Goal: Information Seeking & Learning: Learn about a topic

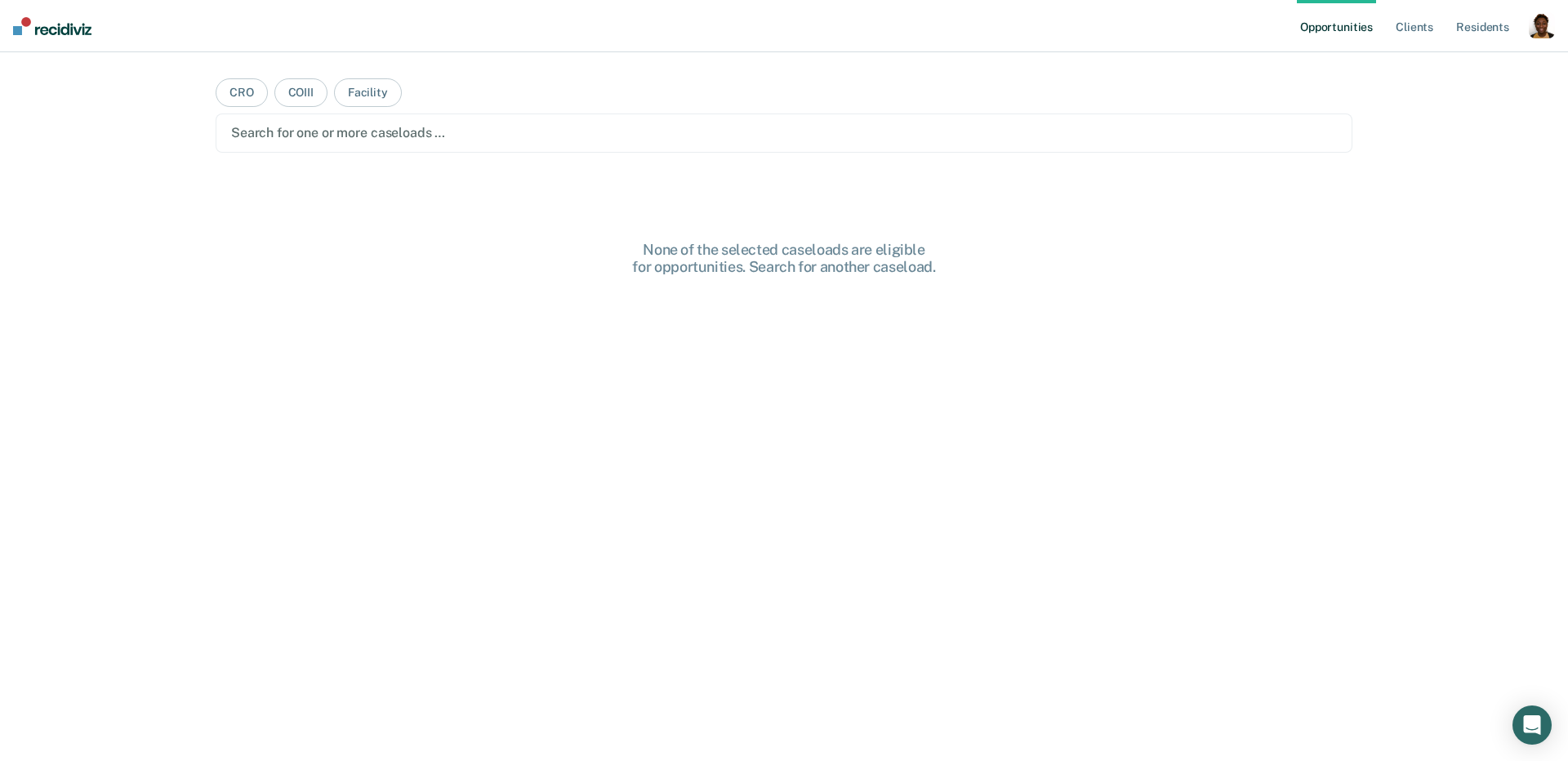
click at [1537, 35] on div "button" at bounding box center [1541, 25] width 26 height 26
click at [1458, 69] on link "Profile" at bounding box center [1476, 66] width 132 height 13
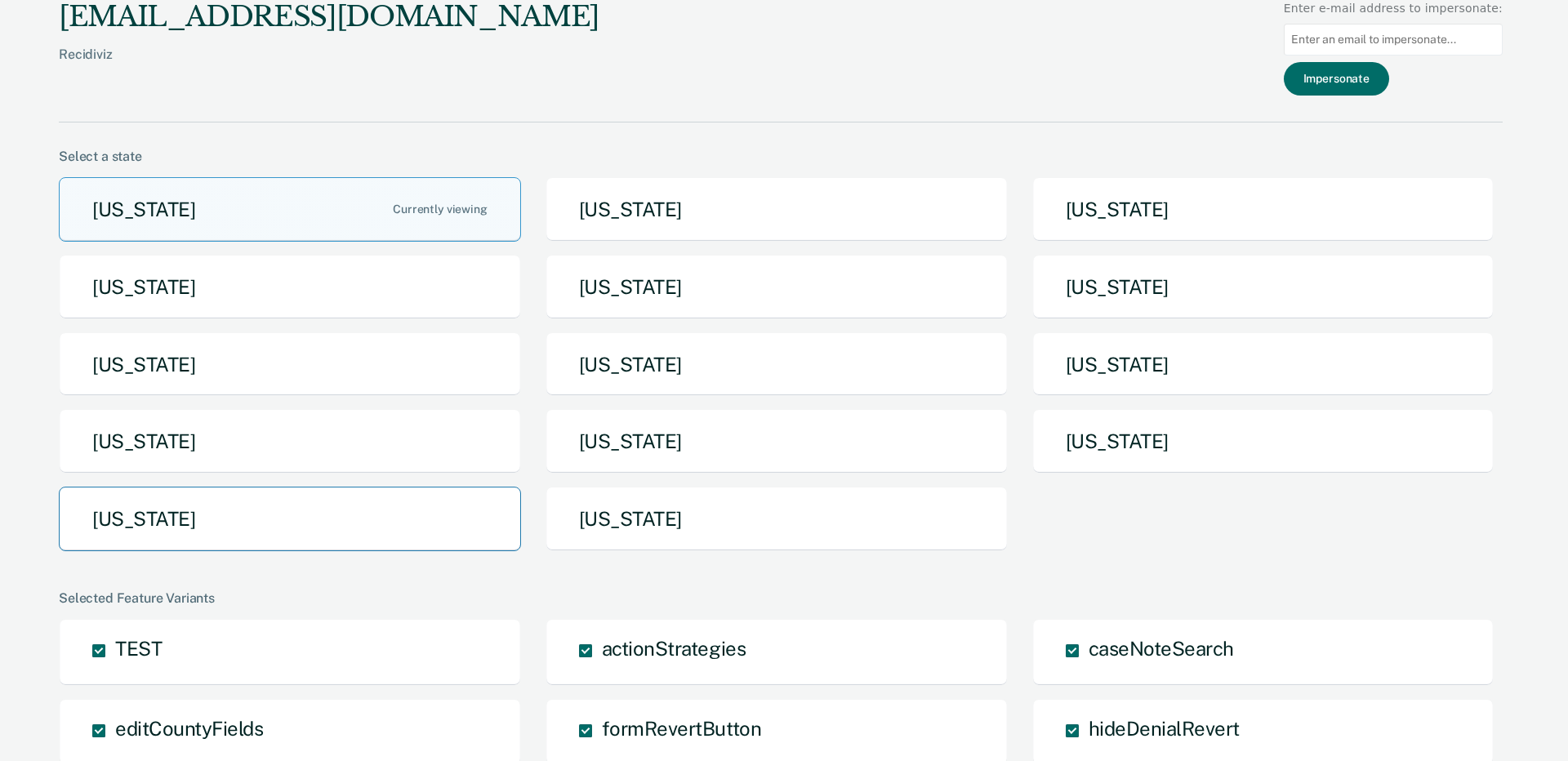
click at [323, 514] on button "[US_STATE]" at bounding box center [289, 518] width 462 height 64
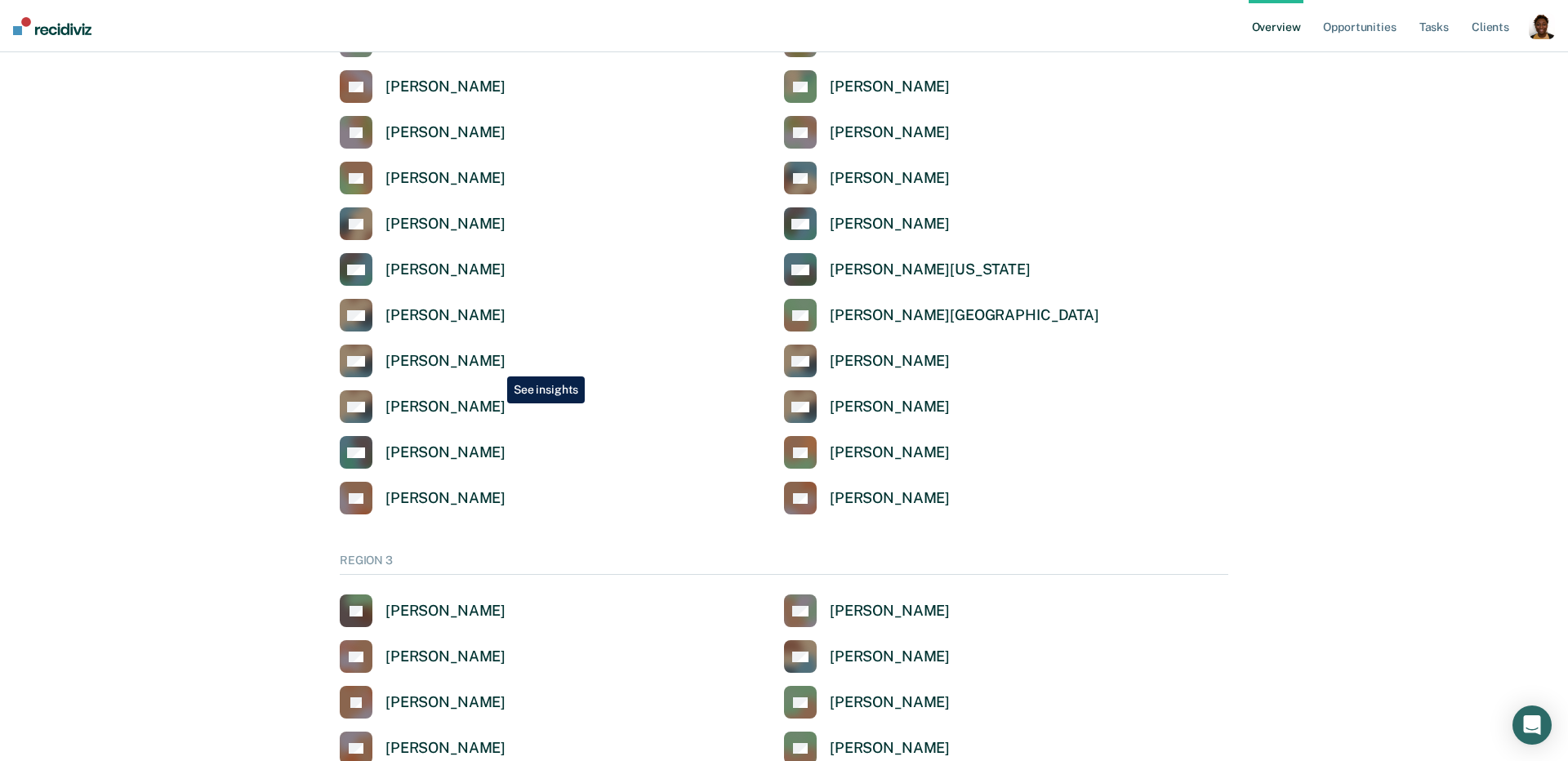
scroll to position [2752, 0]
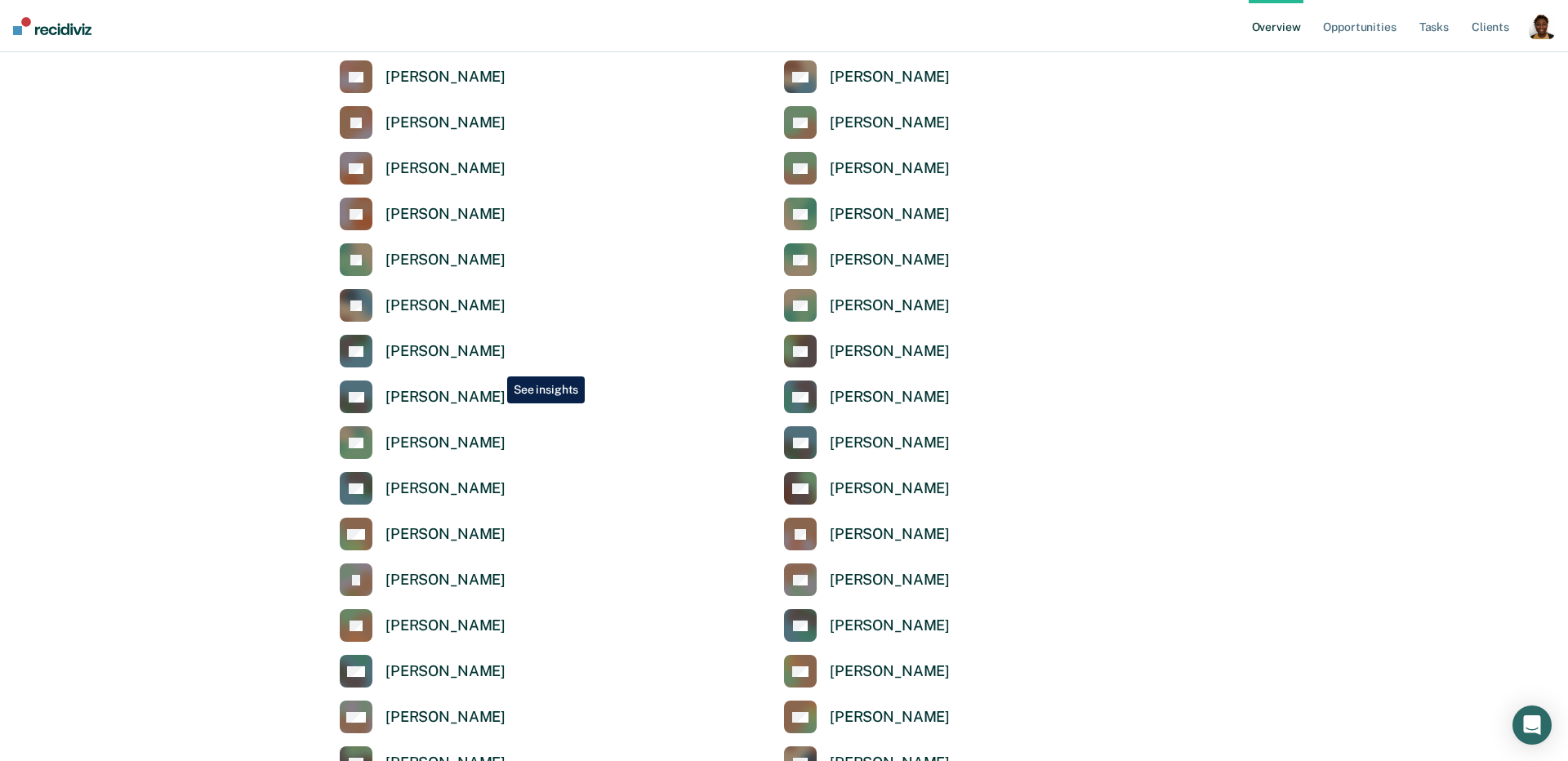
click at [495, 364] on div "QE Quanita Evans" at bounding box center [562, 351] width 445 height 33
click at [467, 386] on link "SG Sylviaine Gray" at bounding box center [422, 396] width 166 height 33
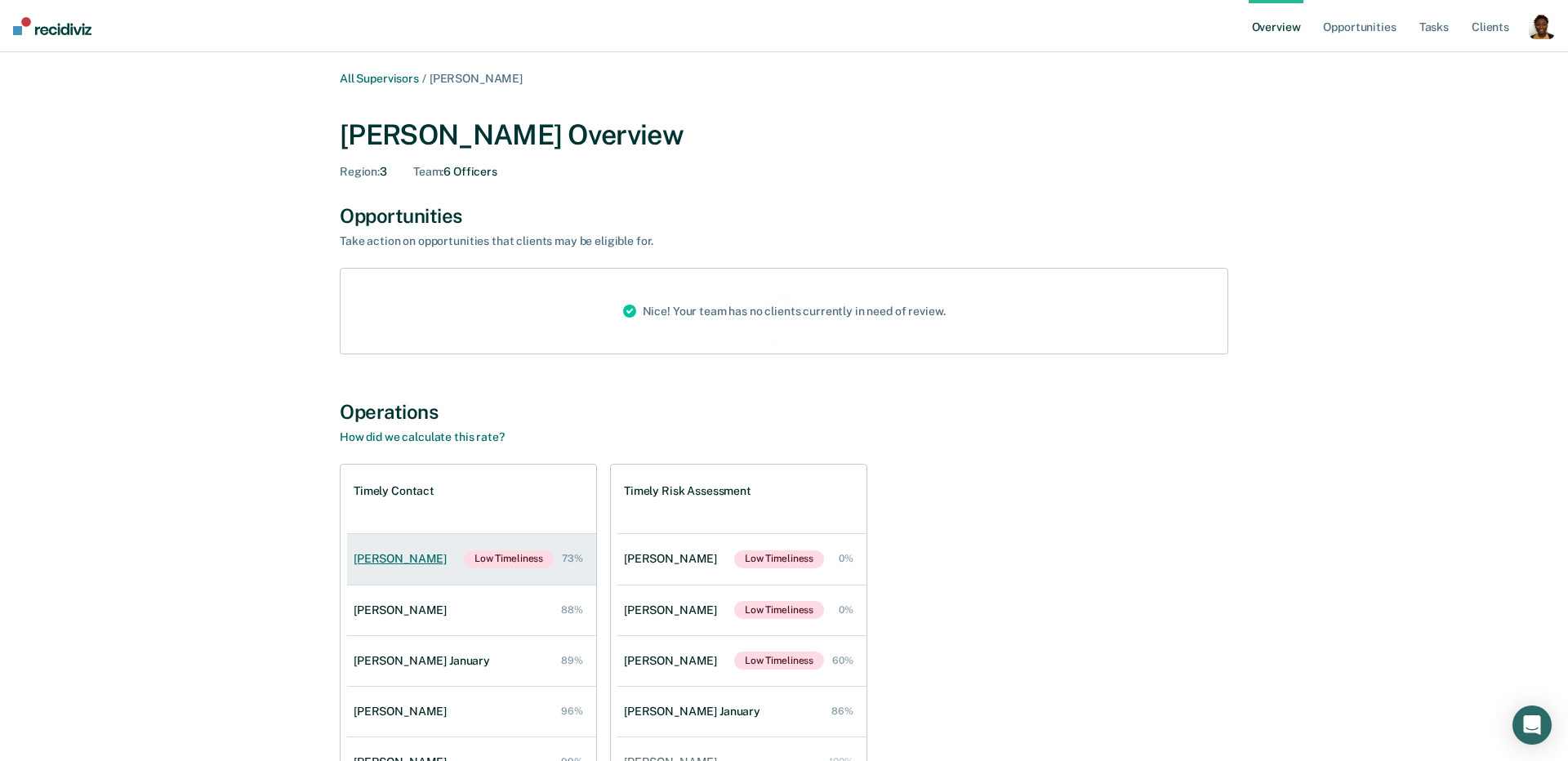
click at [406, 556] on div "Candice Woodard" at bounding box center [403, 559] width 100 height 13
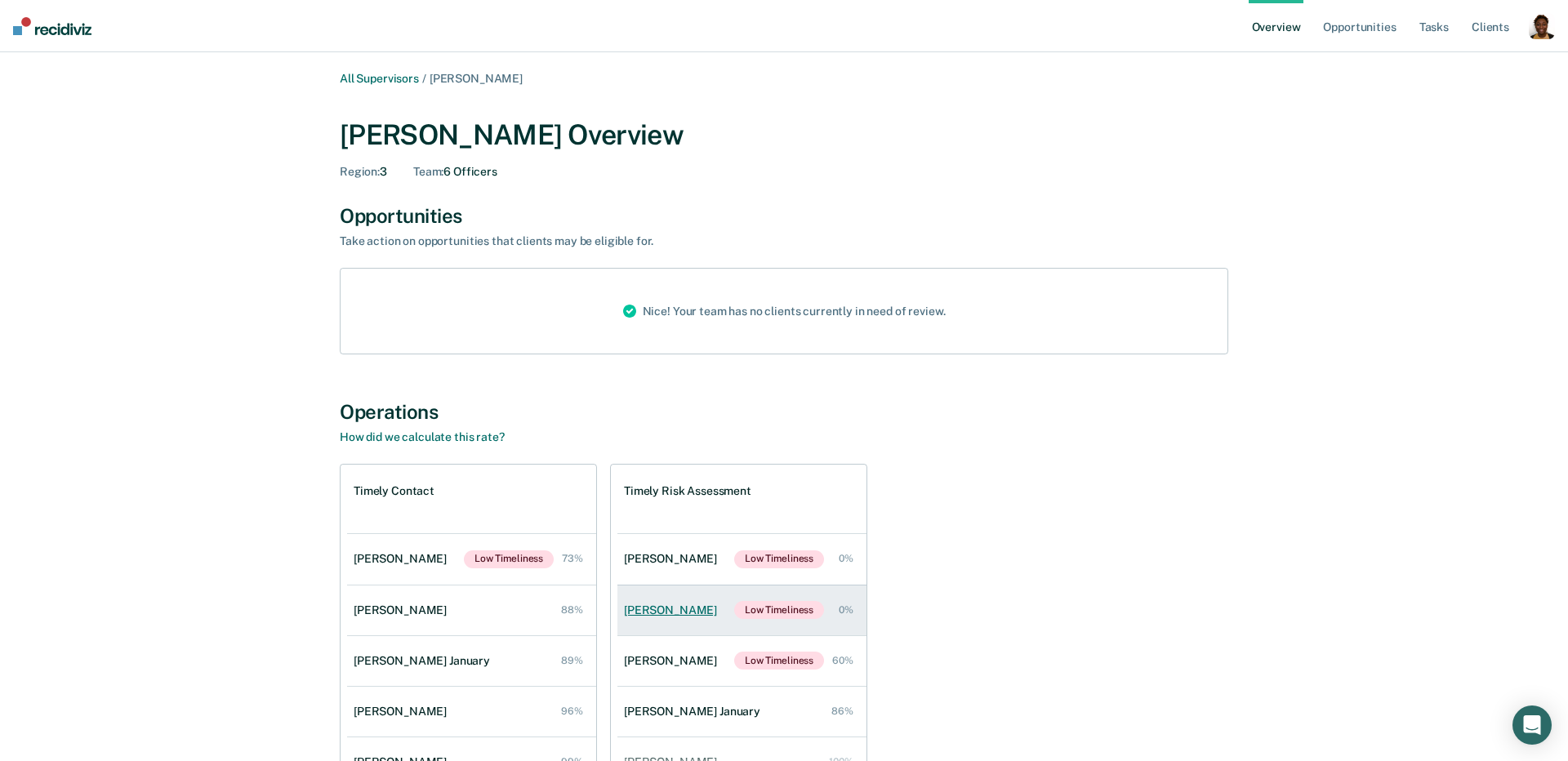
click at [677, 611] on div "Shamyra Owens" at bounding box center [674, 610] width 100 height 13
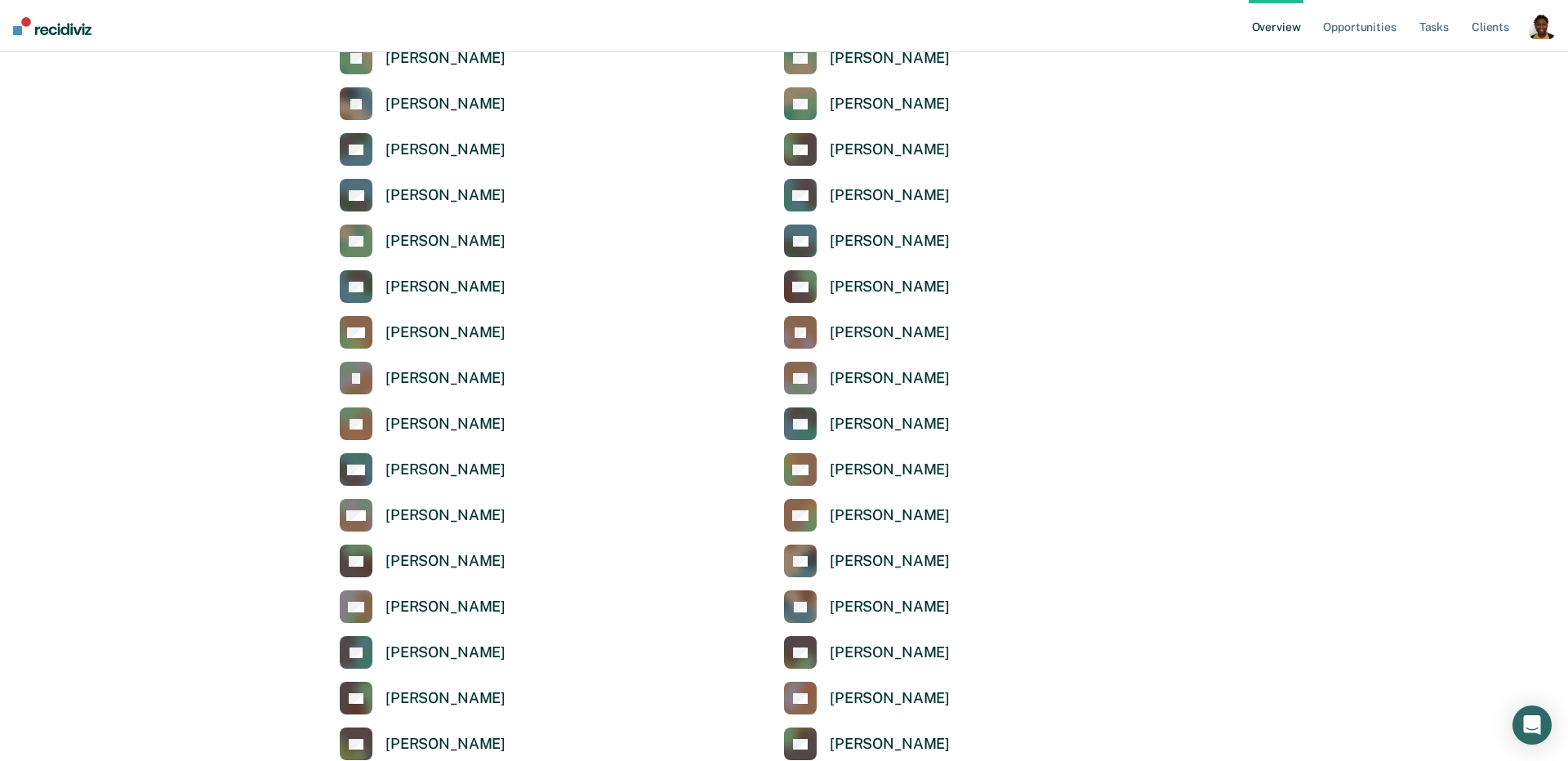
scroll to position [3080, 0]
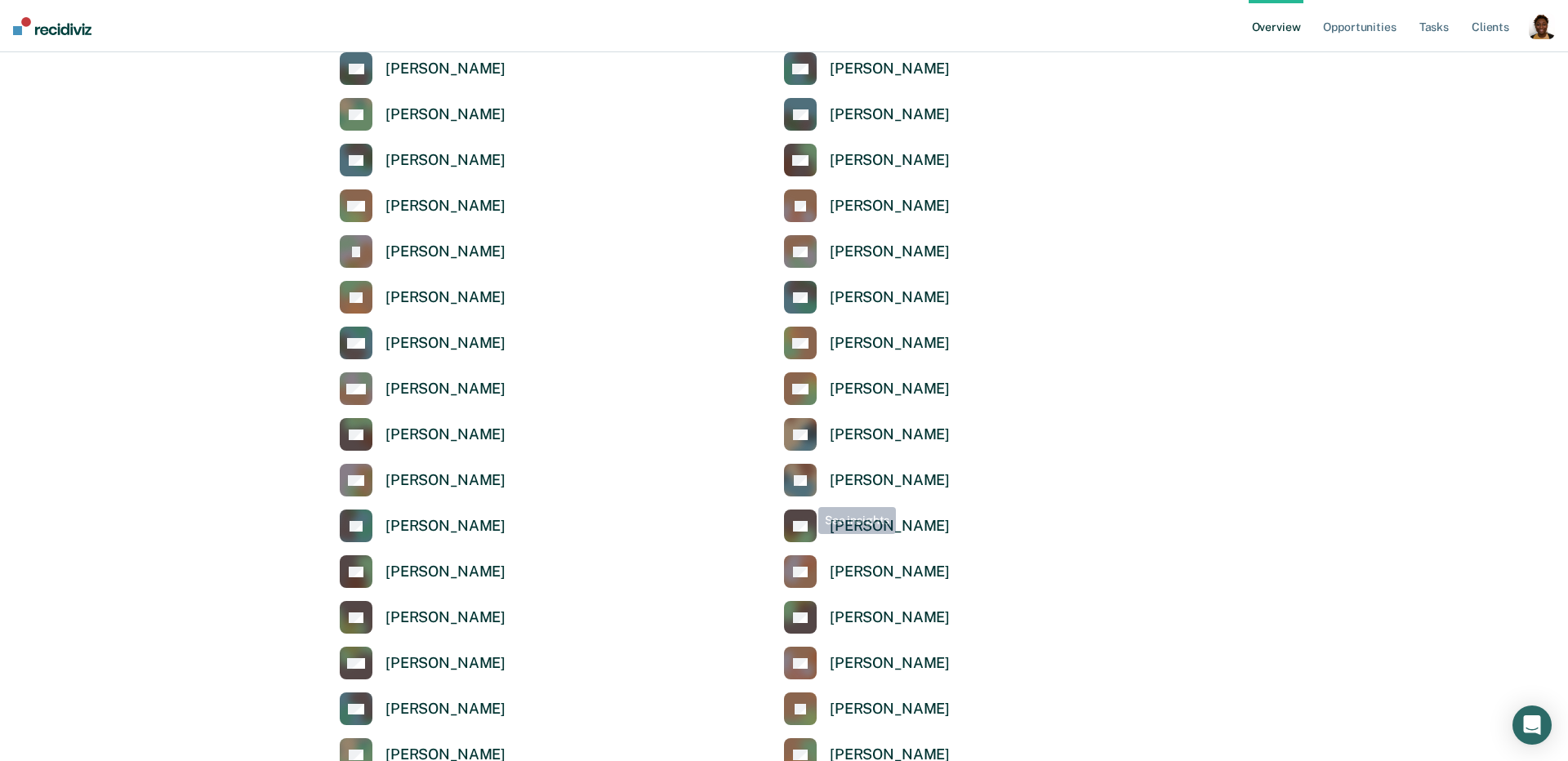
click at [883, 499] on div "TA Tamisha Agbor AA Abrar Ahmed RA Renoida Alexander NA Nitka Allen JA Jocelyn …" at bounding box center [784, 320] width 889 height 1267
click at [880, 489] on link "EP Eric Palacio" at bounding box center [867, 480] width 166 height 33
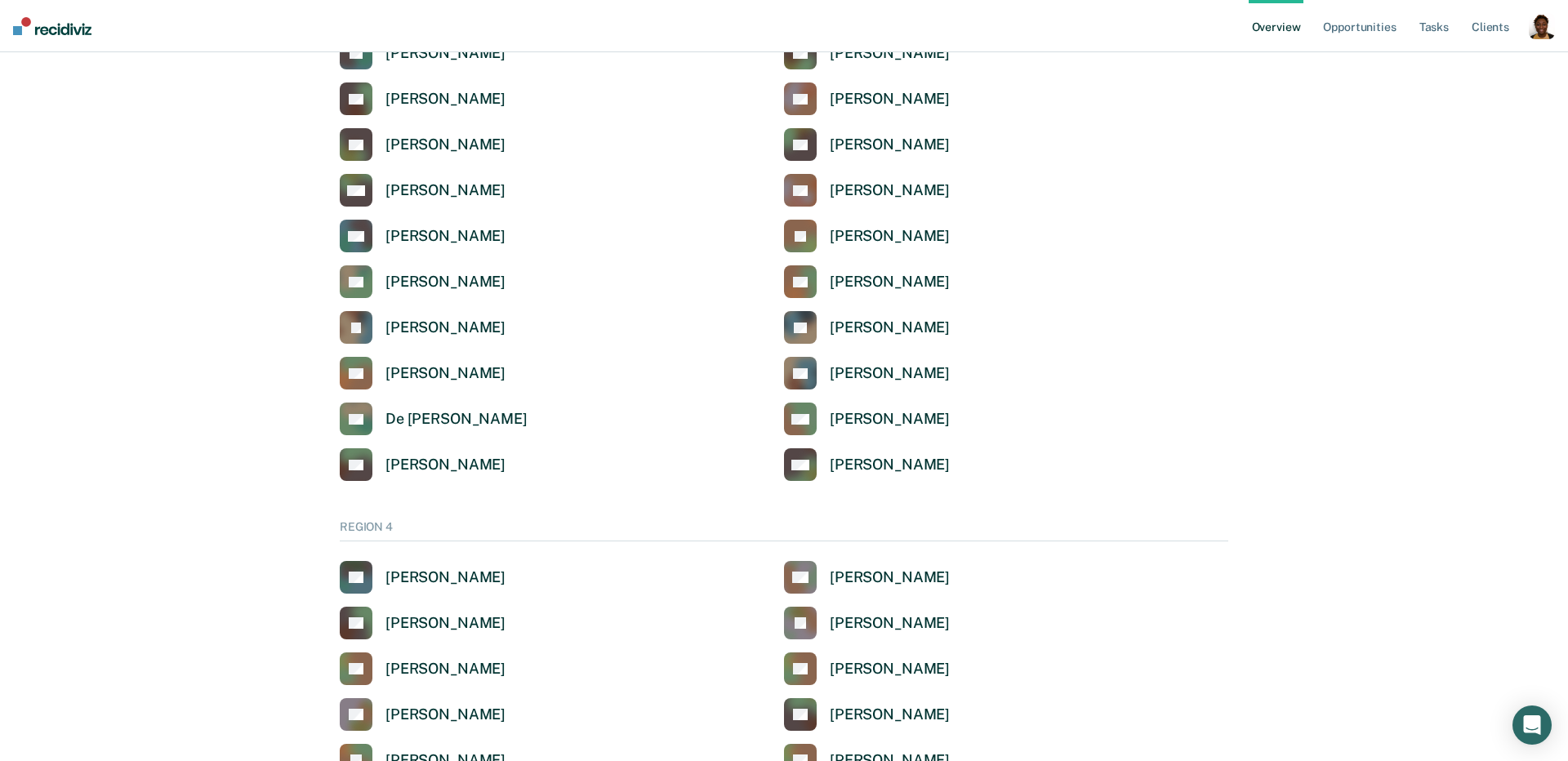
scroll to position [3640, 0]
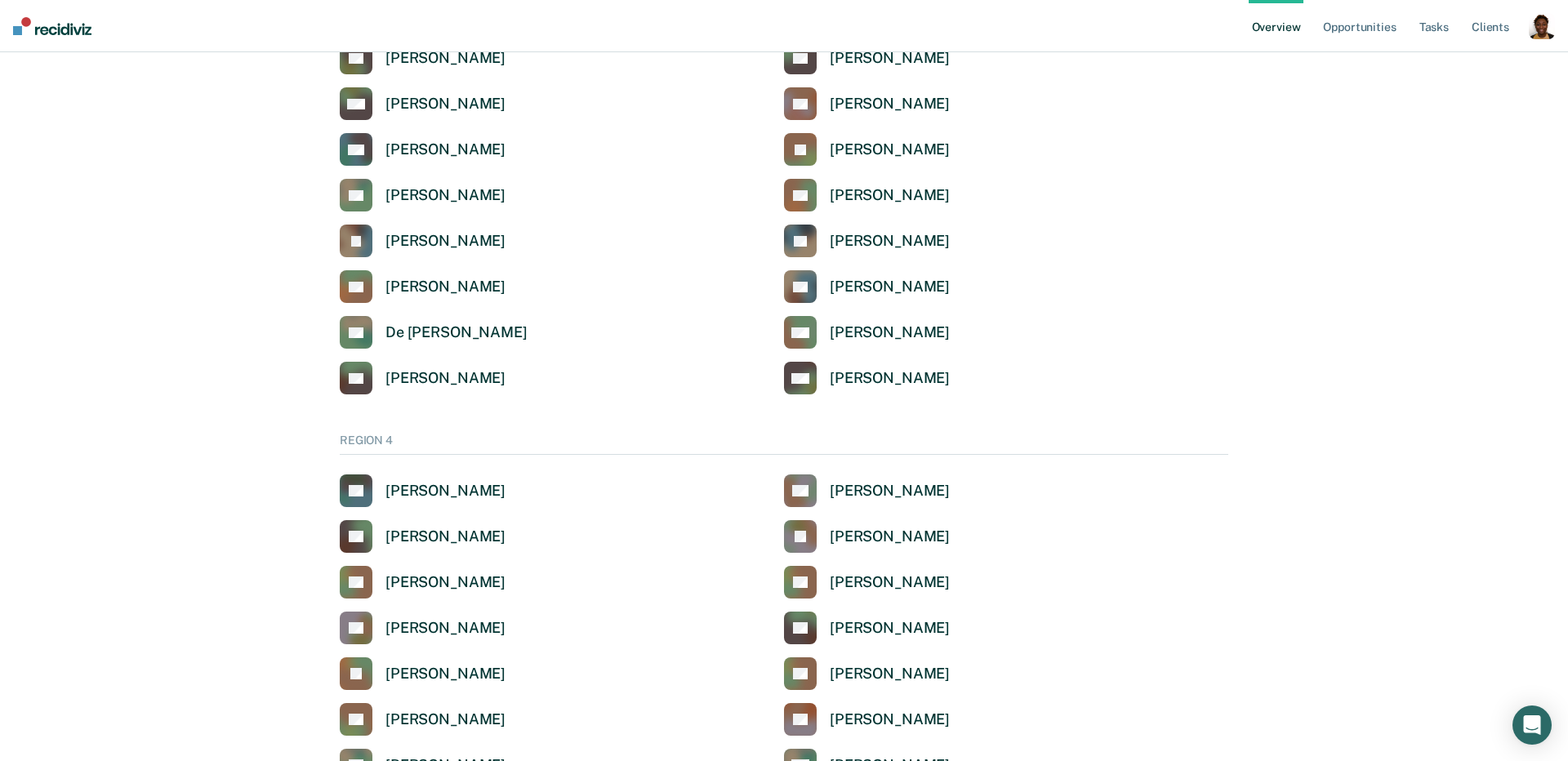
click at [422, 383] on div "Jelescia Wilkins" at bounding box center [446, 379] width 120 height 19
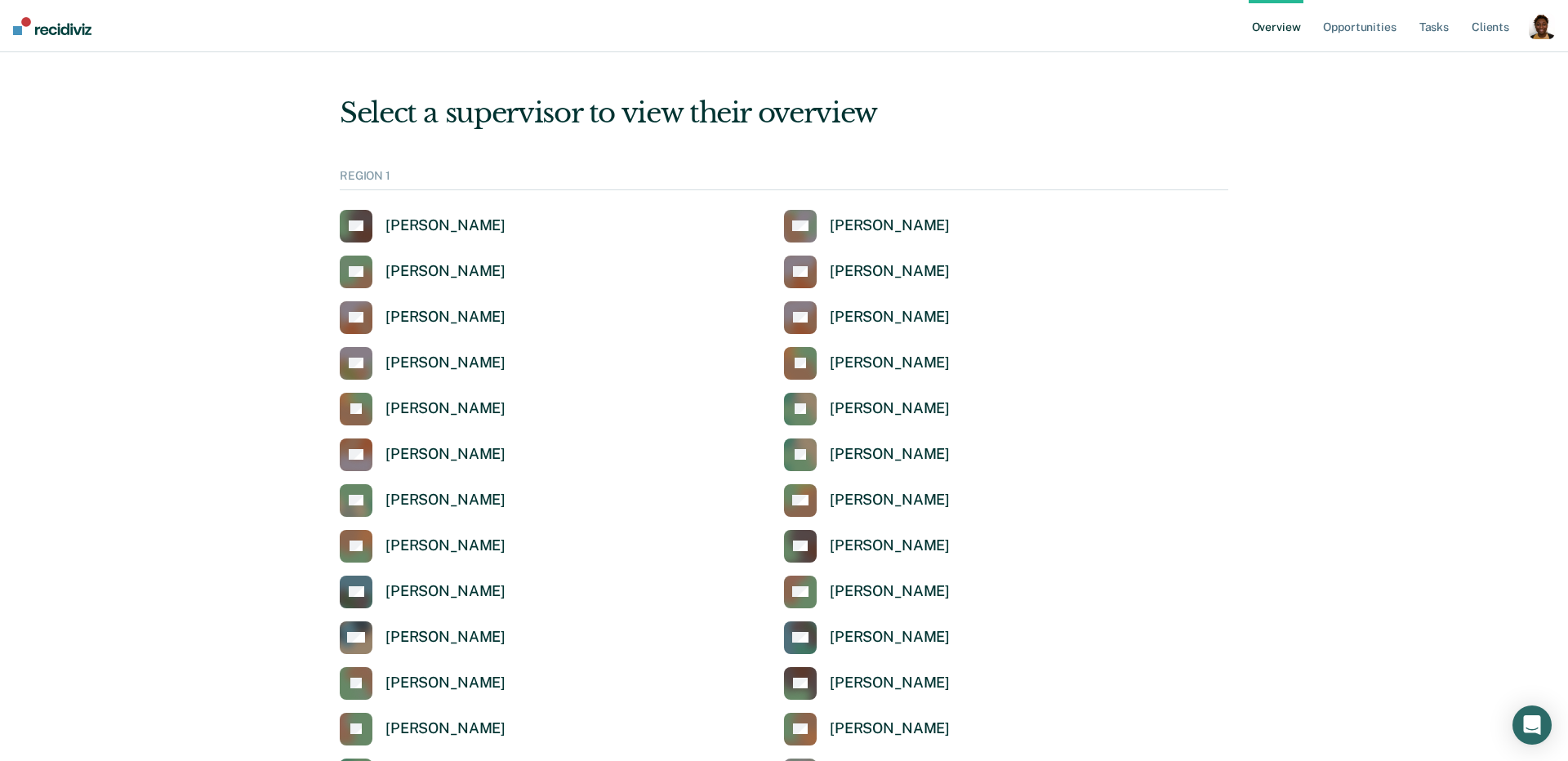
scroll to position [3640, 0]
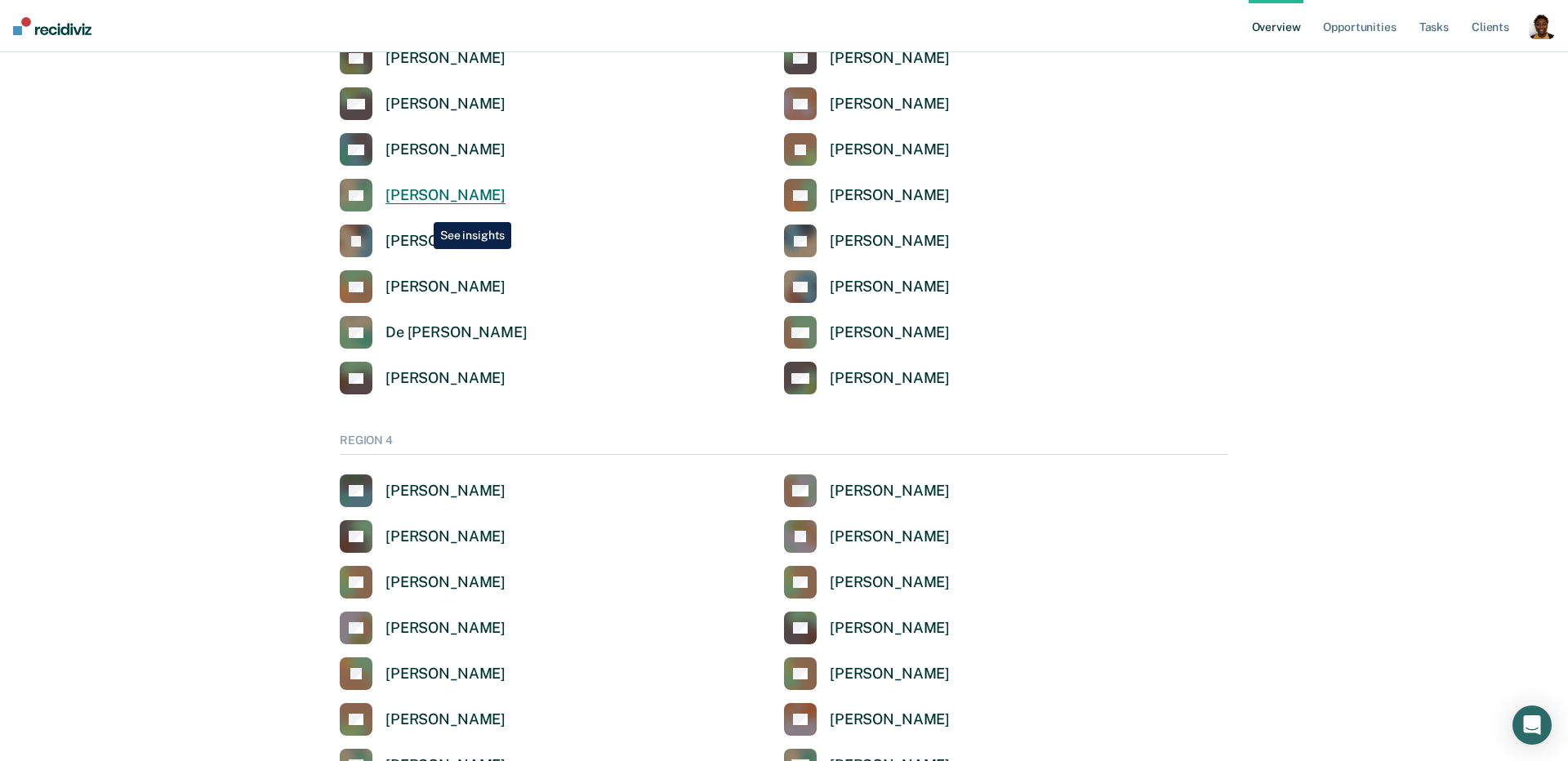
click at [425, 190] on div "Arteria Sterns" at bounding box center [446, 196] width 120 height 19
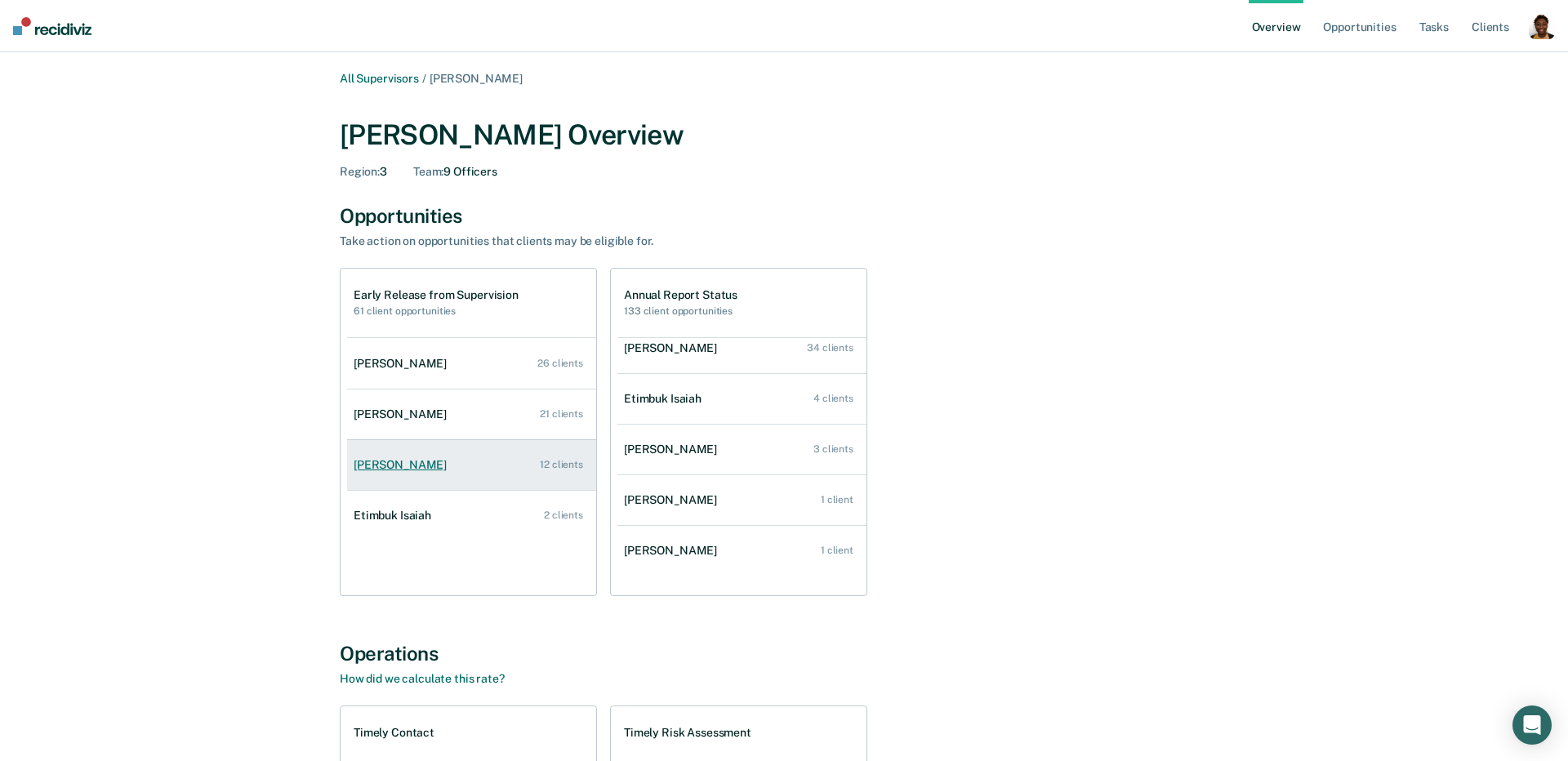
scroll to position [13, 0]
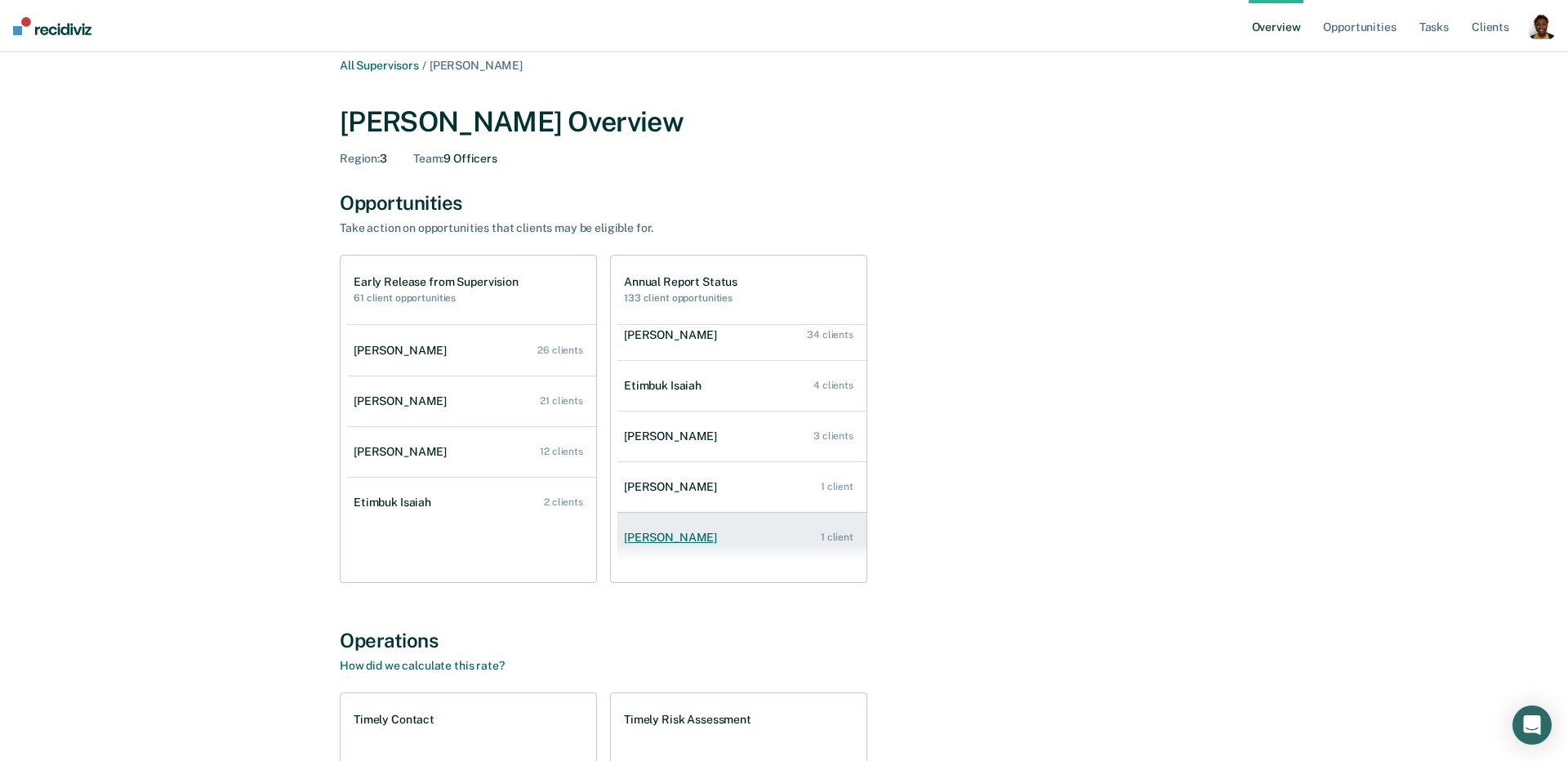
click at [688, 544] on link "Preston Blevins 1 client" at bounding box center [741, 537] width 249 height 46
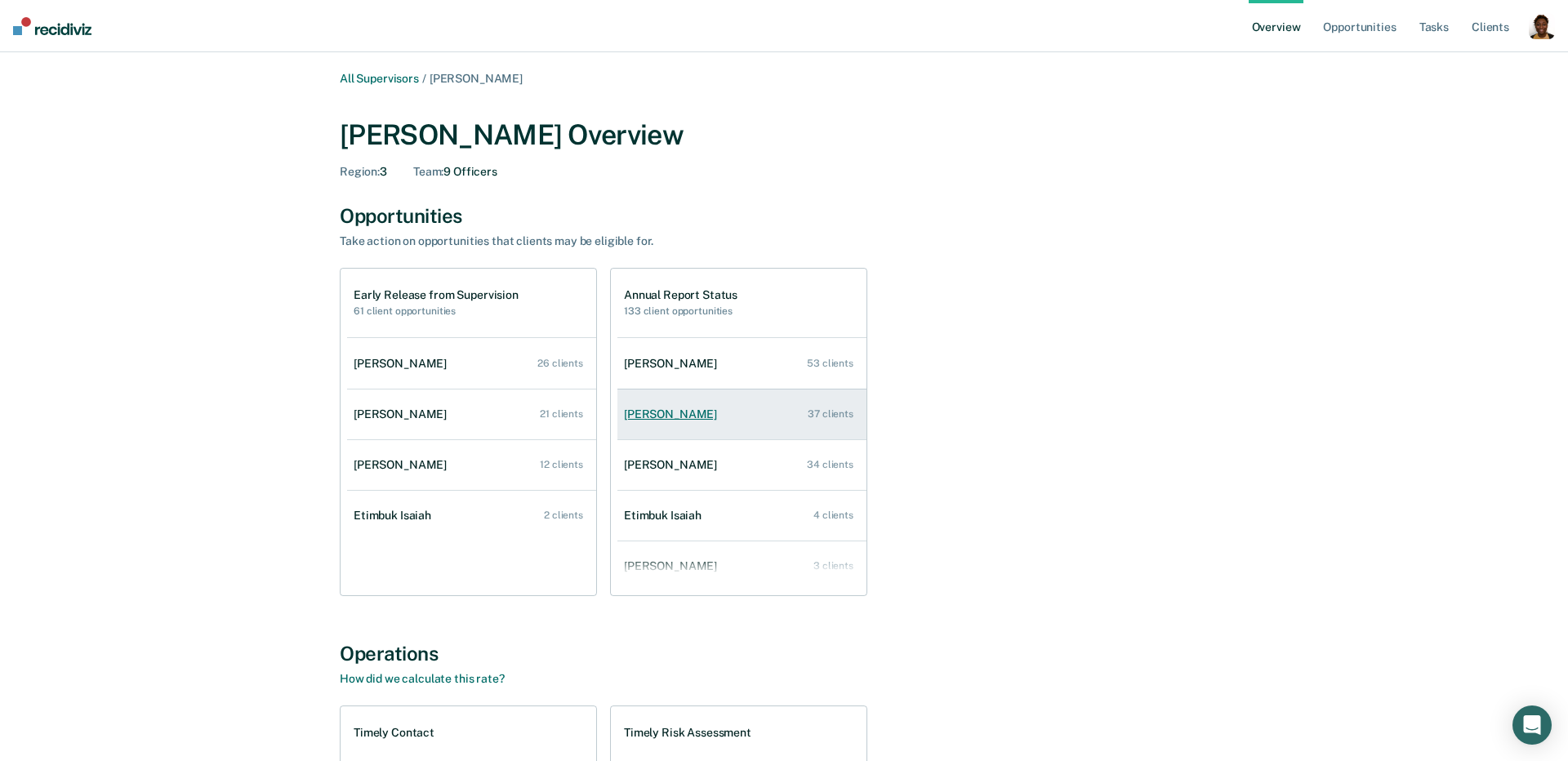
click at [660, 398] on link "Phyllis Reed 37 clients" at bounding box center [741, 414] width 249 height 46
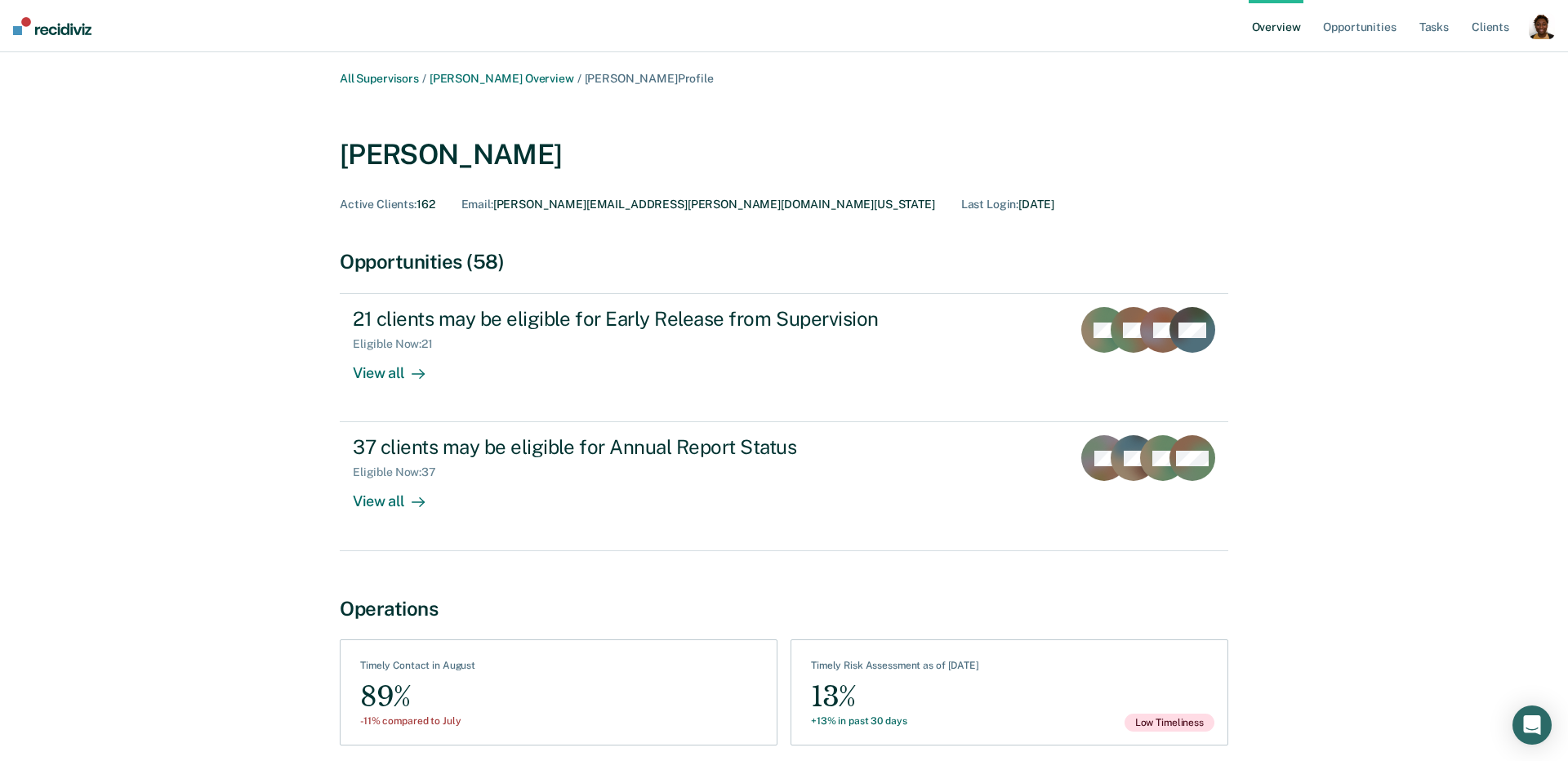
click at [1469, 72] on div "All Supervisors / Arteria Sterns Overview / Phyllis Reed Profile Phyllis Reed A…" at bounding box center [784, 425] width 1529 height 706
click at [1542, 34] on div "button" at bounding box center [1541, 26] width 26 height 26
click at [1443, 63] on link "Profile" at bounding box center [1476, 65] width 132 height 13
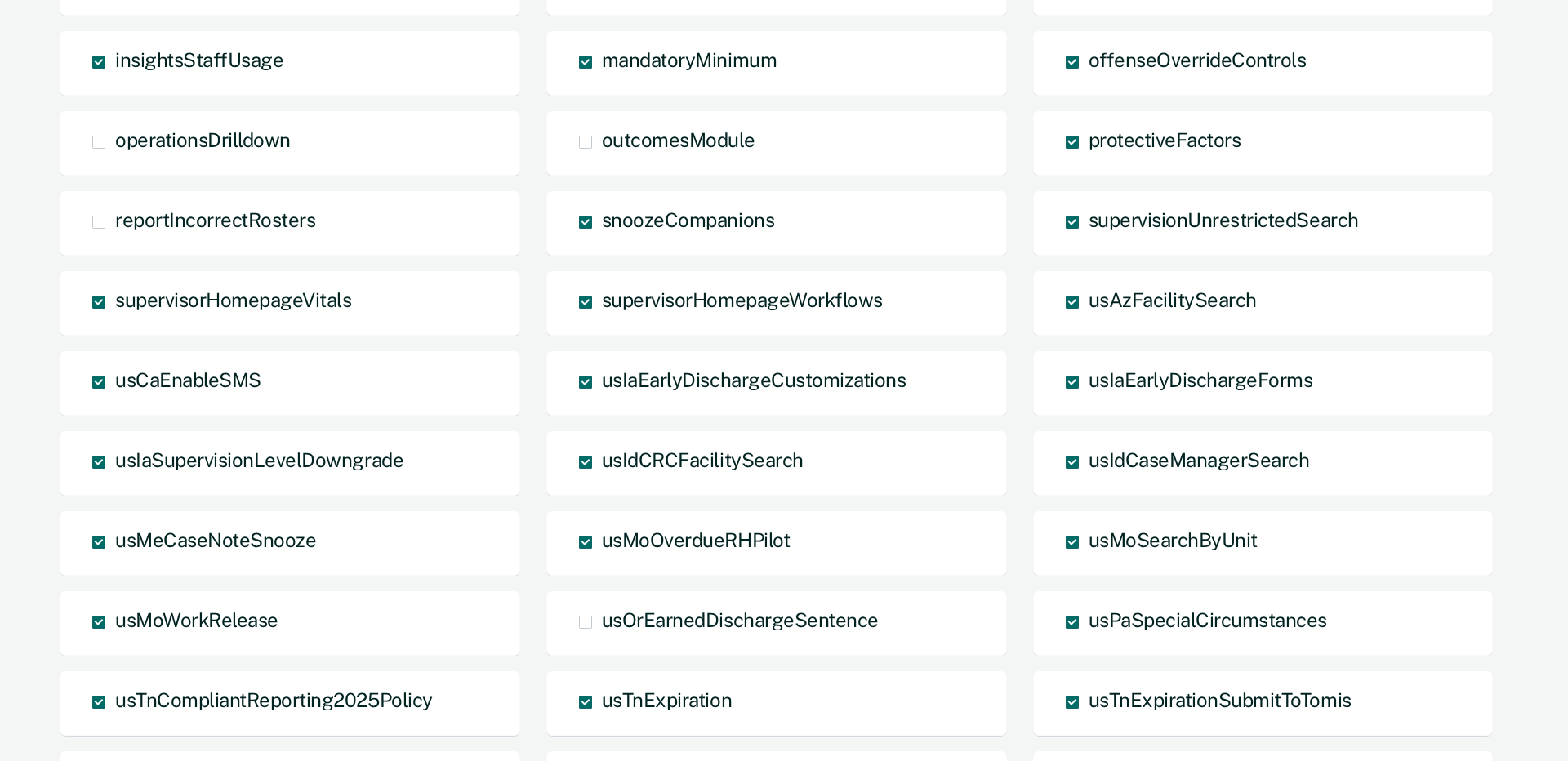
scroll to position [441, 0]
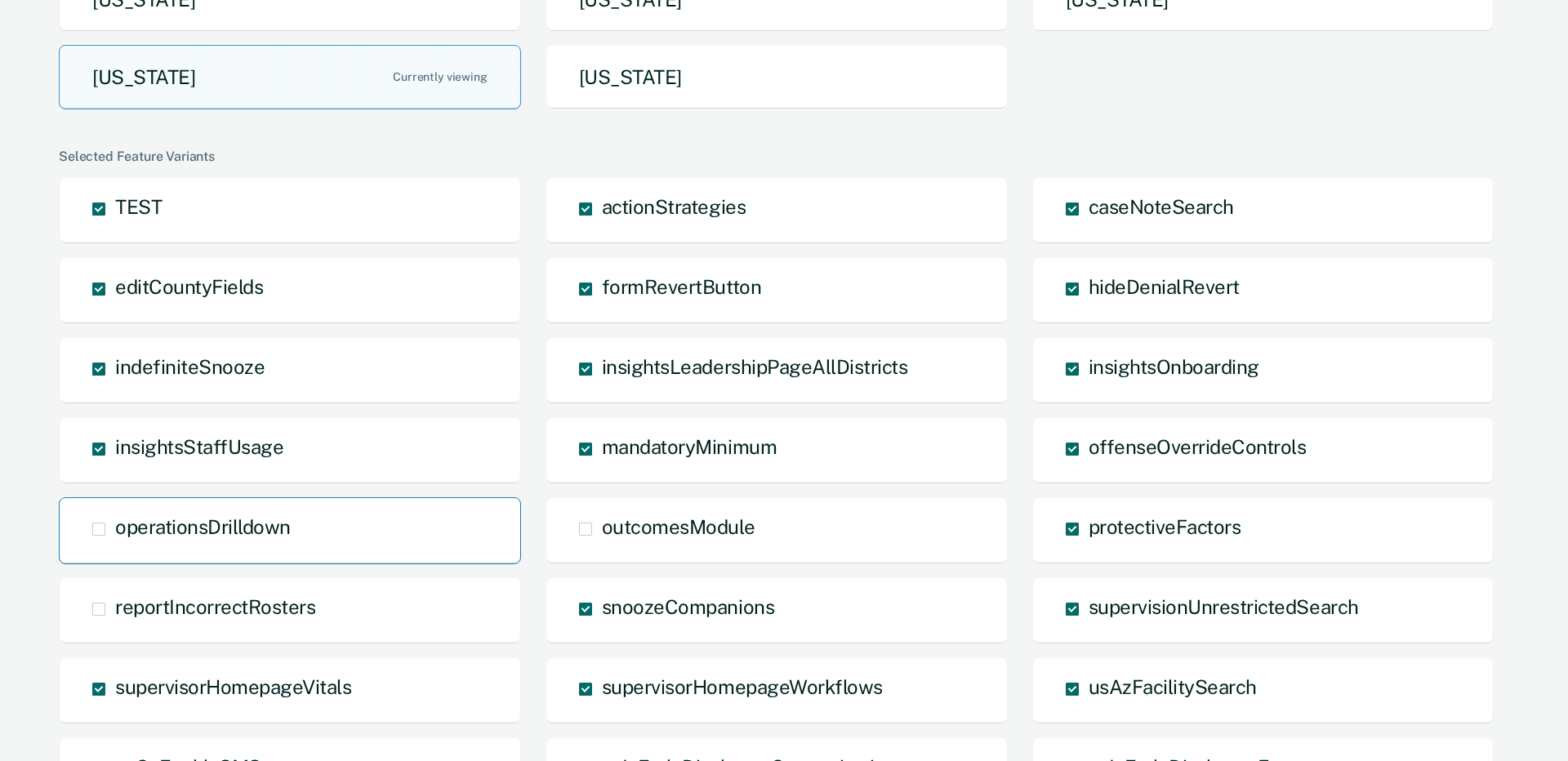
click at [166, 529] on span "operationsDrilldown" at bounding box center [203, 527] width 176 height 23
click at [115, 541] on input "operationsDrilldown" at bounding box center [115, 541] width 0 height 0
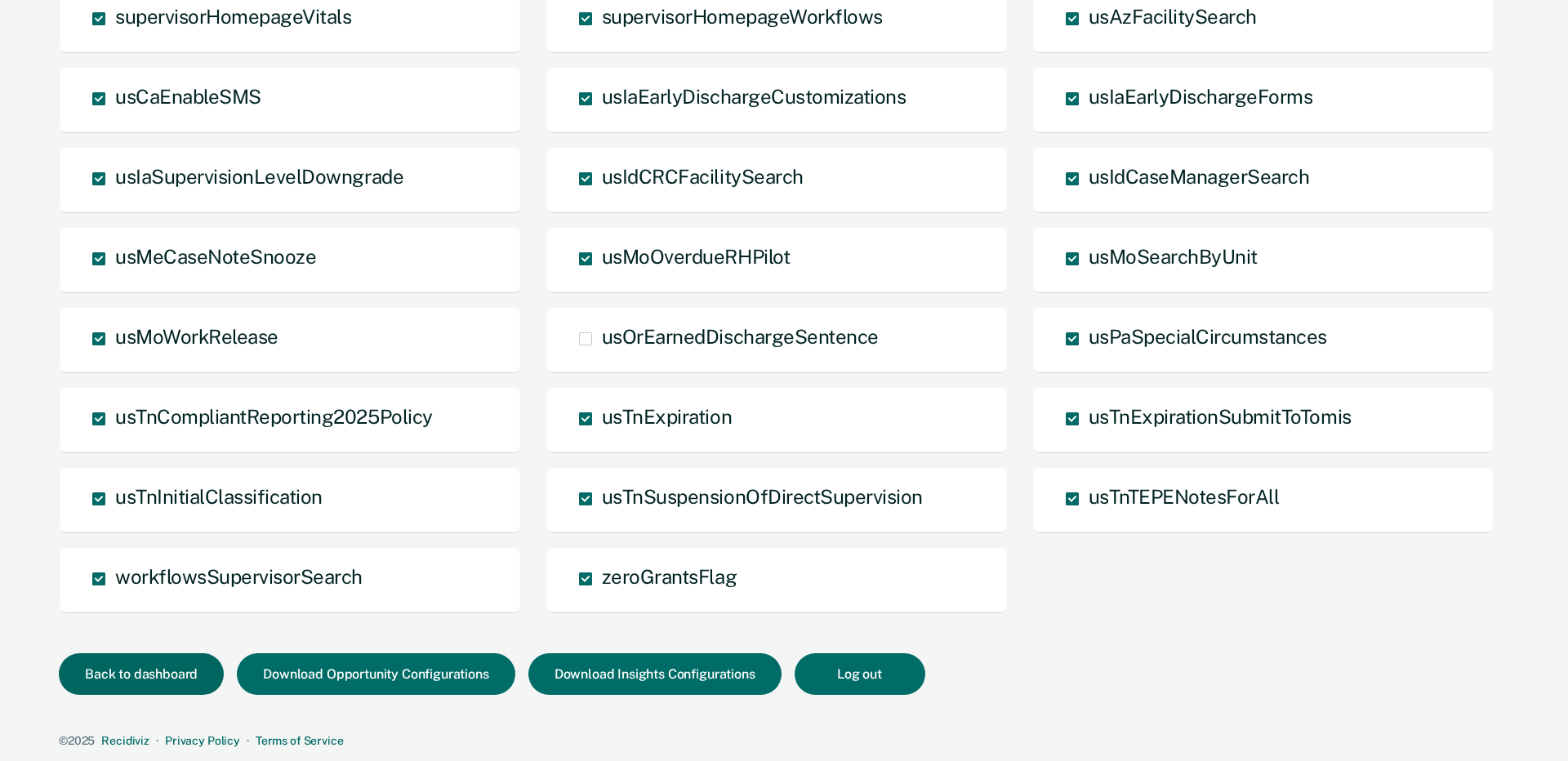
click at [133, 664] on button "Back to dashboard" at bounding box center [141, 674] width 165 height 41
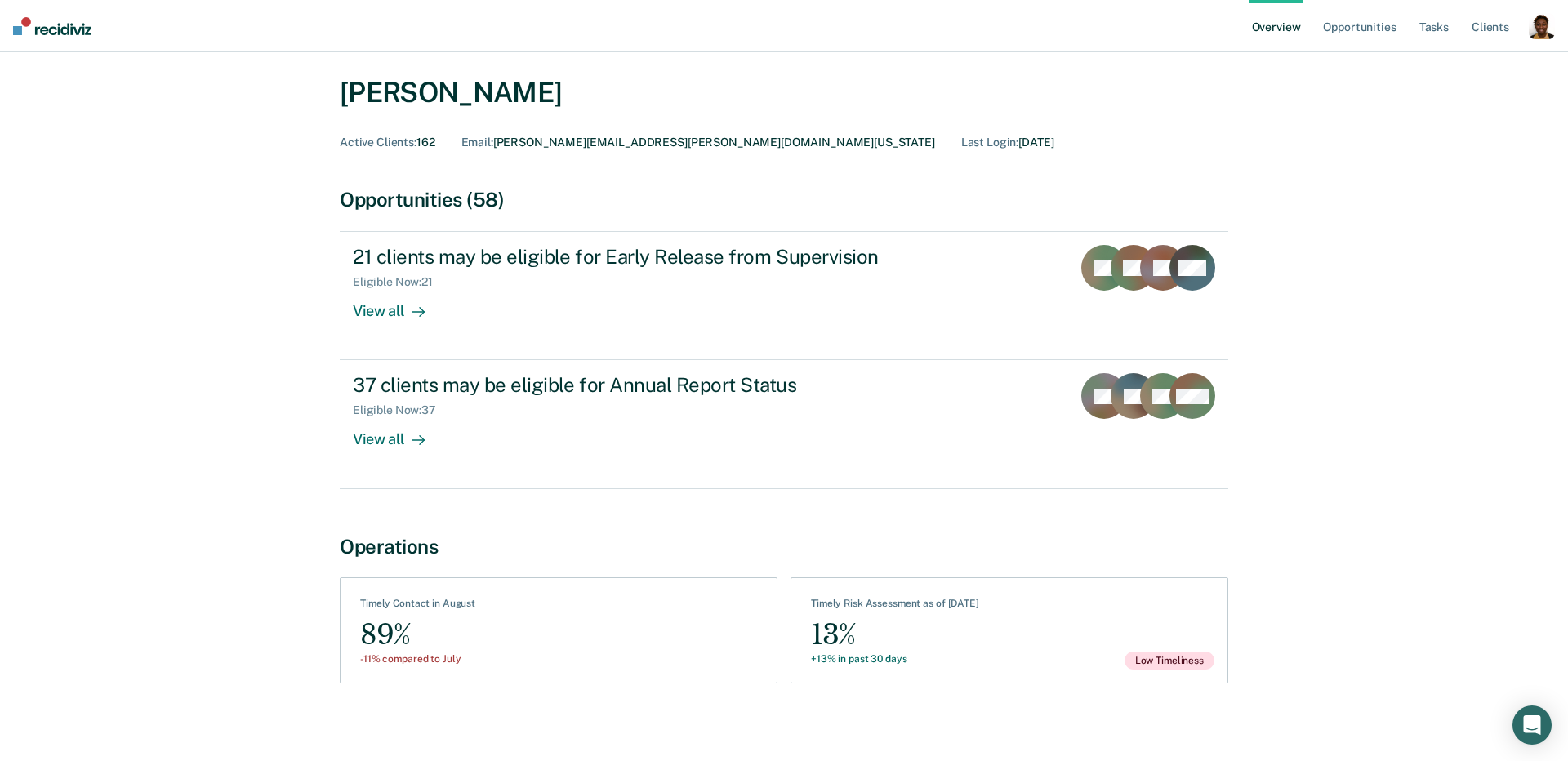
scroll to position [69, 0]
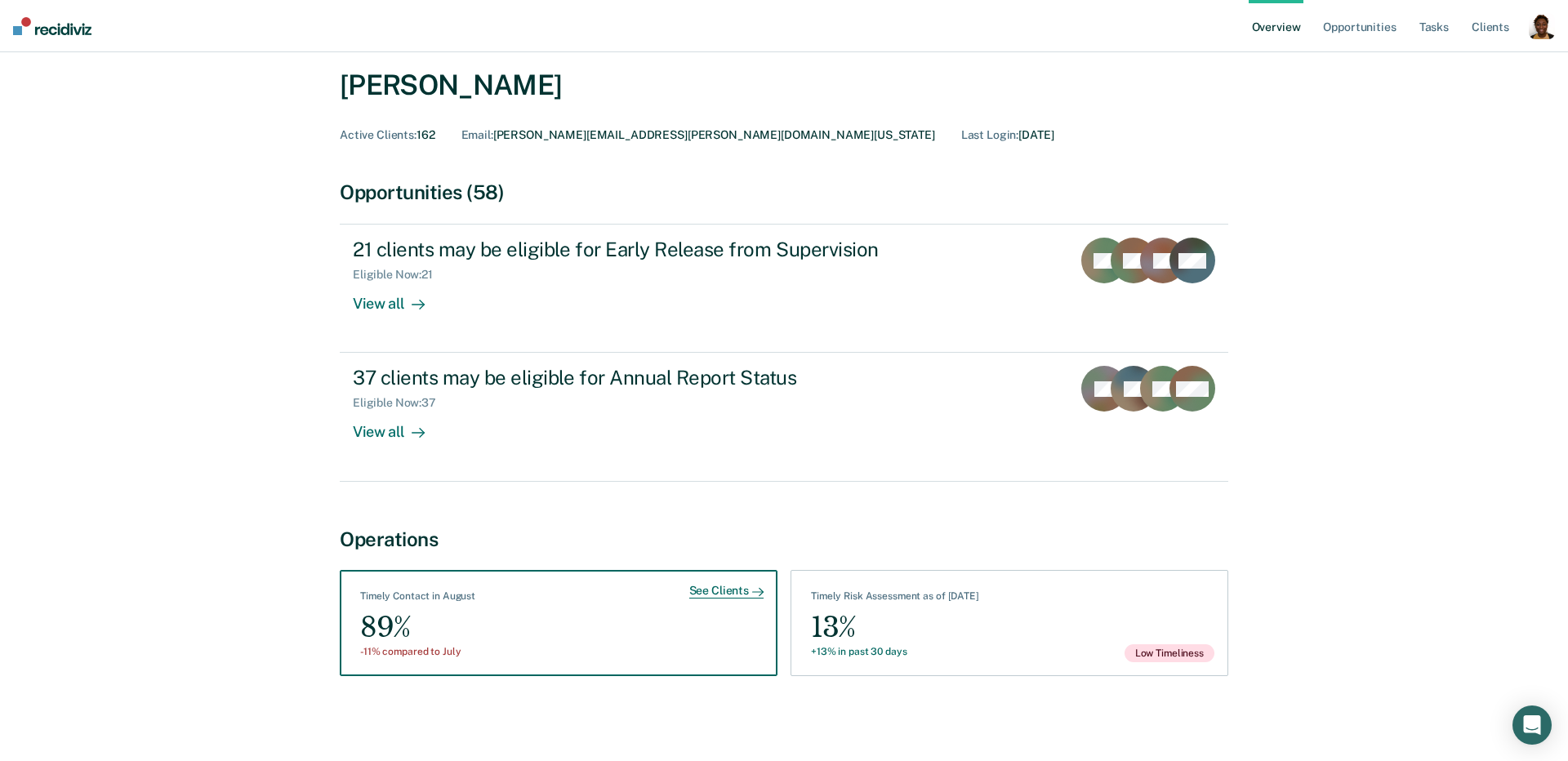
click at [629, 611] on div "See Clients Timely Contact in August 89% -11% compared to July" at bounding box center [559, 623] width 438 height 107
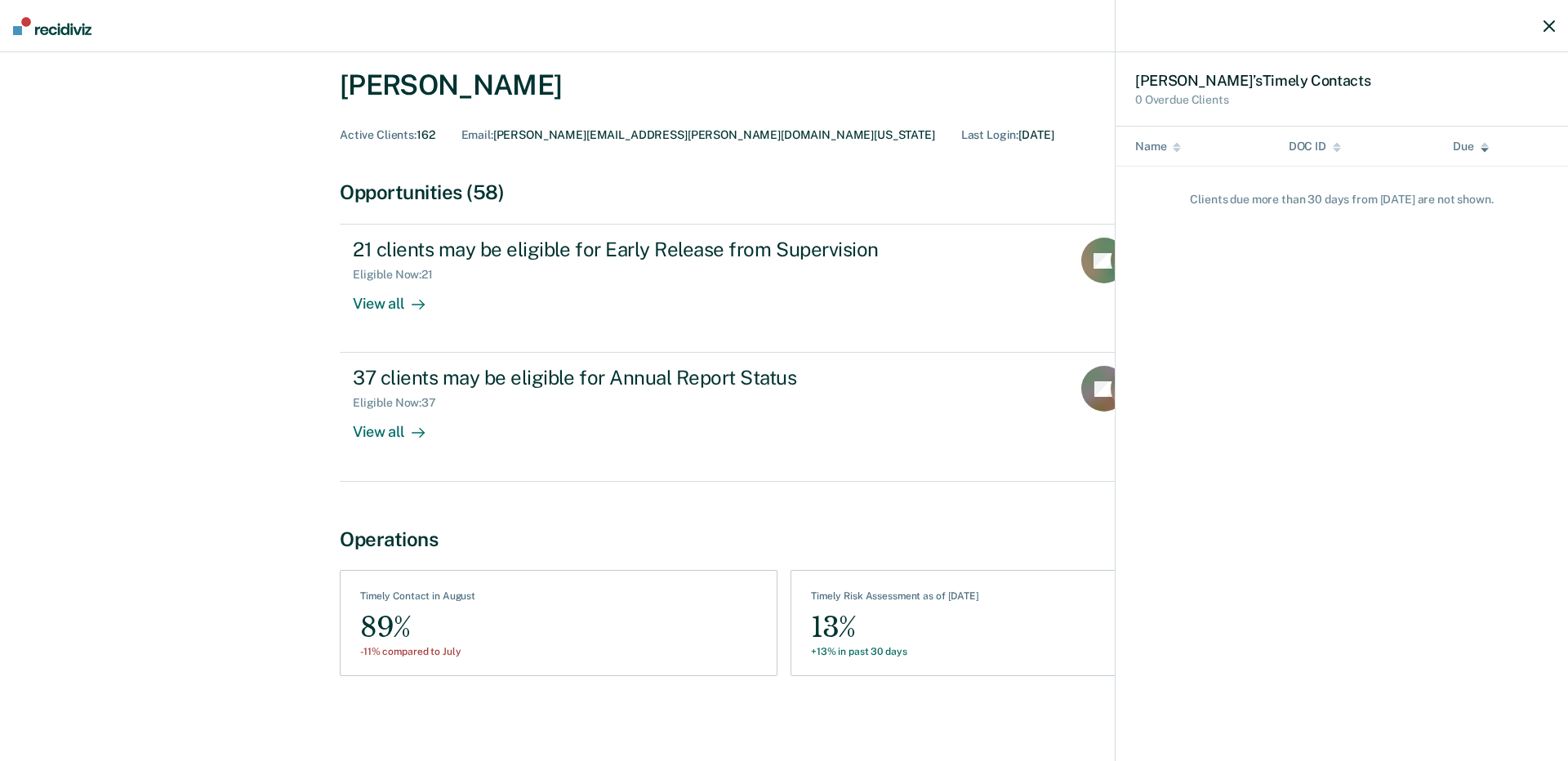
click at [1508, 63] on div "[PERSON_NAME] ’s Timely Contact s 0 Overdue Clients" at bounding box center [1341, 88] width 452 height 74
click at [1546, 31] on icon "button" at bounding box center [1550, 26] width 12 height 12
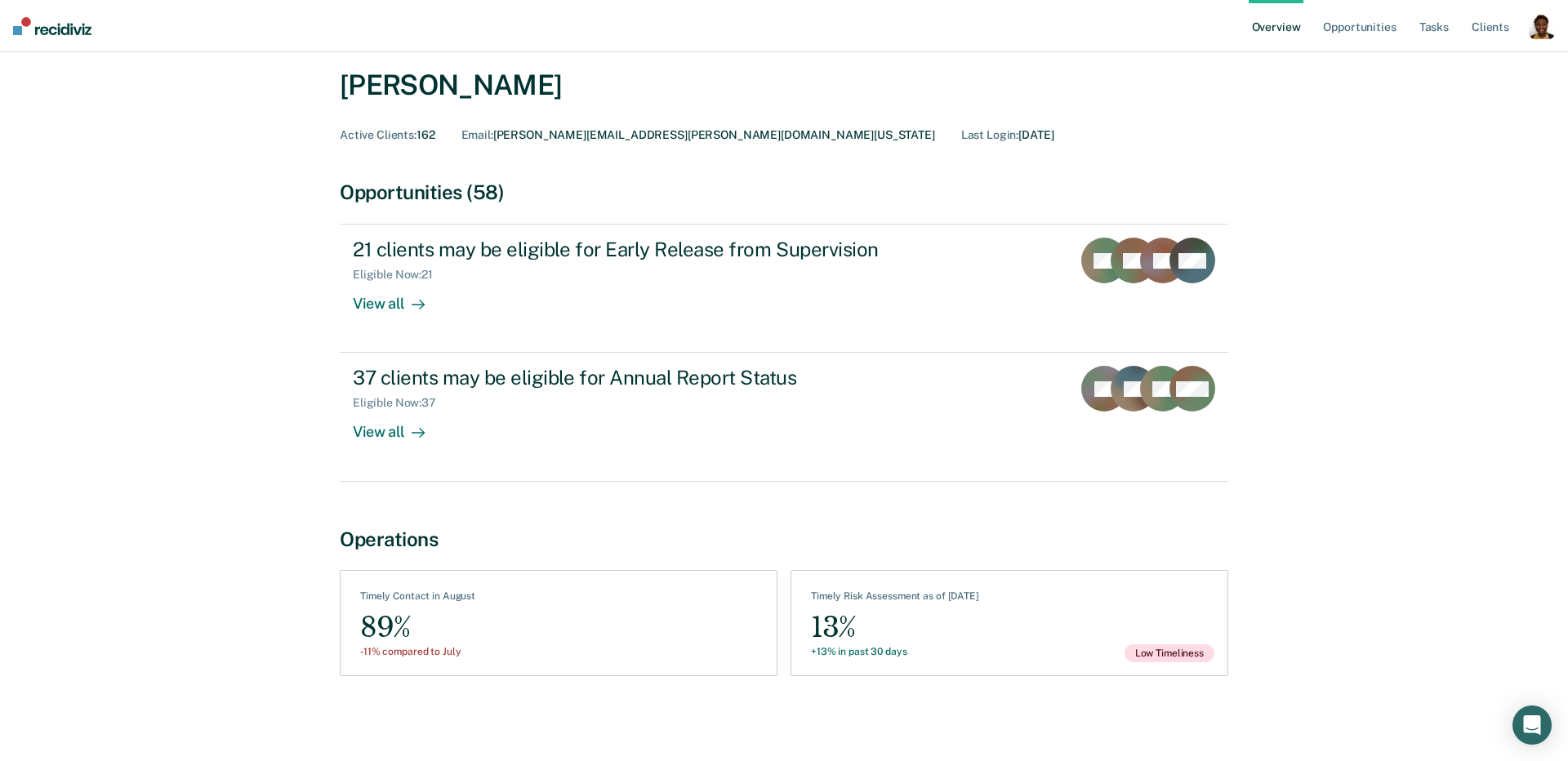
click at [1534, 24] on div "button" at bounding box center [1541, 26] width 26 height 26
click at [1426, 60] on link "Profile" at bounding box center [1476, 65] width 132 height 13
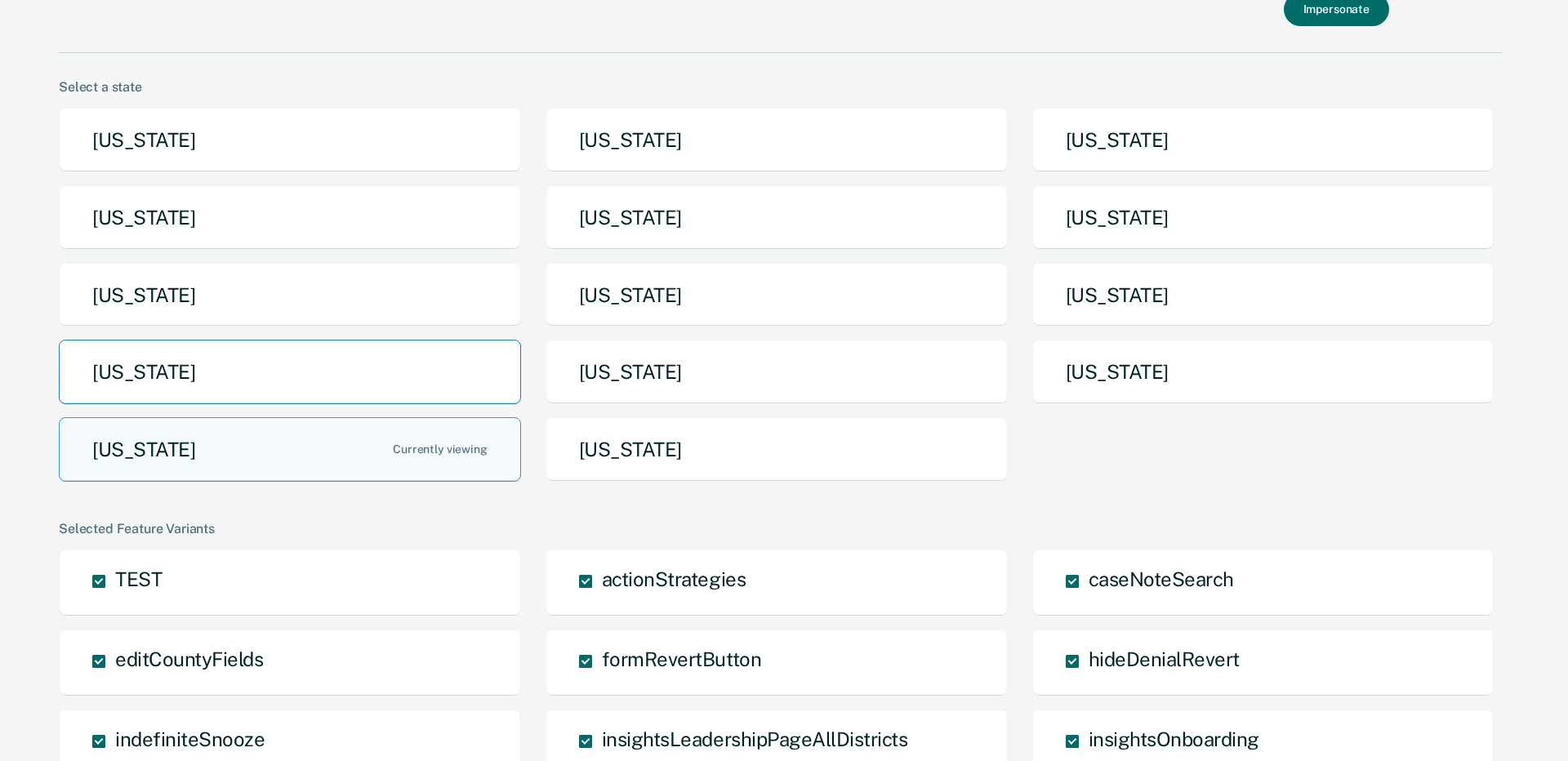
click at [448, 361] on button "[US_STATE]" at bounding box center [289, 371] width 462 height 64
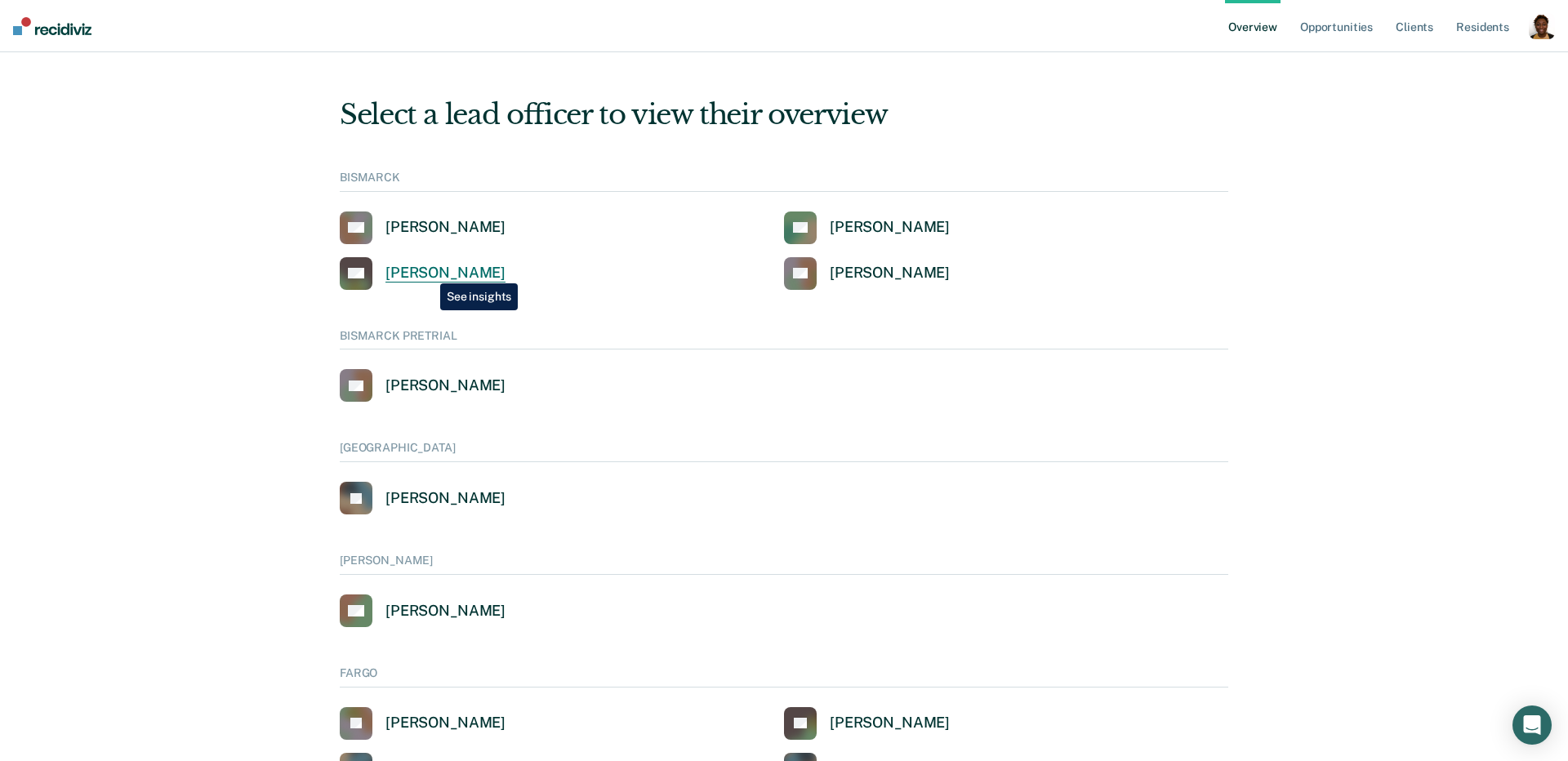
click at [431, 273] on div "[PERSON_NAME]" at bounding box center [446, 273] width 120 height 19
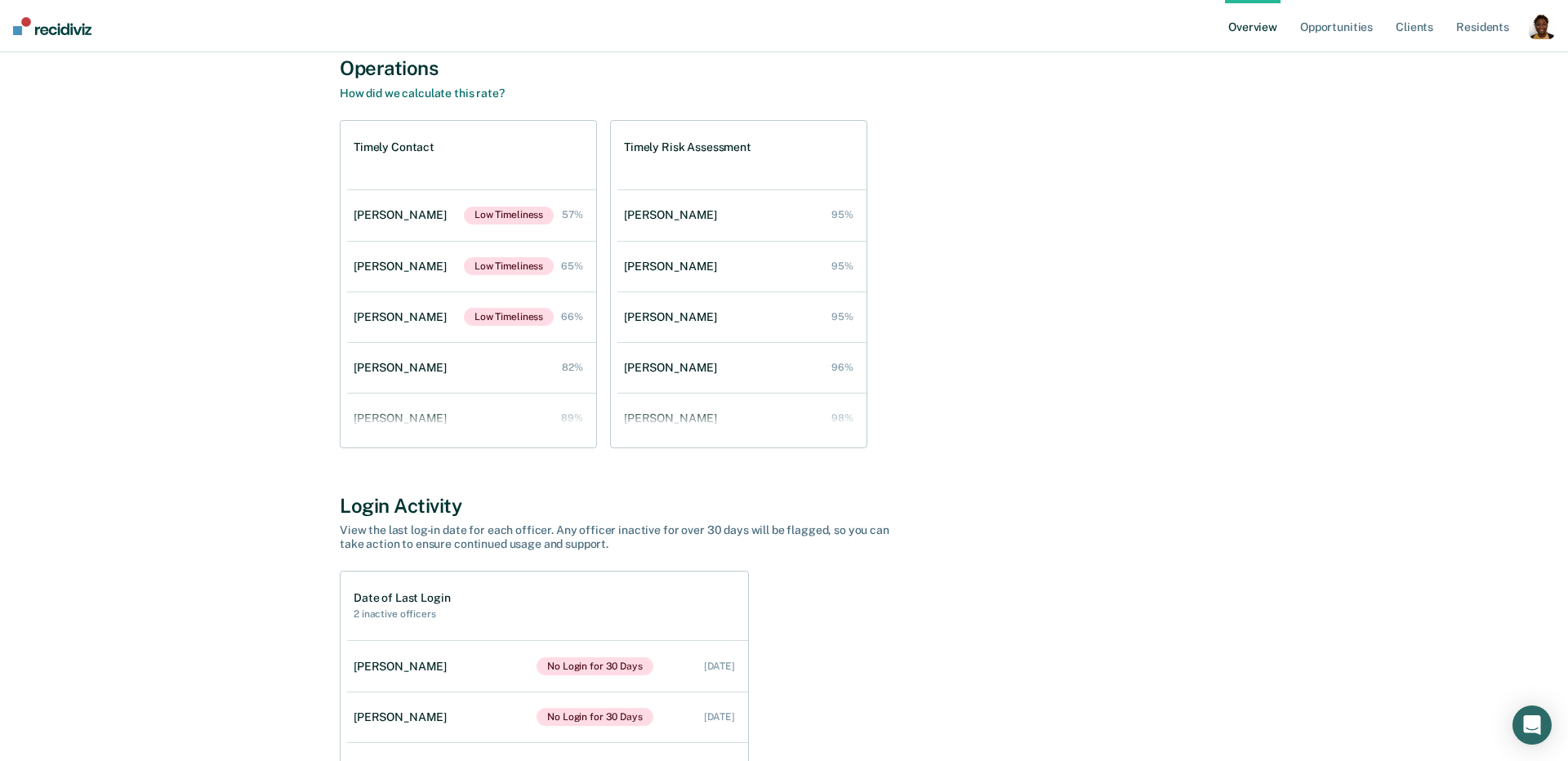
scroll to position [46, 0]
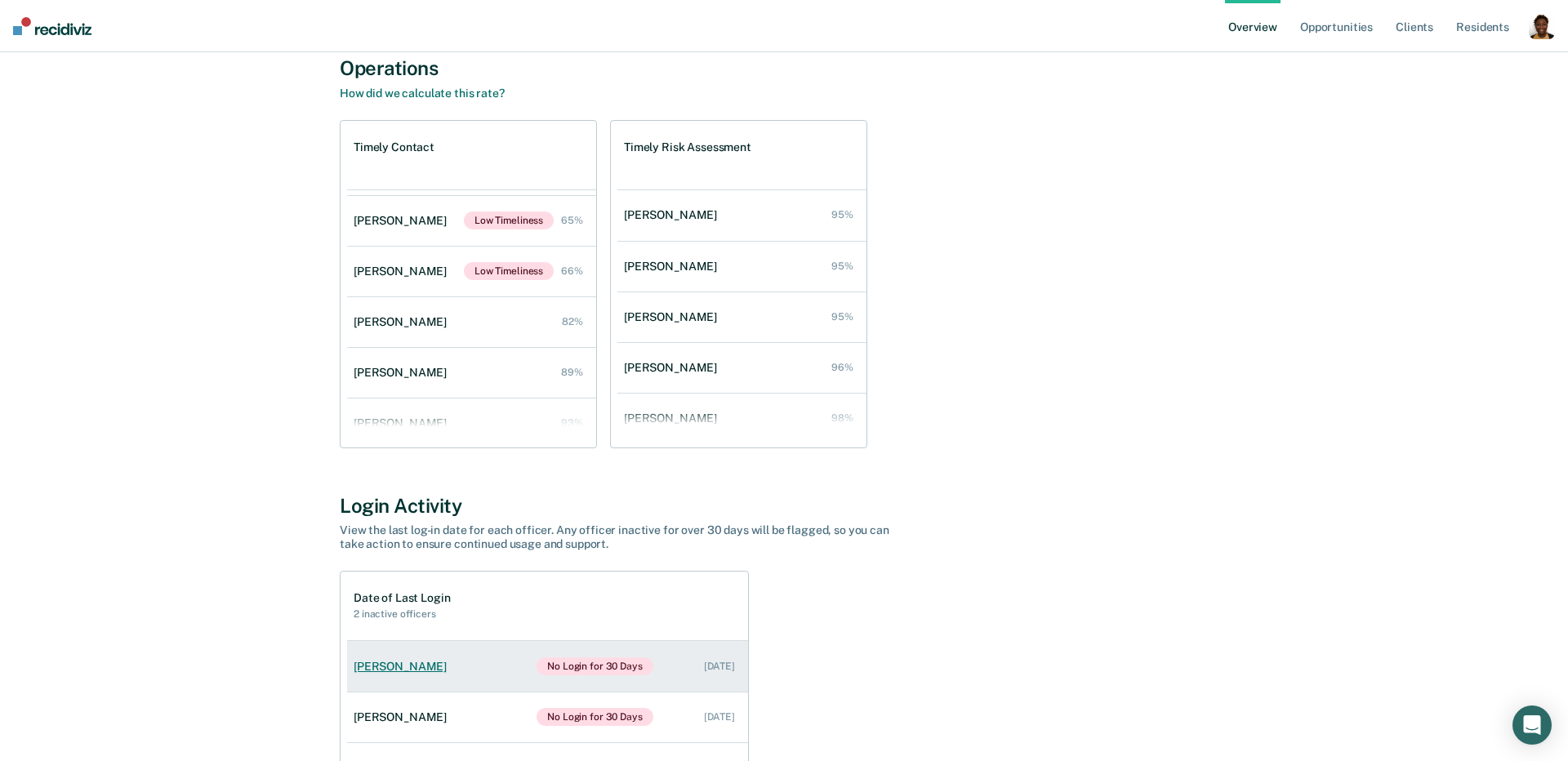
click at [388, 662] on div "[PERSON_NAME]" at bounding box center [403, 666] width 100 height 13
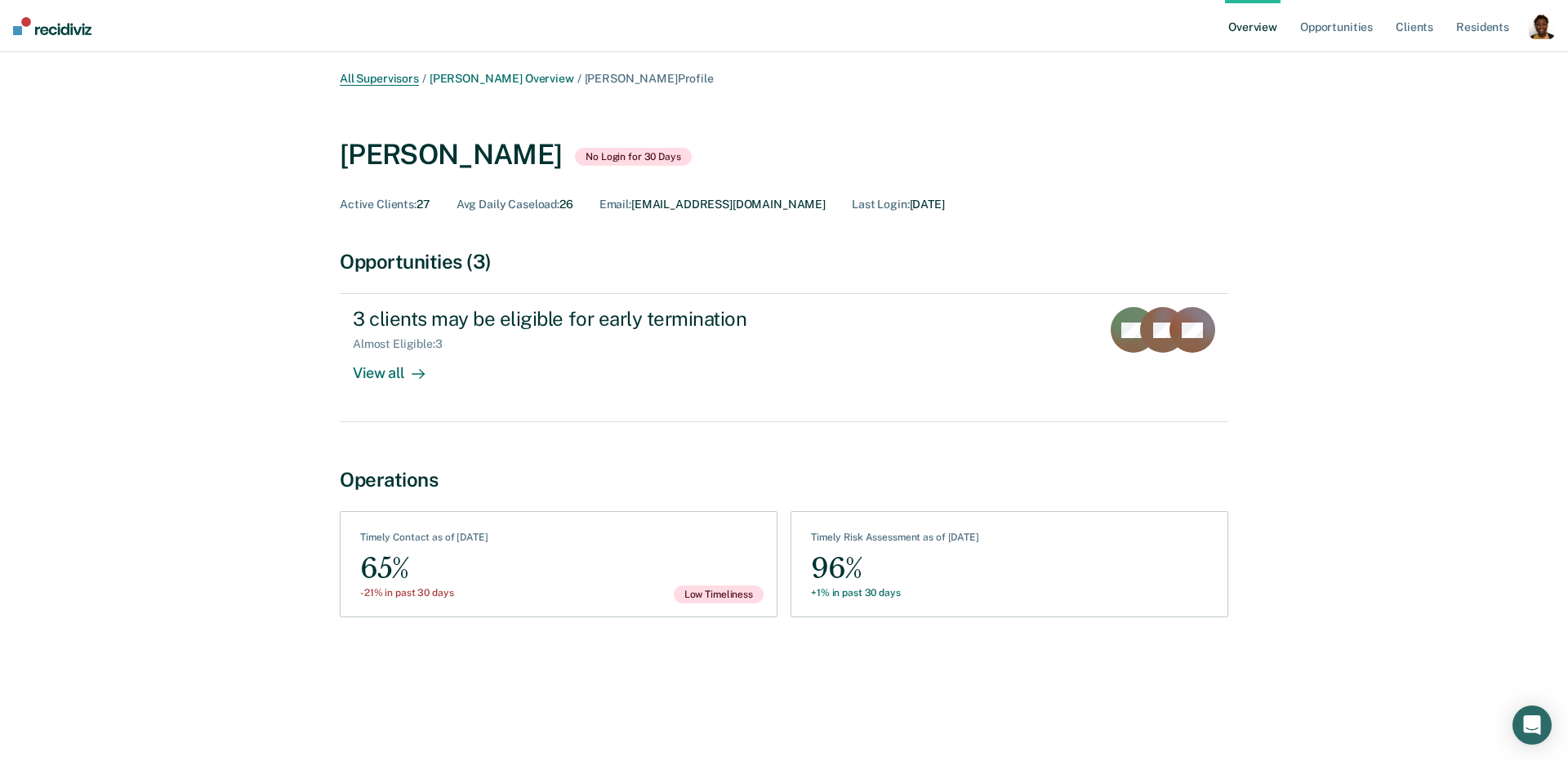
click at [390, 82] on link "All Supervisors" at bounding box center [379, 79] width 80 height 13
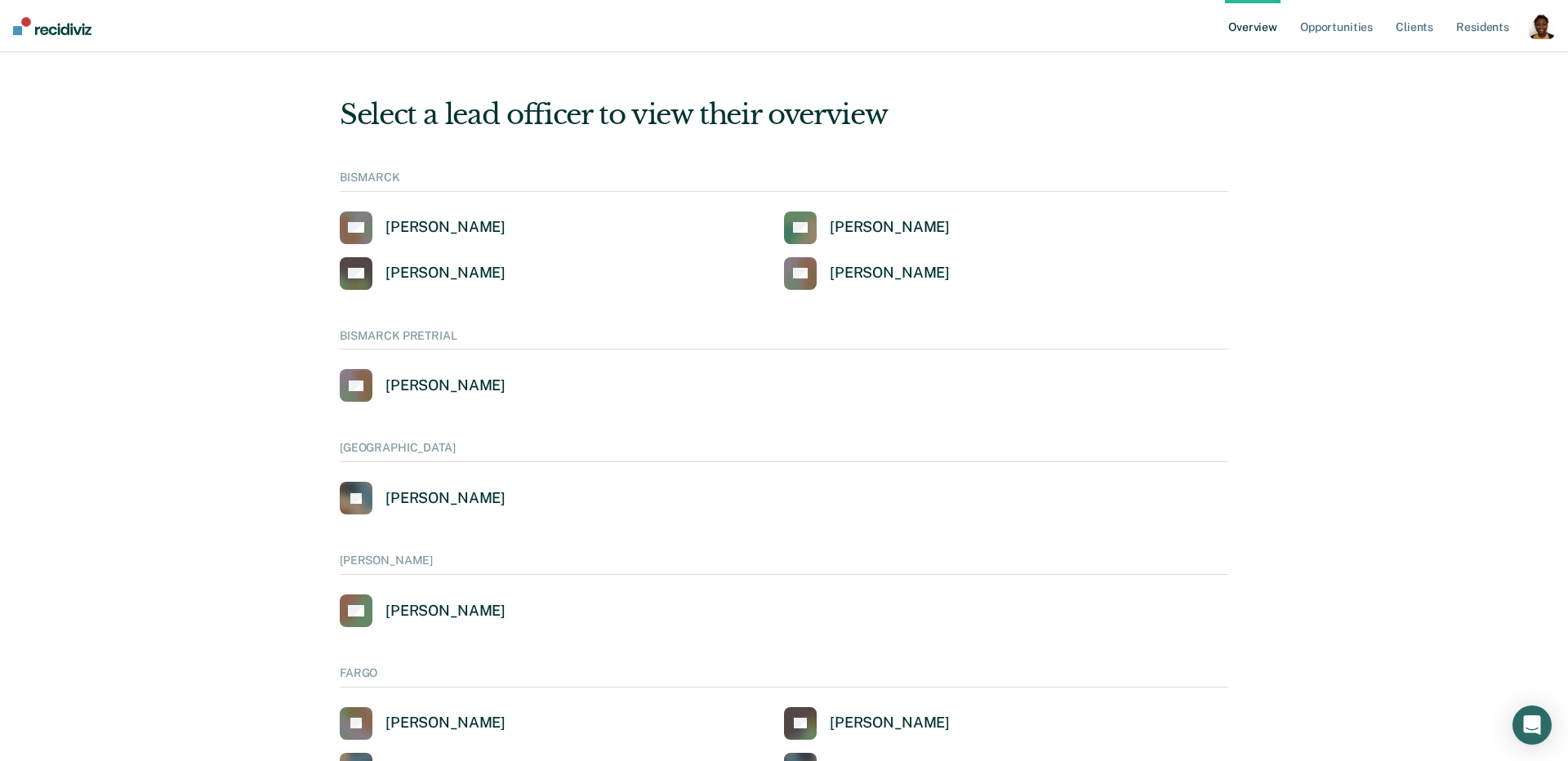
scroll to position [844, 0]
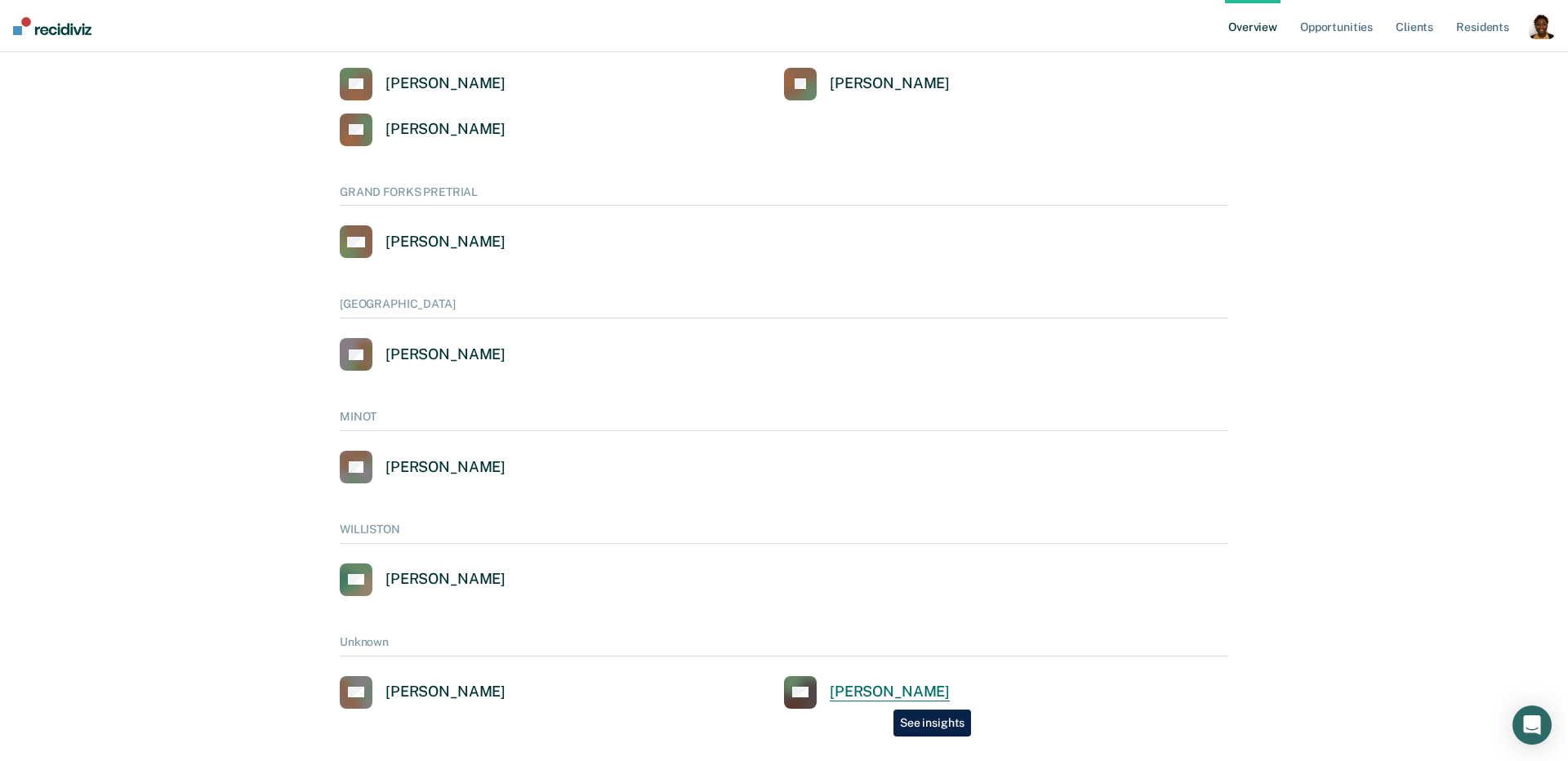
click at [881, 697] on div "[PERSON_NAME]" at bounding box center [889, 692] width 120 height 19
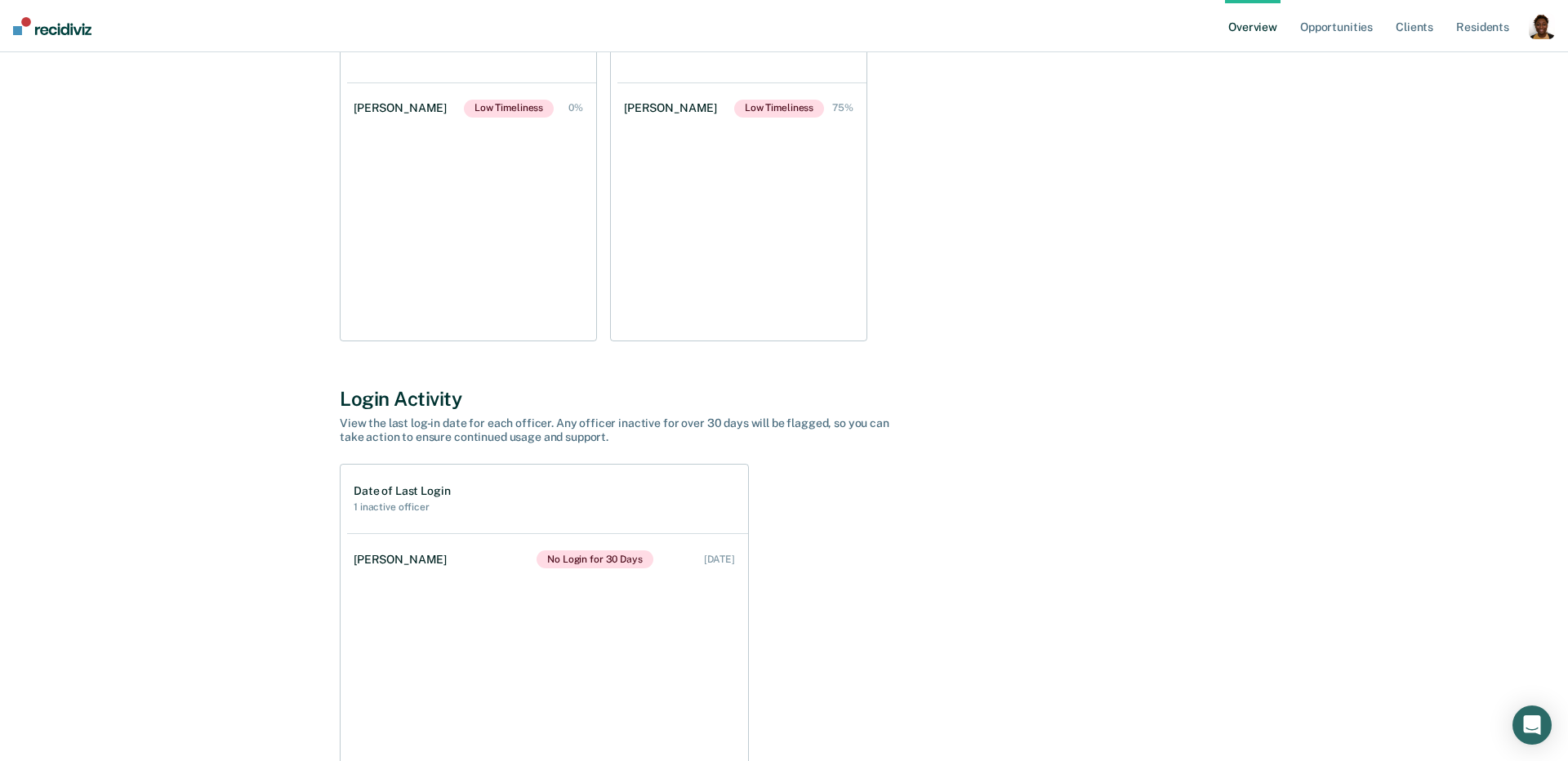
scroll to position [566, 0]
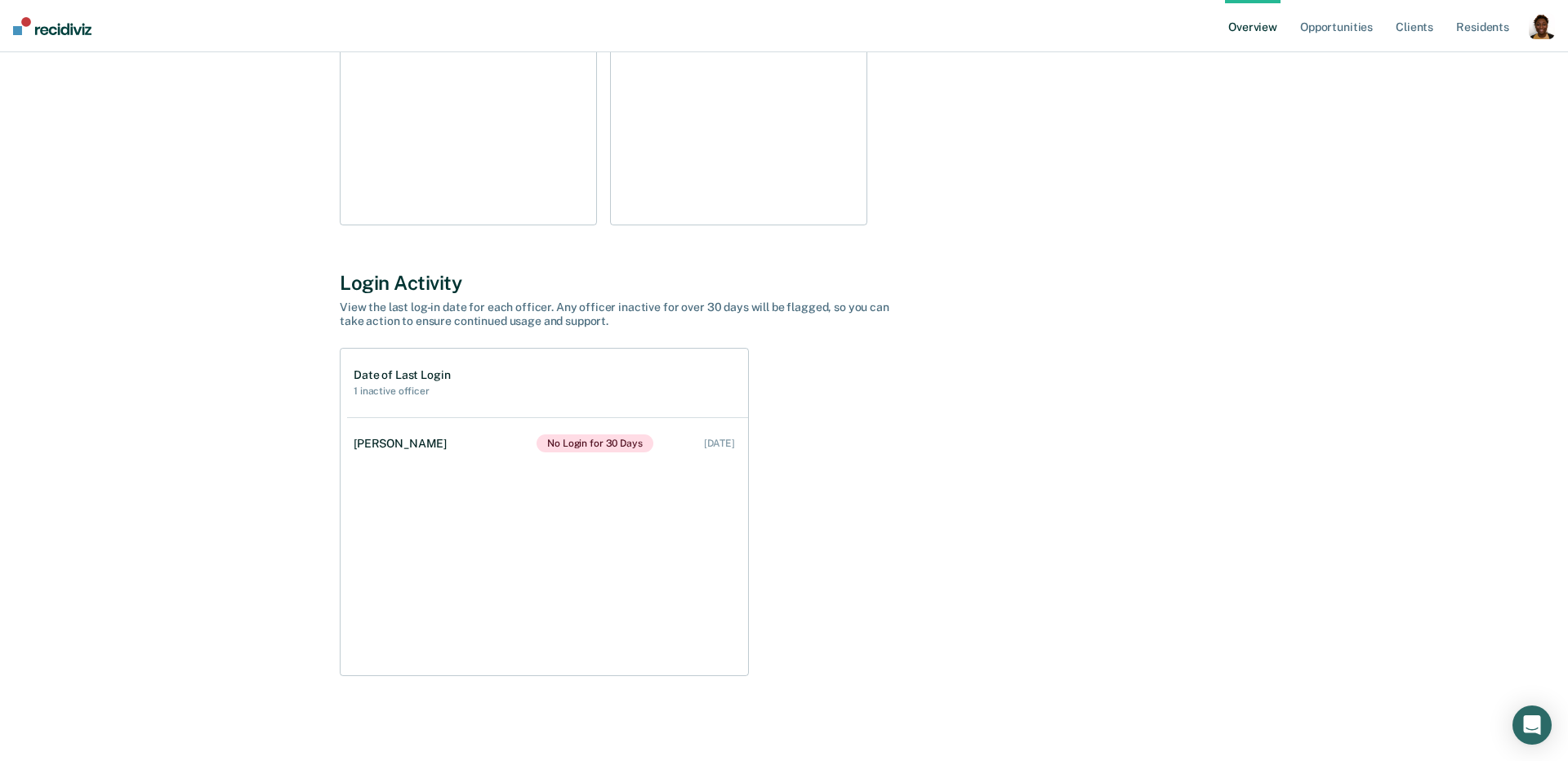
click at [1534, 30] on div "button" at bounding box center [1541, 26] width 26 height 26
click at [1419, 59] on link "Profile" at bounding box center [1472, 65] width 139 height 13
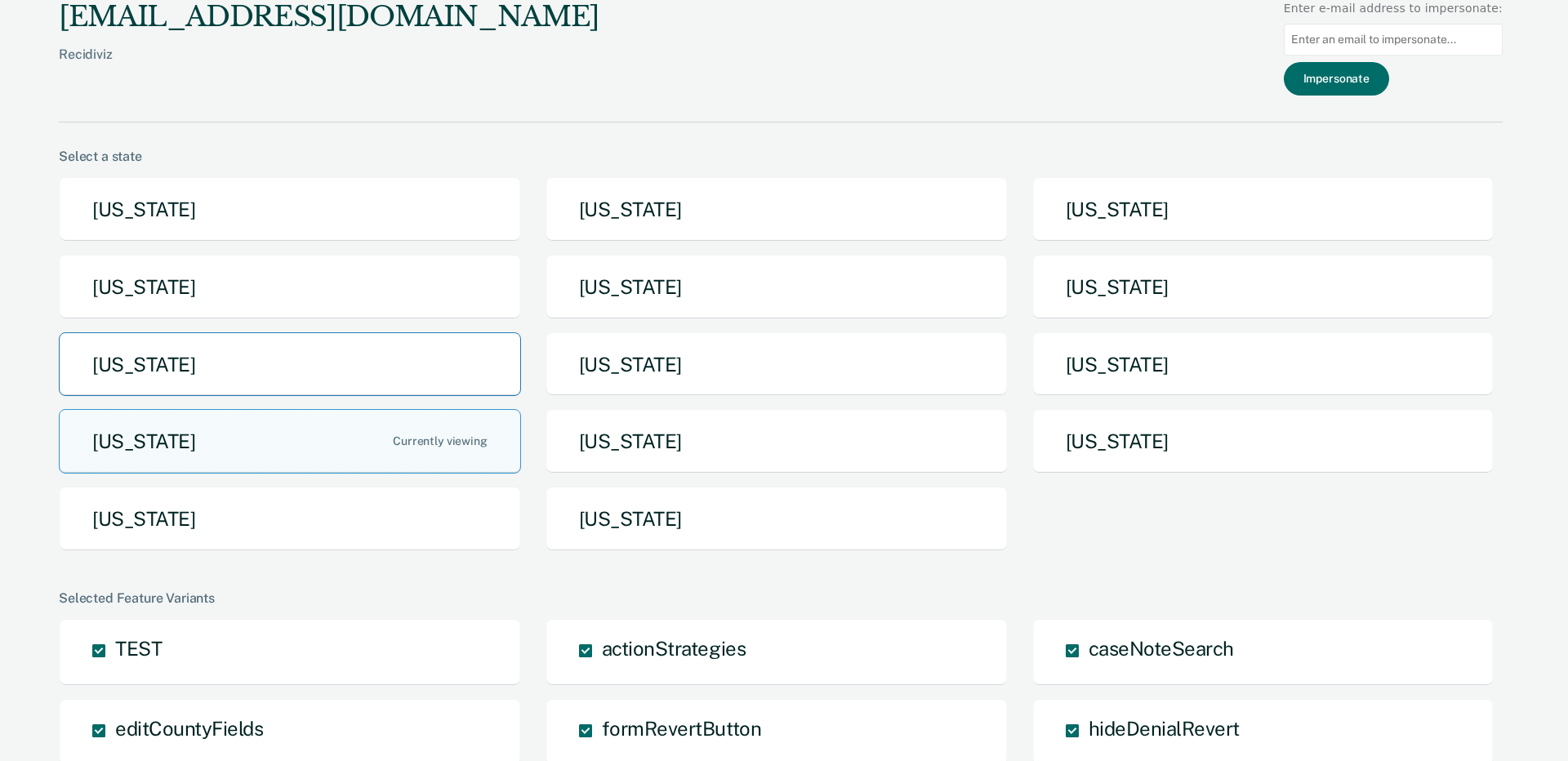
click at [374, 374] on button "[US_STATE]" at bounding box center [289, 364] width 462 height 64
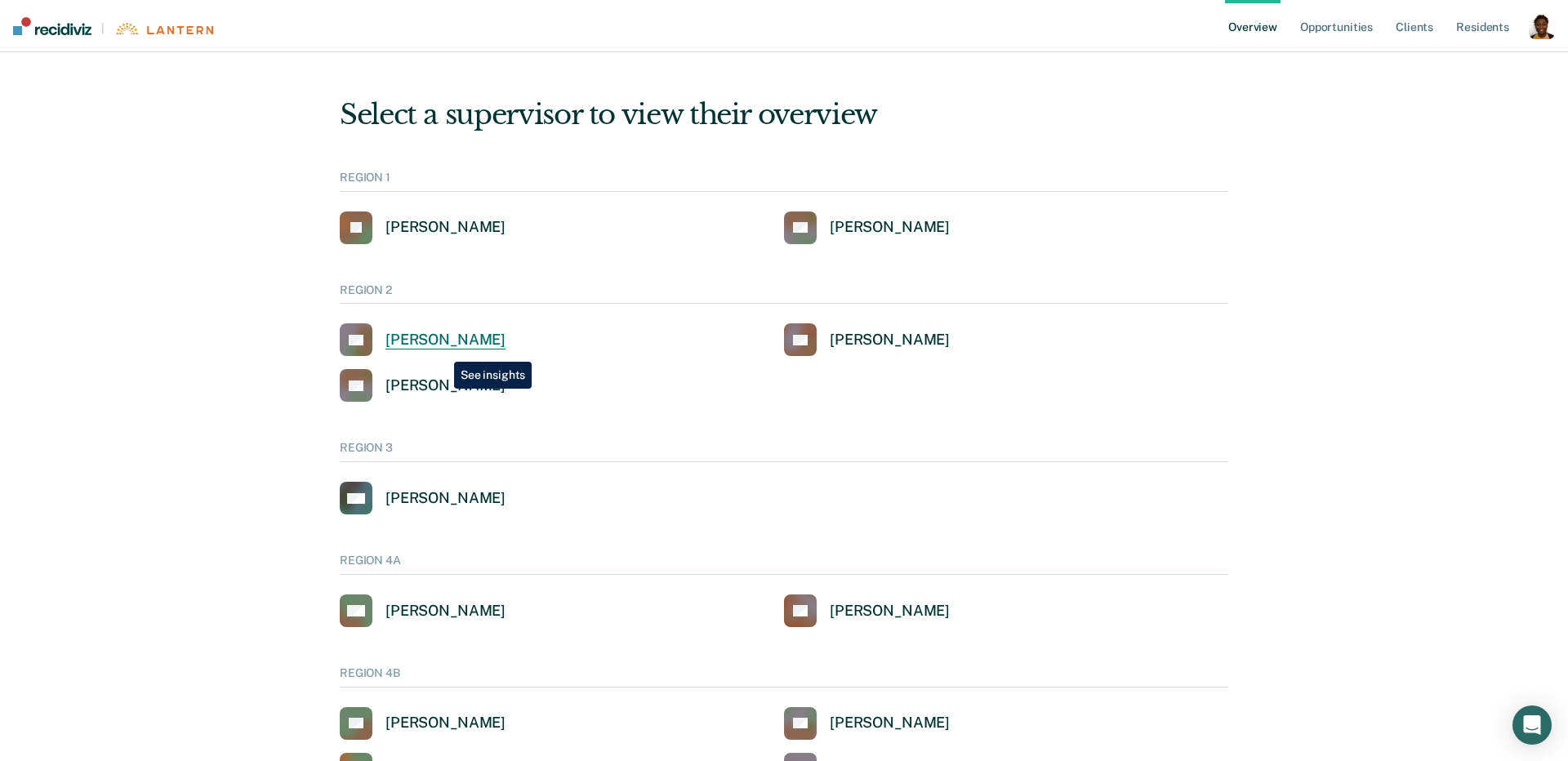
click at [442, 349] on link "CK [PERSON_NAME]" at bounding box center [422, 340] width 166 height 33
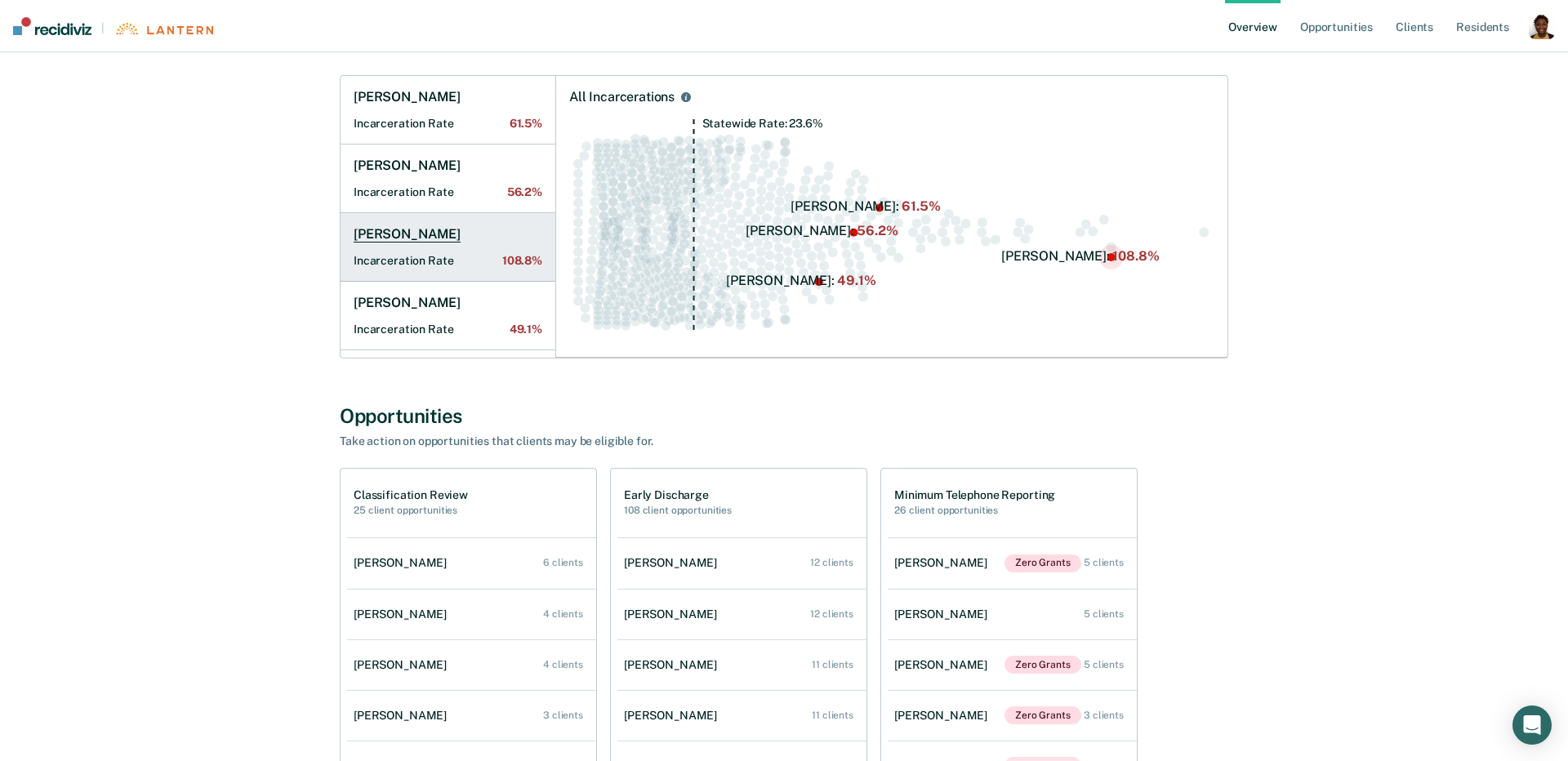
scroll to position [374, 0]
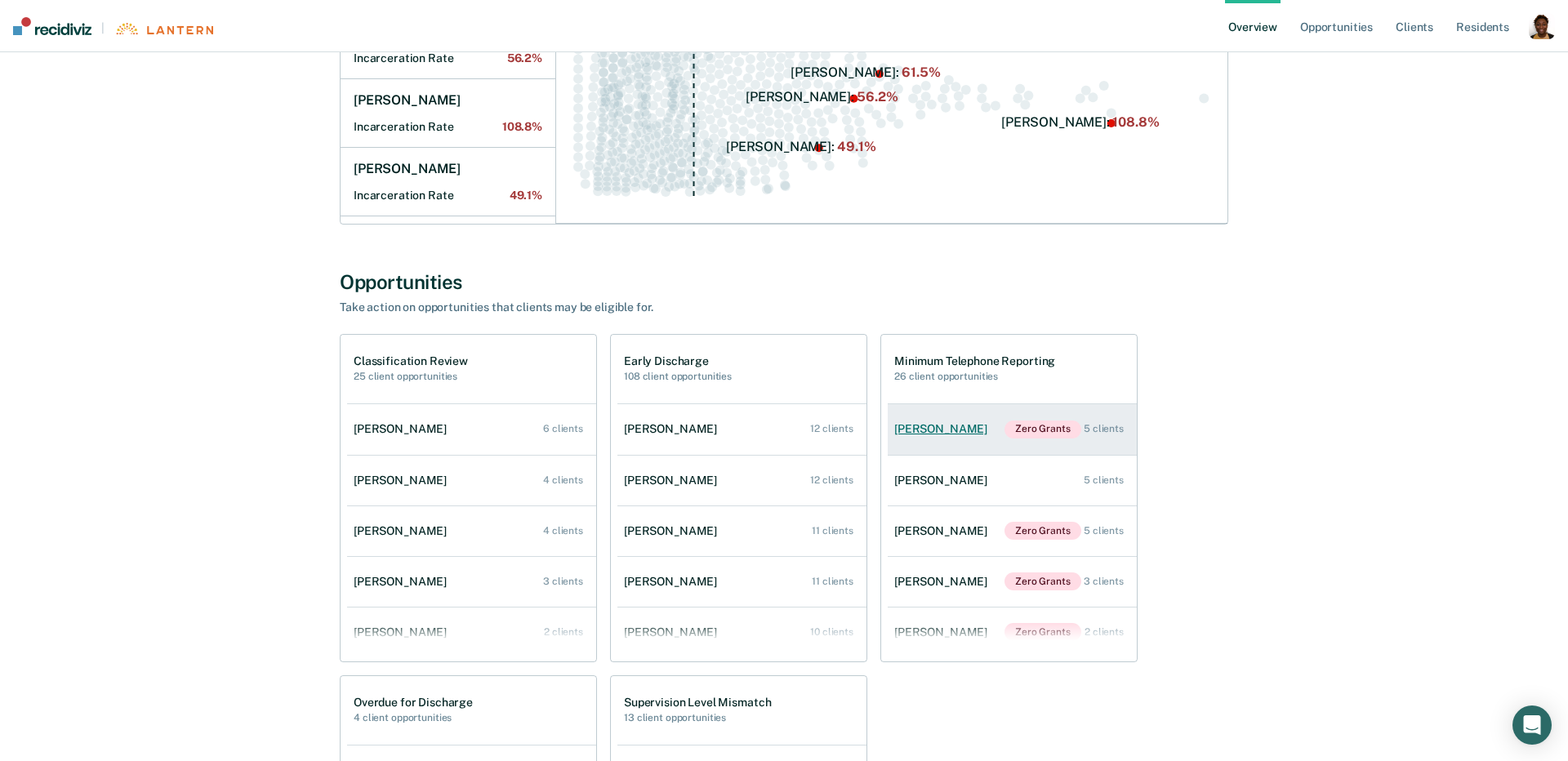
click at [940, 435] on div "[PERSON_NAME]" at bounding box center [944, 429] width 100 height 13
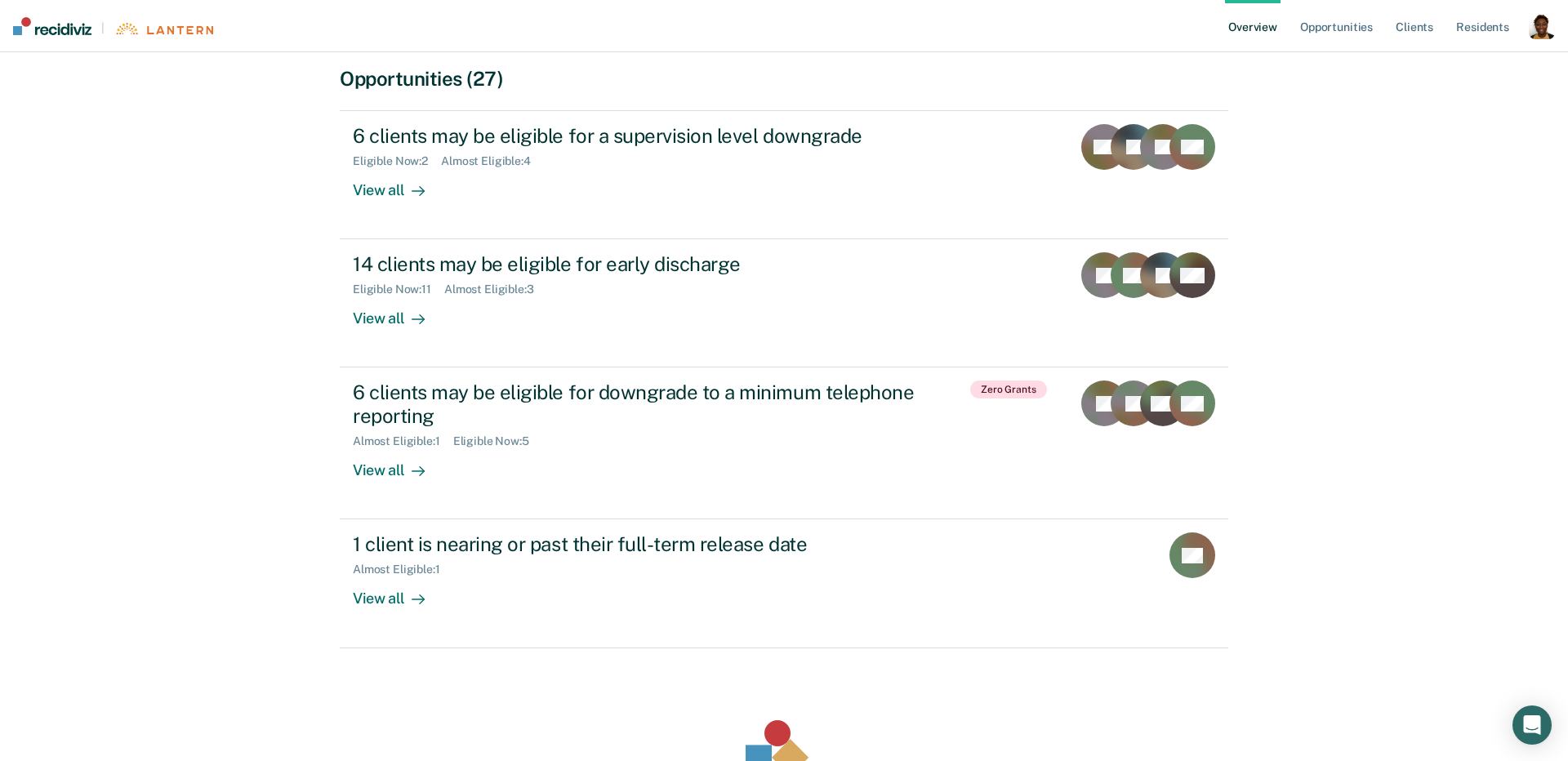
scroll to position [445, 0]
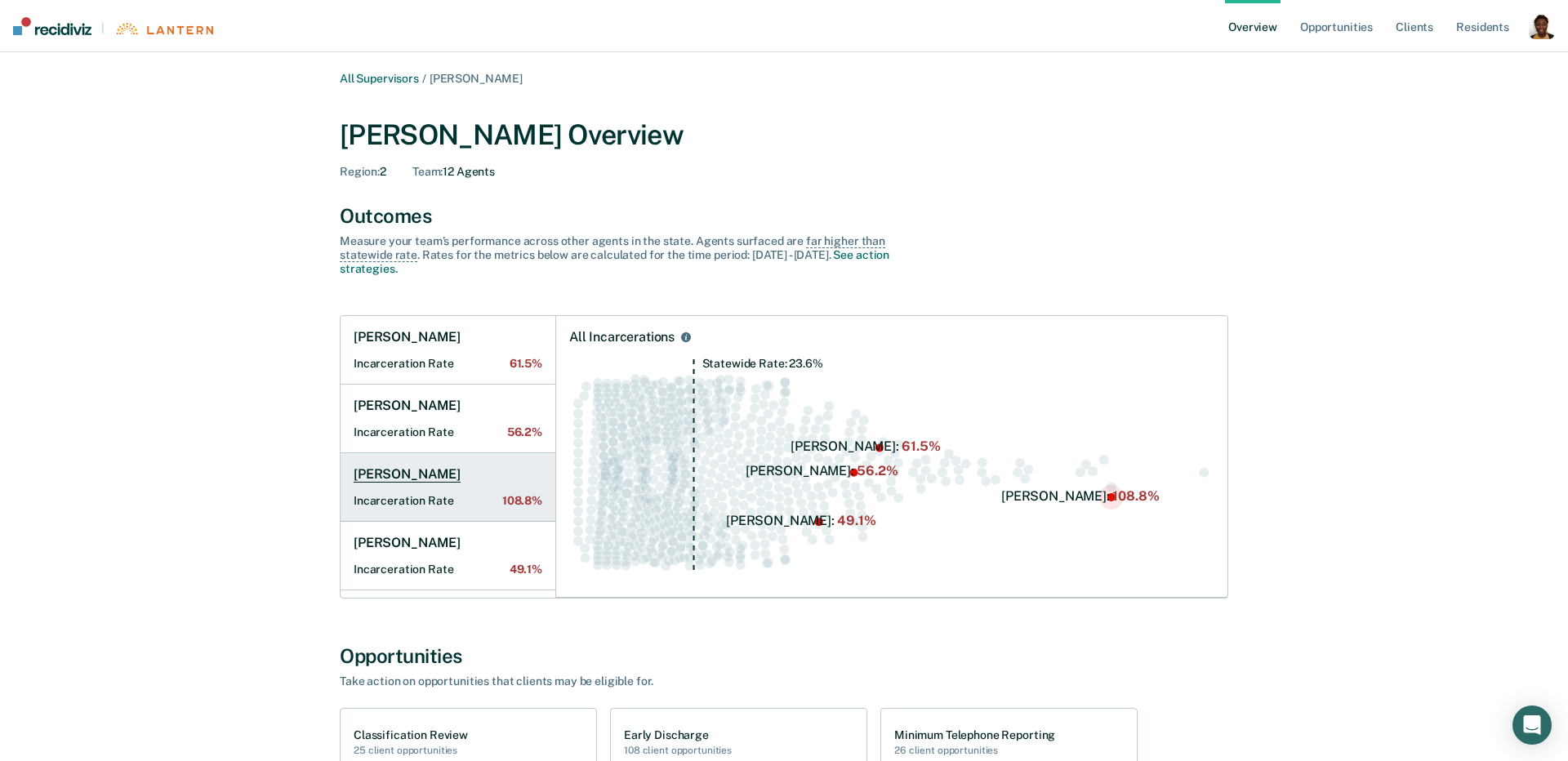
click at [414, 483] on link "[PERSON_NAME] Incarceration Rate 108.8%" at bounding box center [448, 487] width 215 height 68
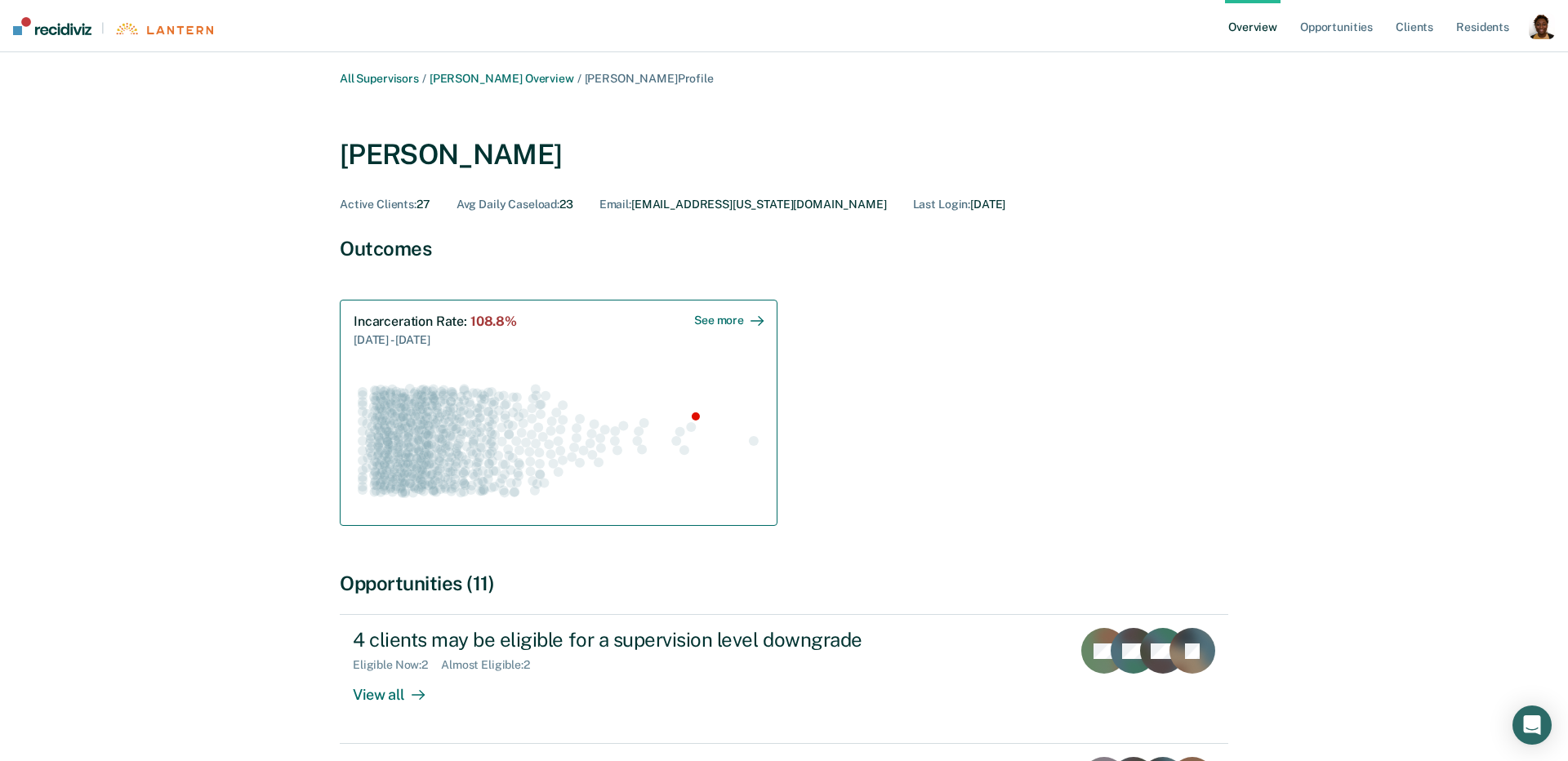
click at [540, 476] on circle "Swarm plot of all incarceration rates in the state for ALL caseloads, highlight…" at bounding box center [540, 474] width 10 height 10
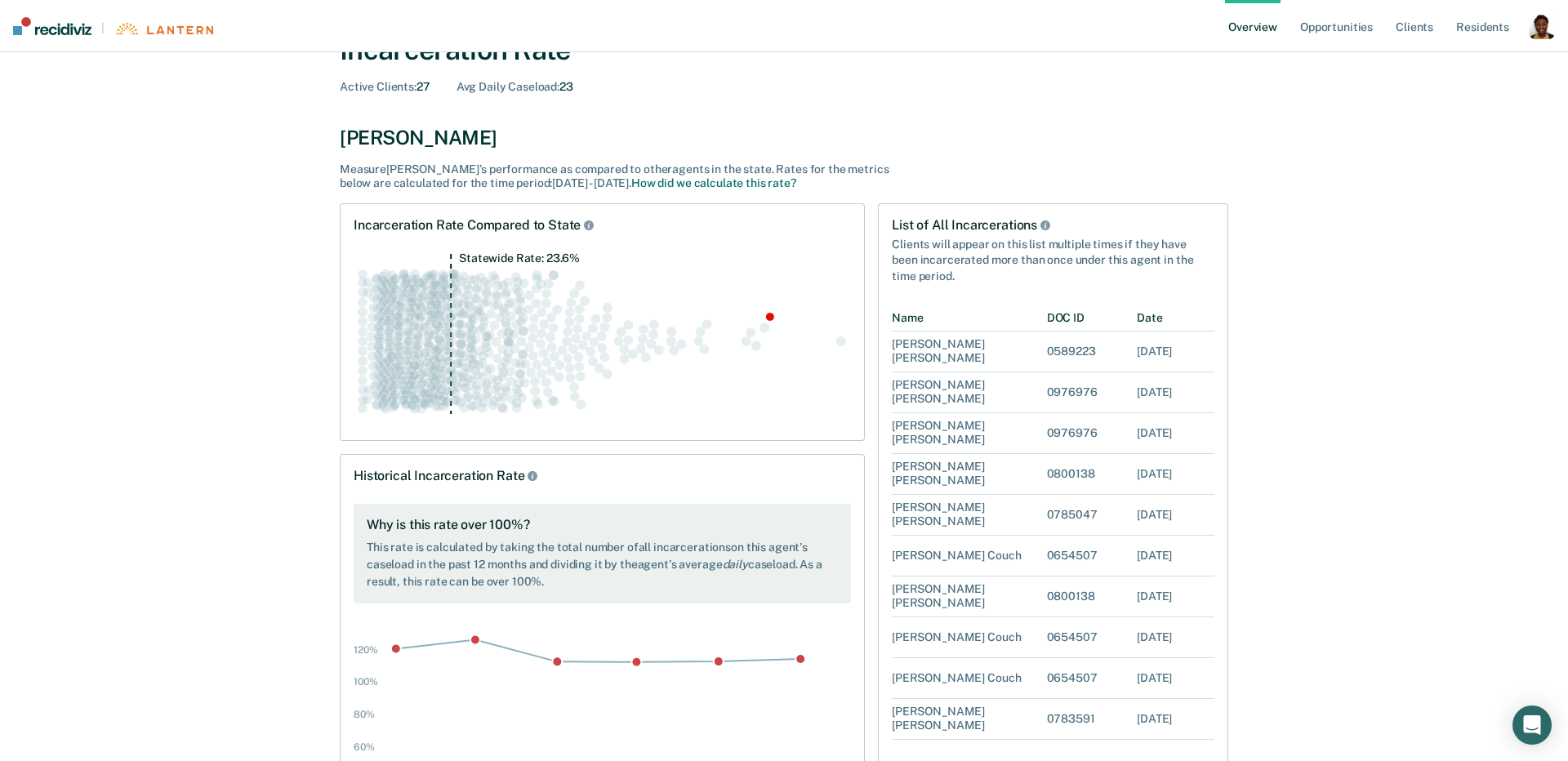
scroll to position [251, 0]
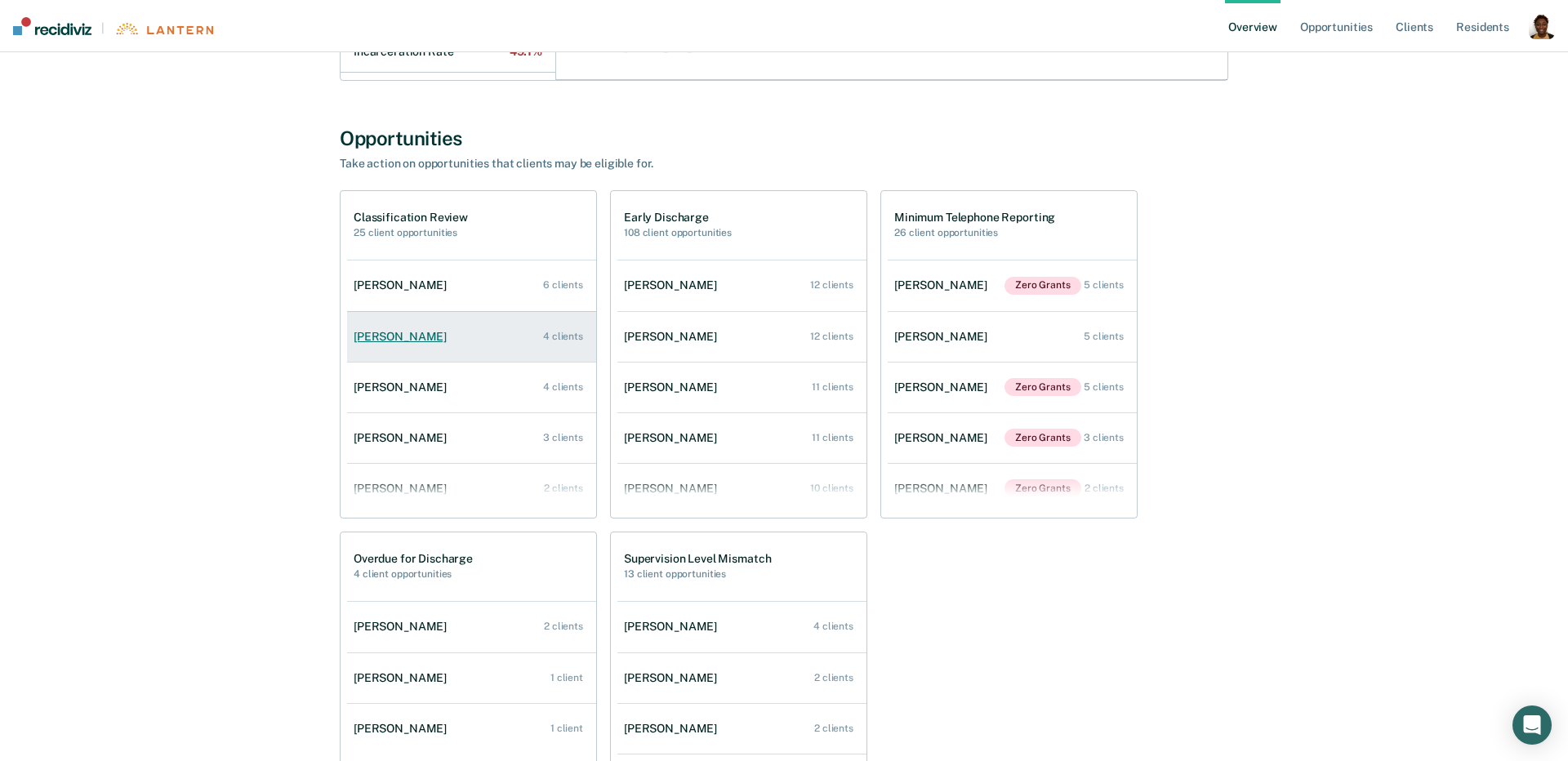
scroll to position [167, 0]
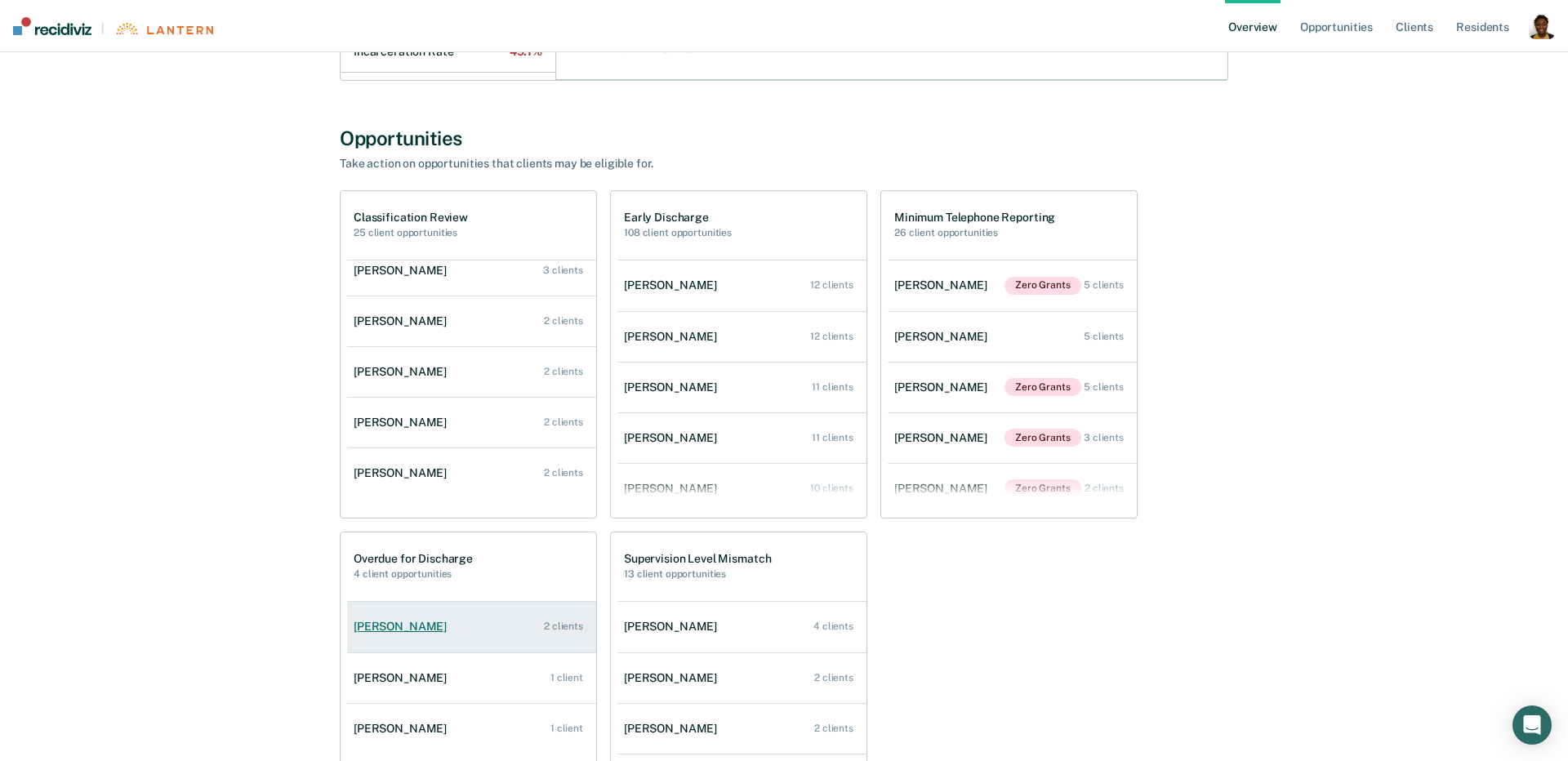
click at [399, 621] on div "[PERSON_NAME]" at bounding box center [403, 627] width 100 height 13
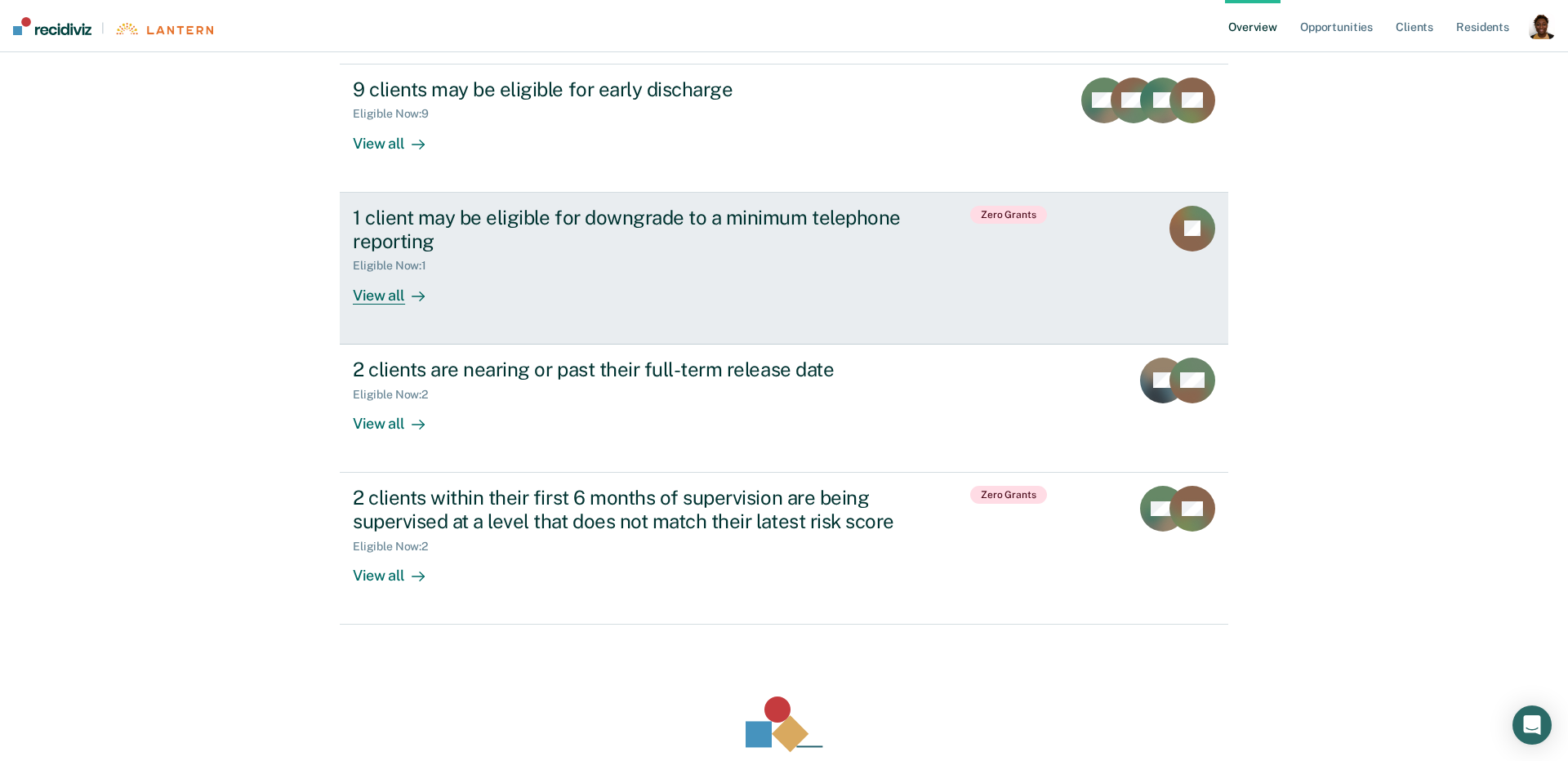
click at [377, 301] on div "View all" at bounding box center [398, 288] width 91 height 32
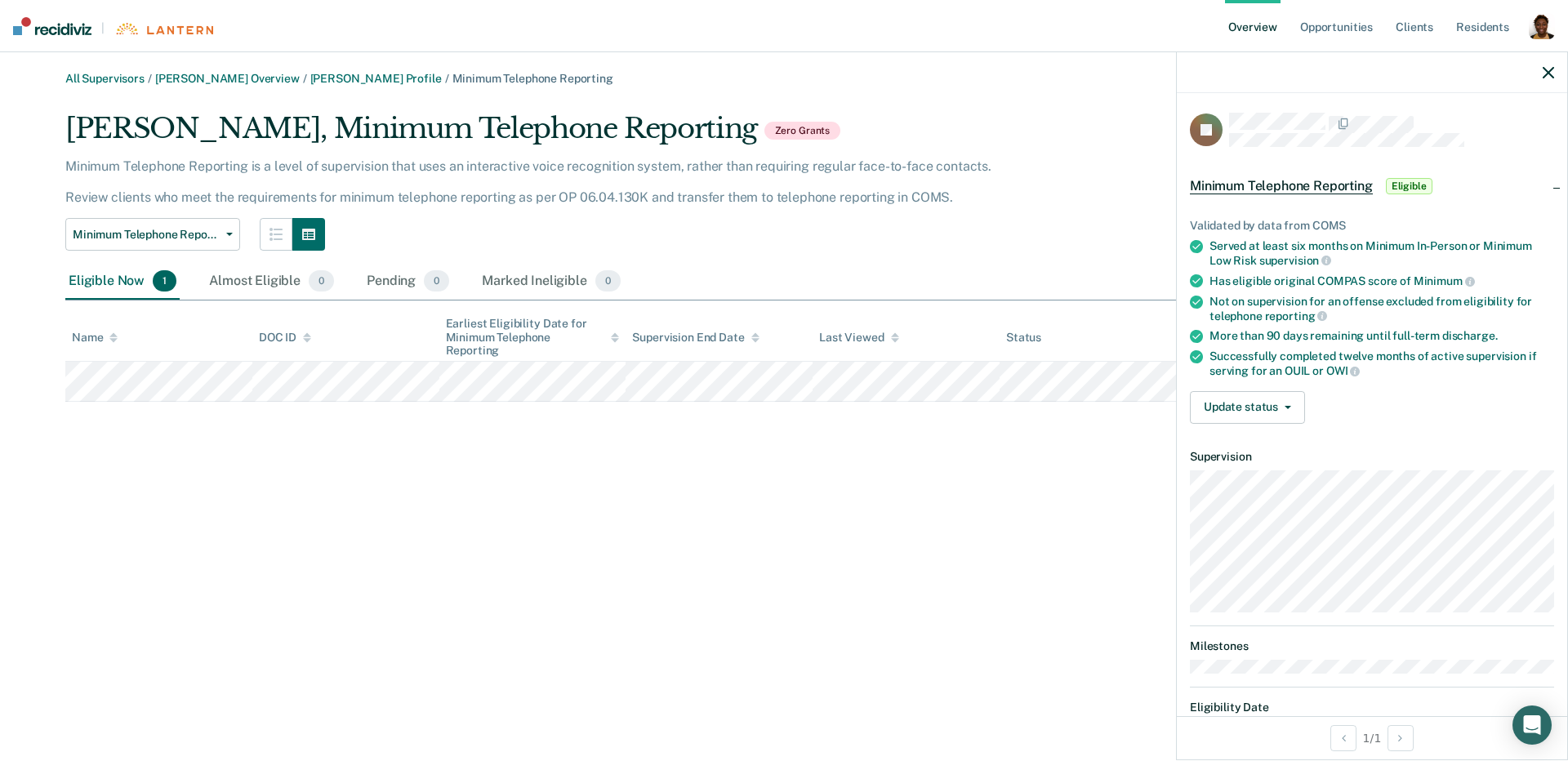
click at [1547, 74] on icon "button" at bounding box center [1549, 73] width 12 height 12
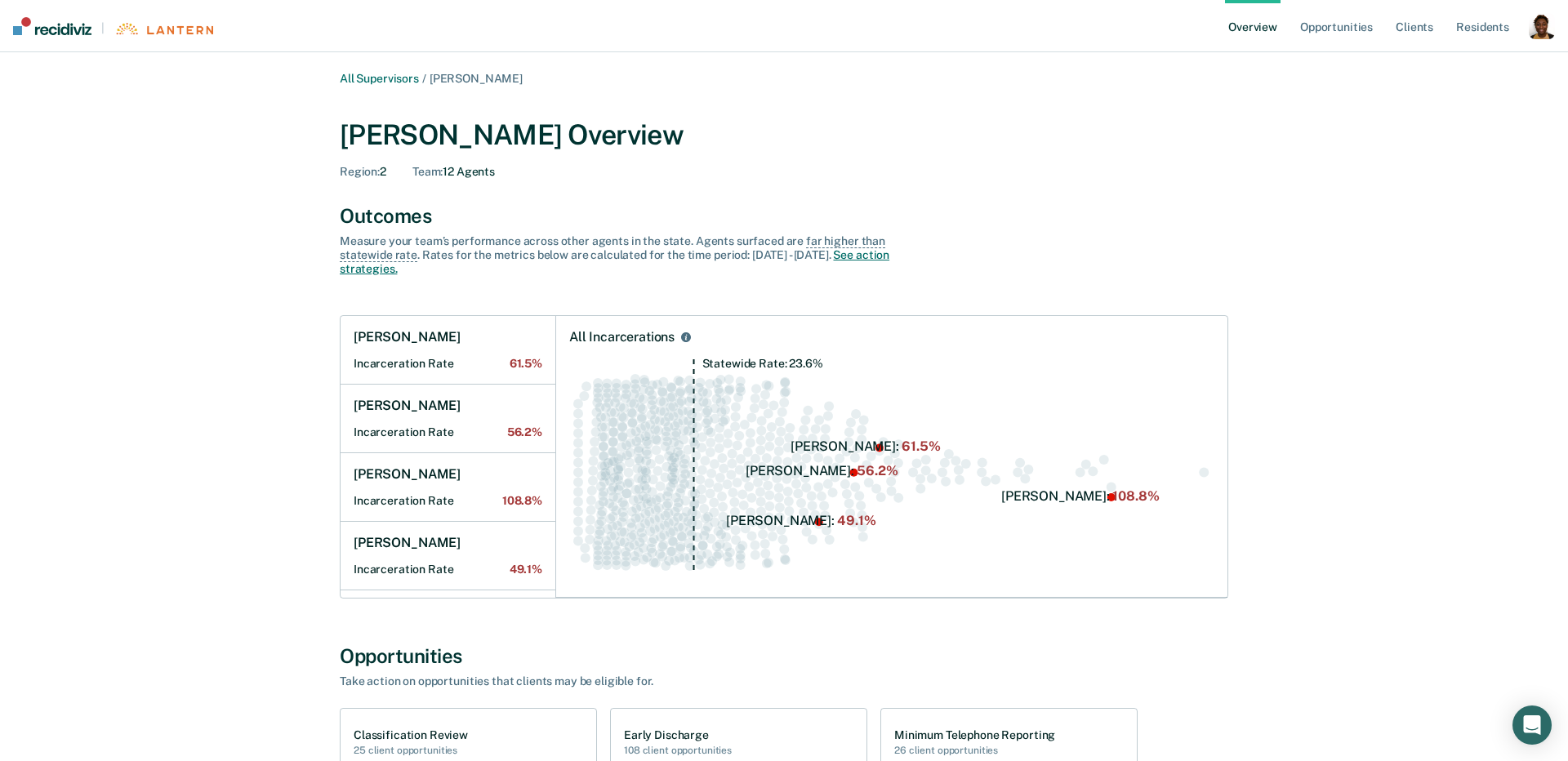
click at [850, 254] on link "See action strategies." at bounding box center [615, 262] width 550 height 27
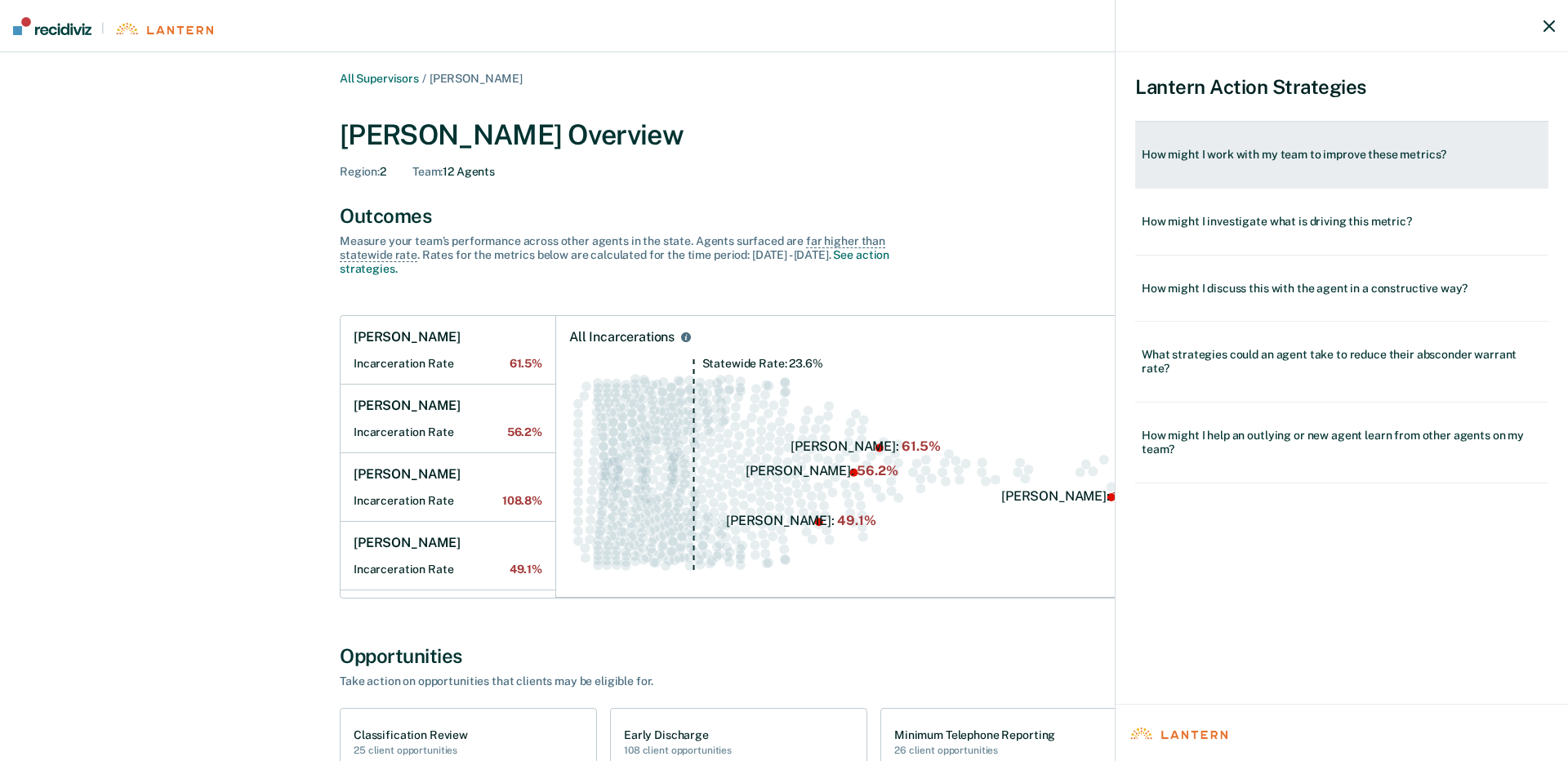
click at [1297, 164] on div "How might I work with my team to improve these metrics?" at bounding box center [1341, 155] width 413 height 67
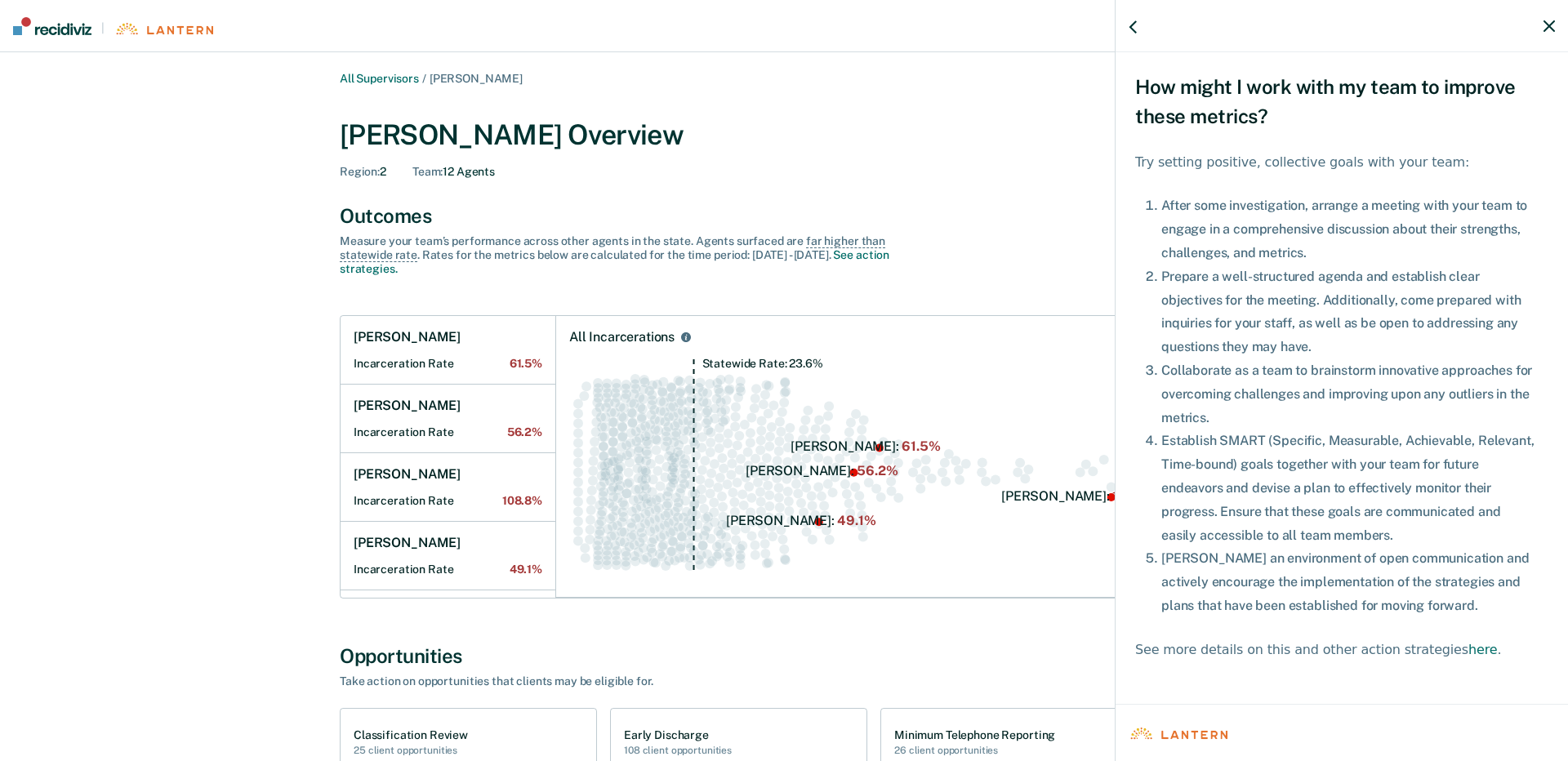
drag, startPoint x: 1133, startPoint y: 26, endPoint x: 1398, endPoint y: 23, distance: 265.0
click at [1134, 26] on icon at bounding box center [1133, 26] width 9 height 23
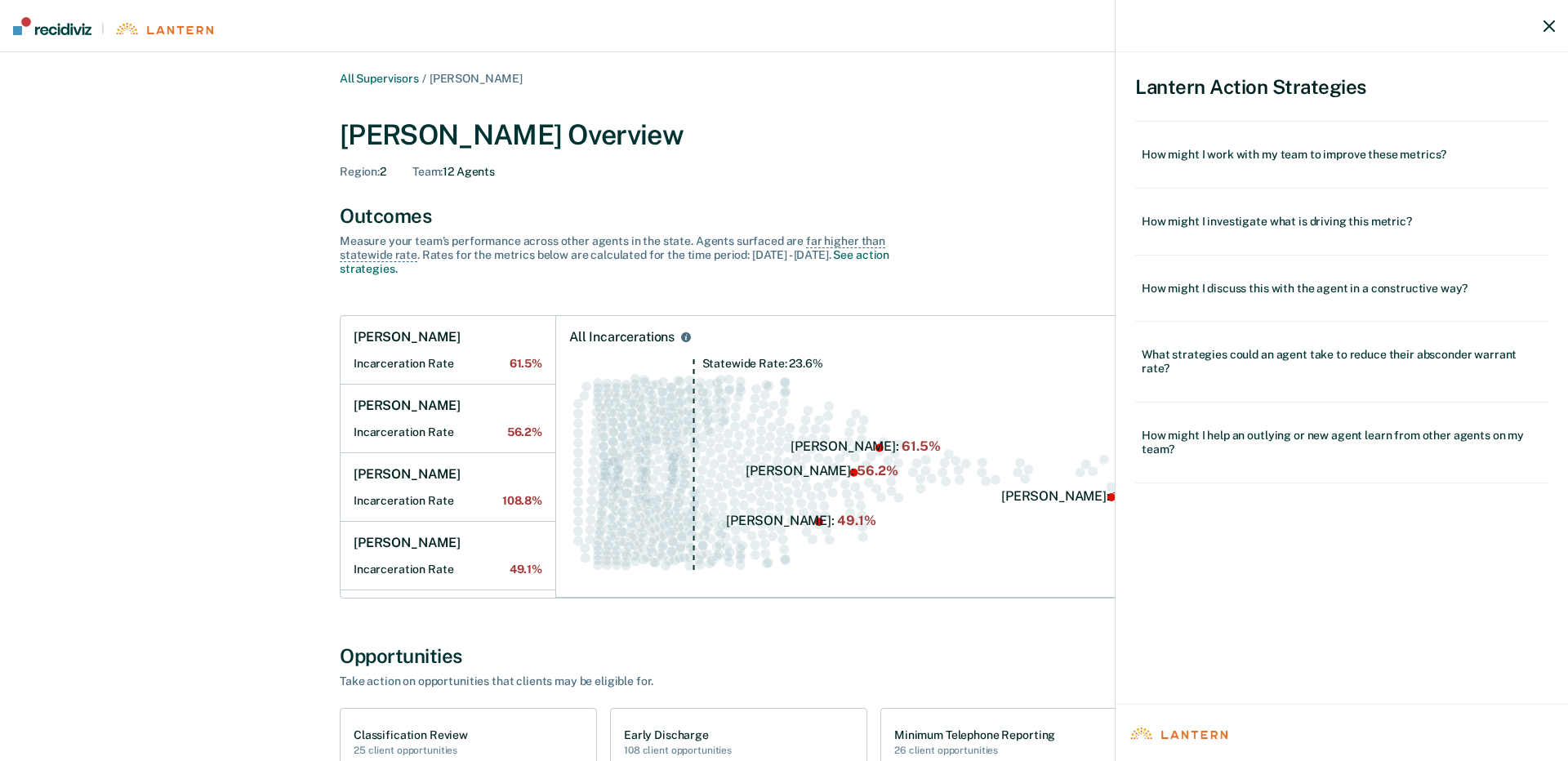
click at [1546, 26] on icon "button" at bounding box center [1550, 26] width 12 height 12
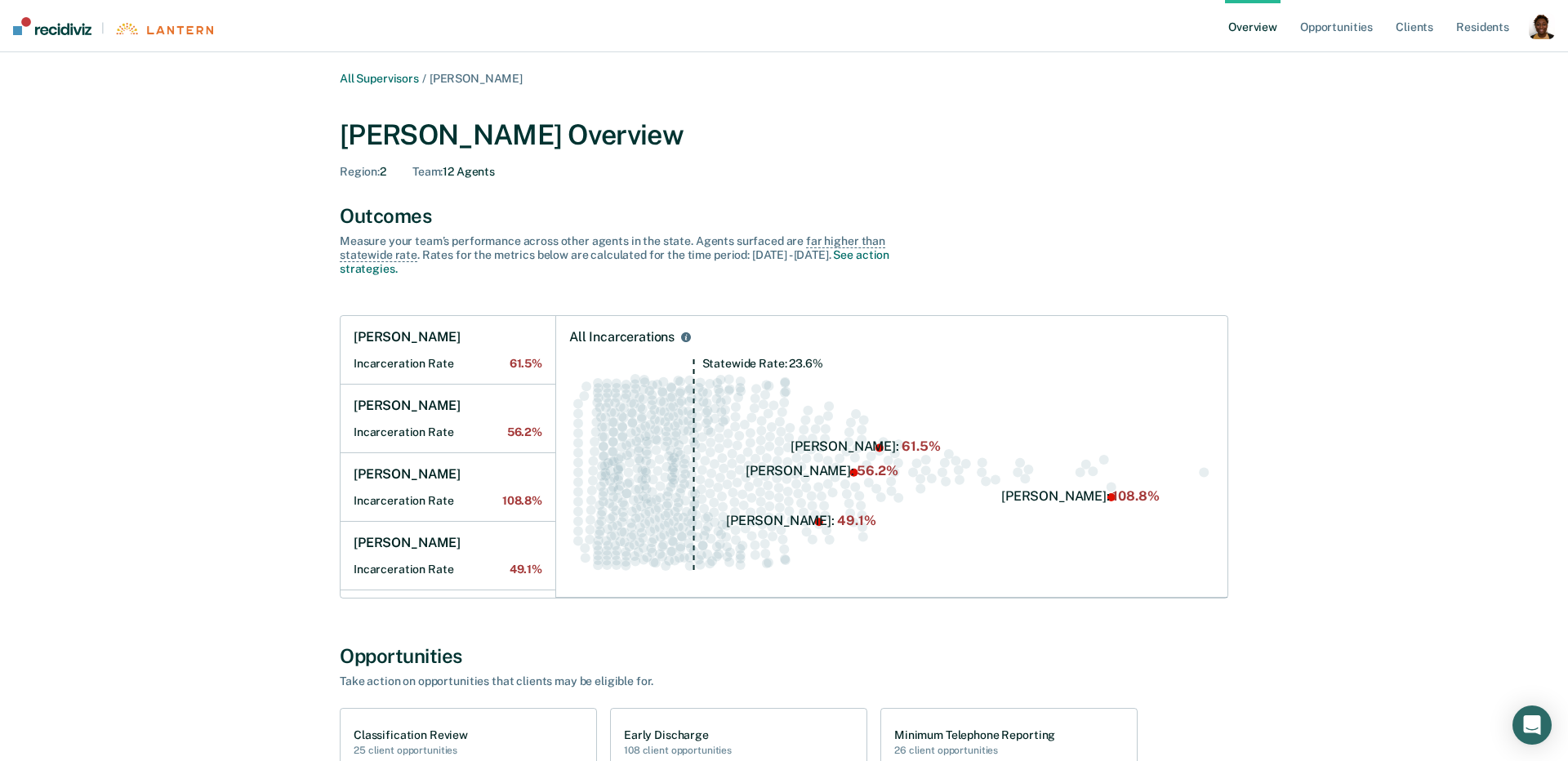
click at [1538, 33] on div "button" at bounding box center [1541, 26] width 26 height 26
click at [1423, 63] on link "Profile" at bounding box center [1476, 65] width 132 height 13
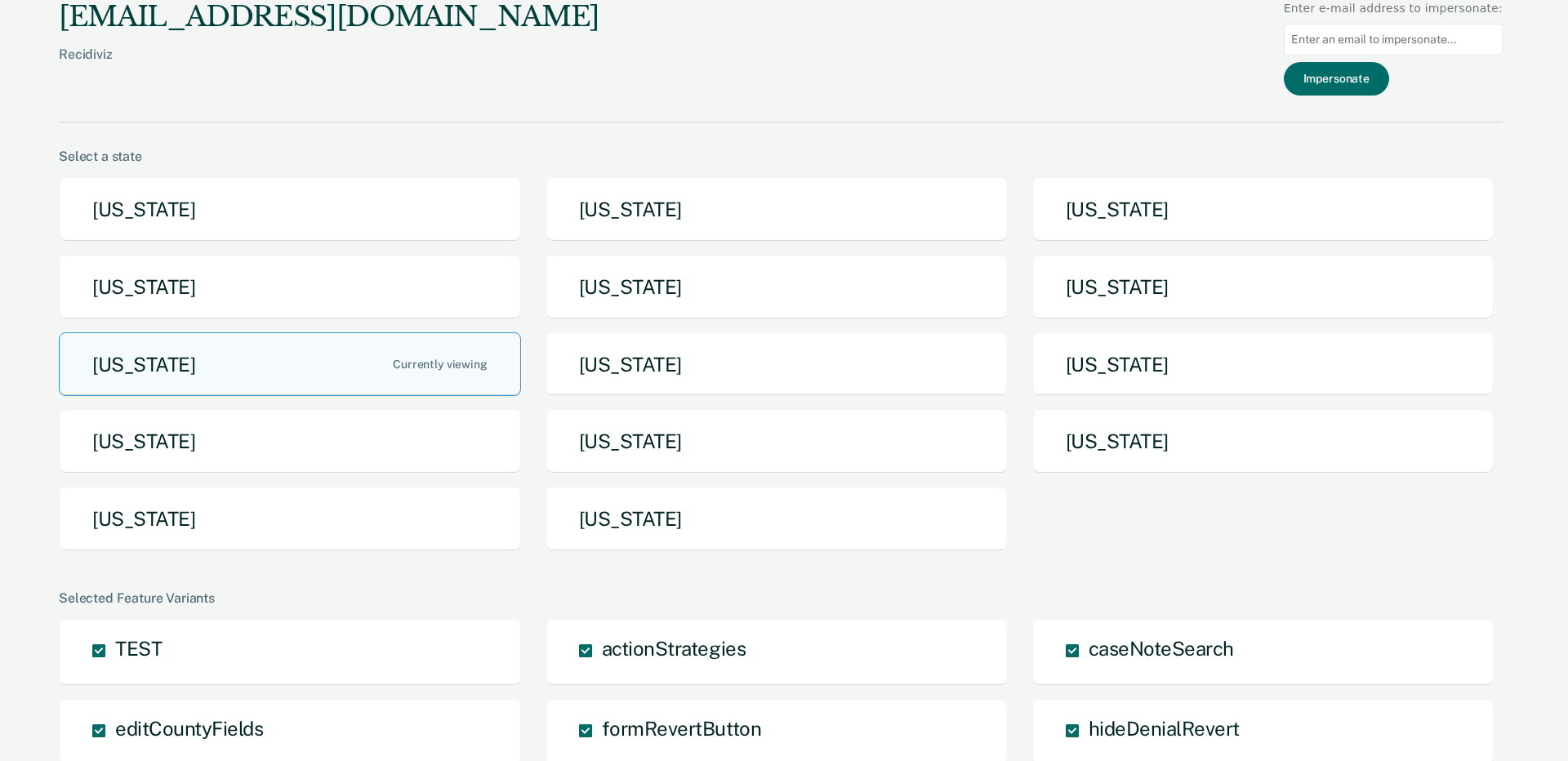
click at [334, 325] on div "[US_STATE] [US_STATE] [US_STATE] [US_STATE] [US_STATE] [US_STATE] [US_STATE] [U…" at bounding box center [781, 370] width 1444 height 387
click at [325, 283] on button "[US_STATE]" at bounding box center [289, 286] width 462 height 64
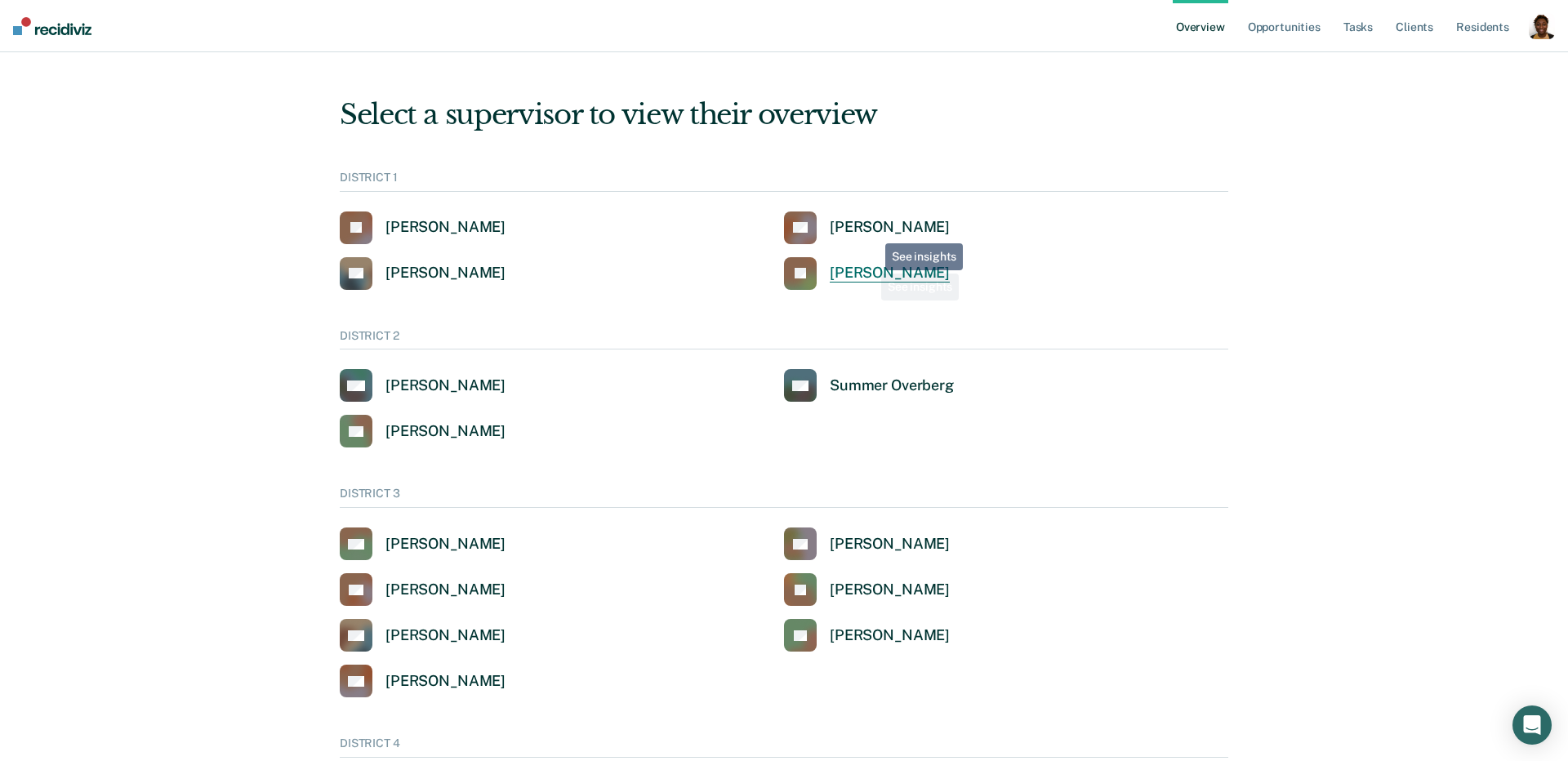
click at [873, 276] on div "[PERSON_NAME]" at bounding box center [889, 273] width 120 height 19
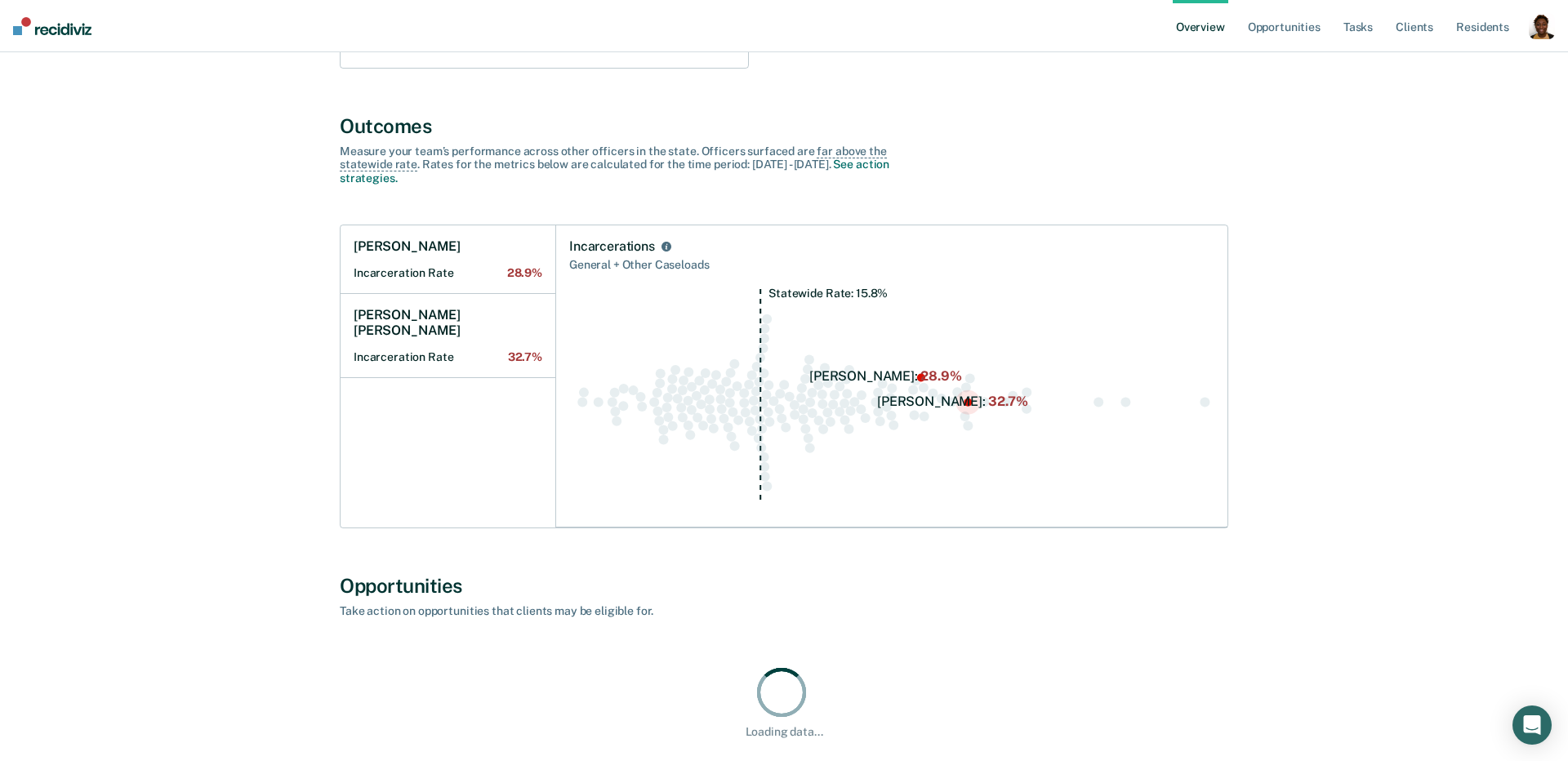
click at [402, 319] on h1 "[PERSON_NAME] [PERSON_NAME]" at bounding box center [447, 322] width 189 height 32
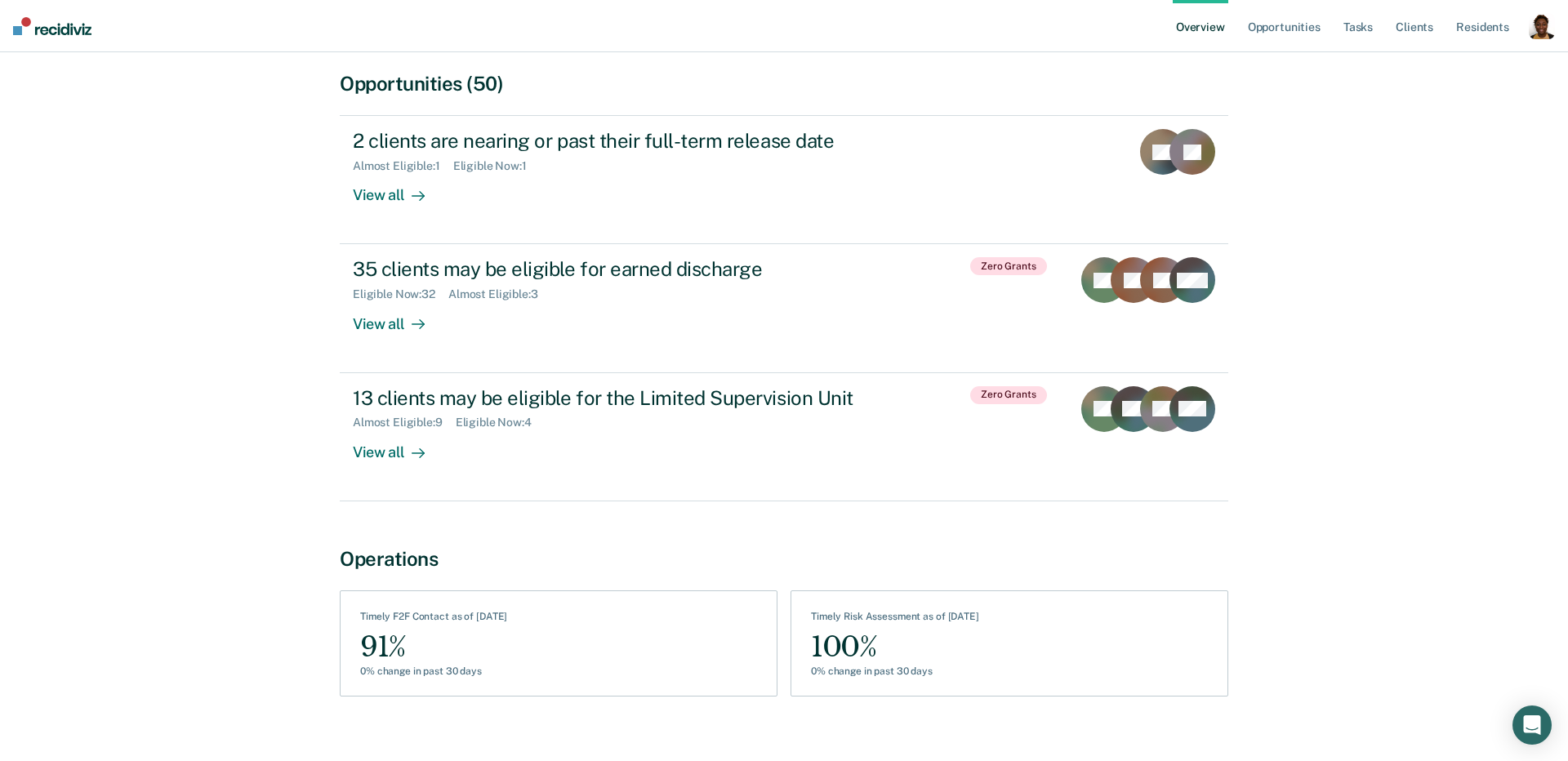
click at [1549, 26] on div "button" at bounding box center [1541, 26] width 26 height 26
click at [1406, 63] on link "Profile" at bounding box center [1472, 65] width 139 height 13
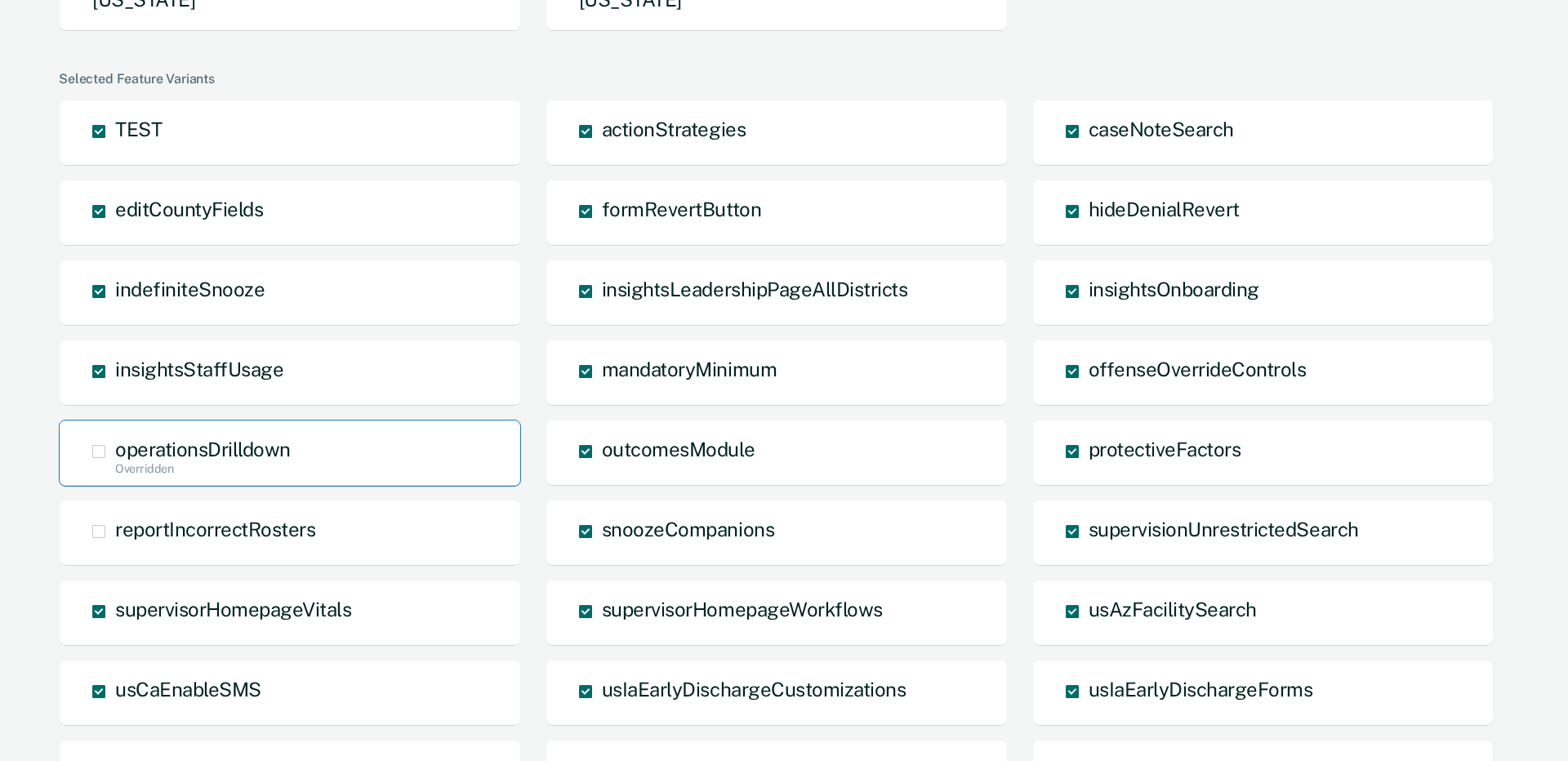
click at [308, 447] on div "operationsDrilldown Overridden" at bounding box center [289, 453] width 462 height 67
click at [101, 459] on div "operationsDrilldown Overridden" at bounding box center [289, 453] width 462 height 67
click at [99, 451] on span at bounding box center [99, 452] width 13 height 13
click at [115, 478] on input "operationsDrilldown Overridden" at bounding box center [115, 478] width 0 height 0
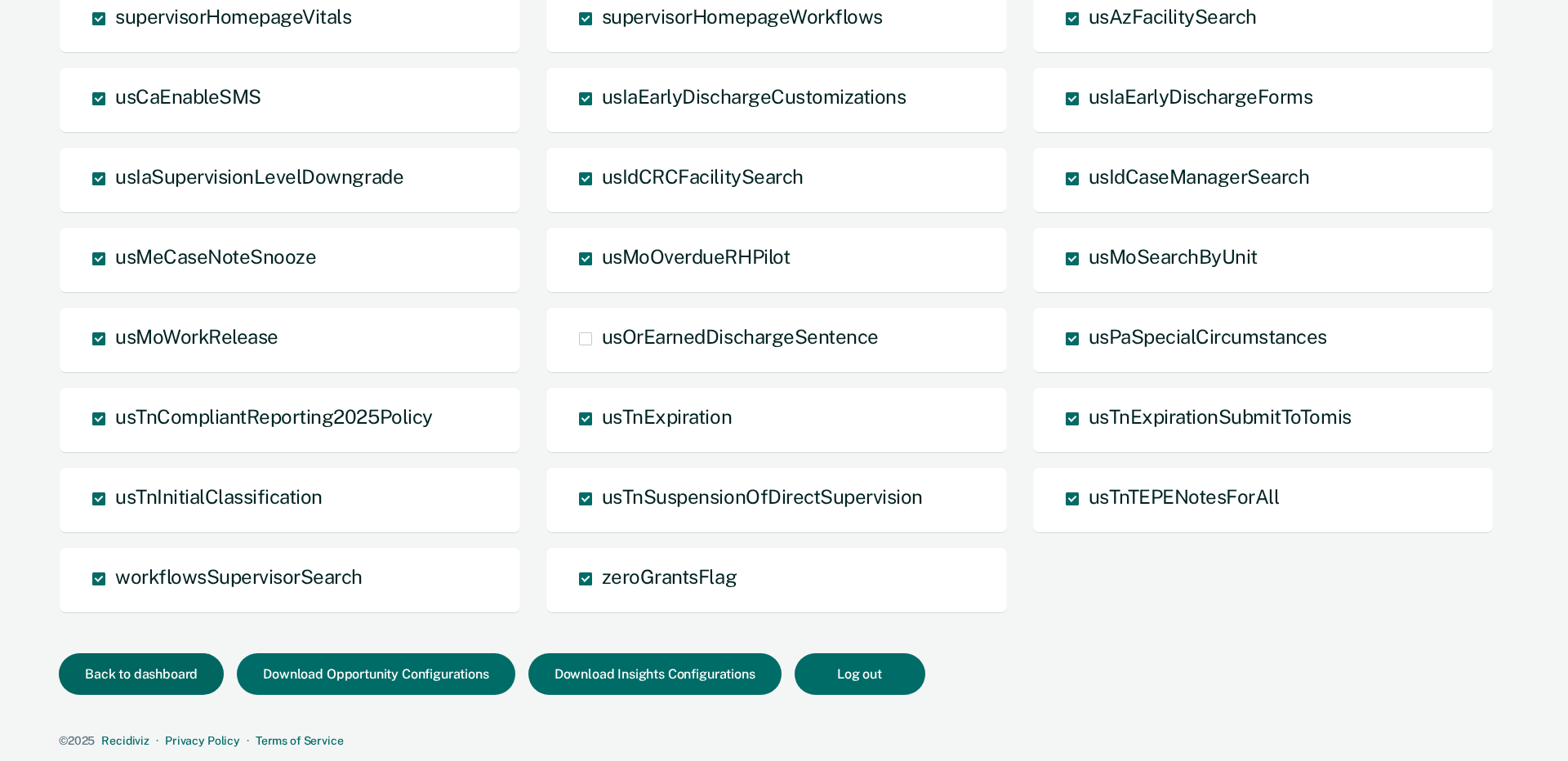
click at [169, 675] on button "Back to dashboard" at bounding box center [141, 674] width 165 height 41
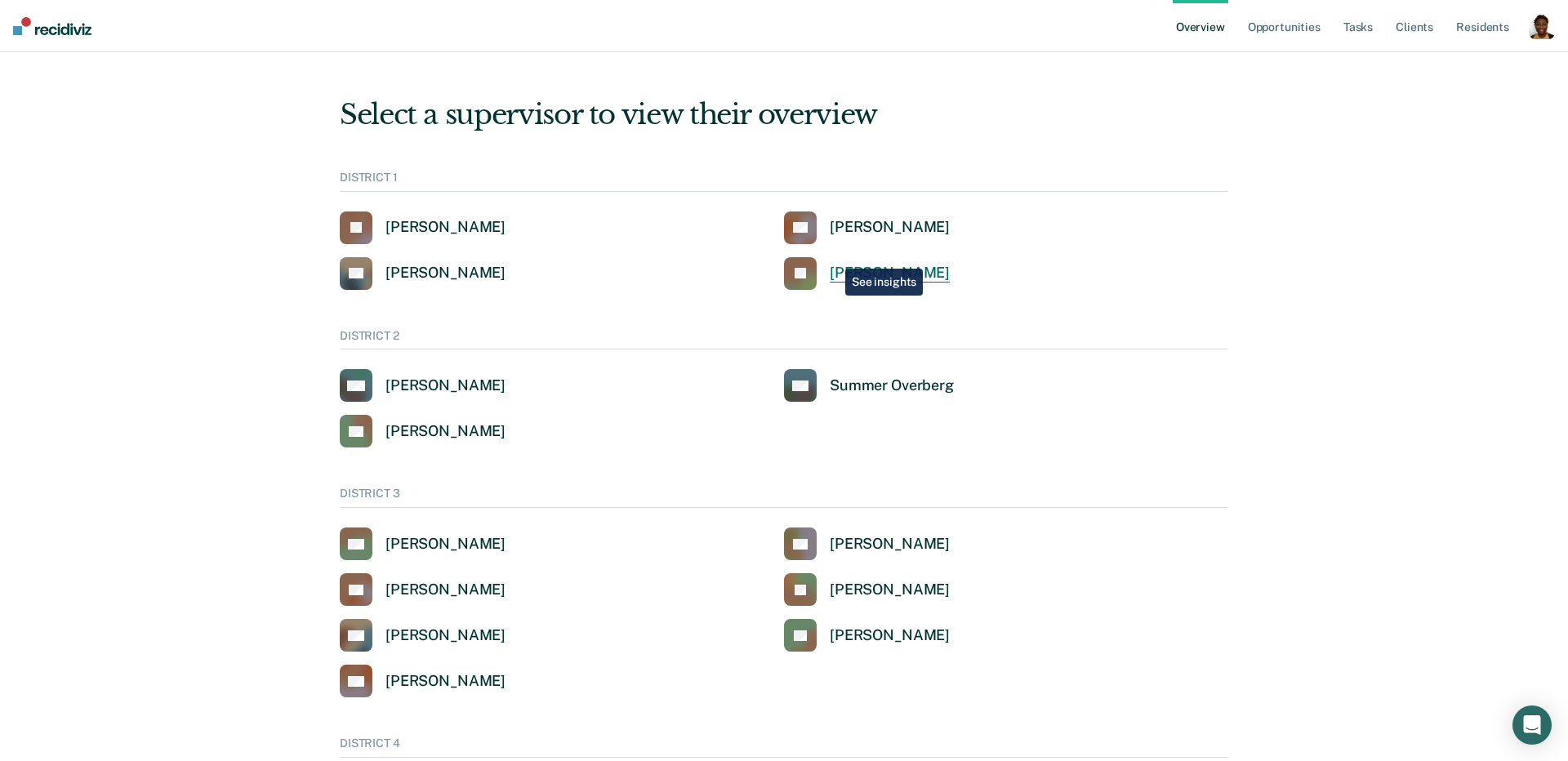
click at [853, 261] on link "JS [PERSON_NAME]" at bounding box center [867, 273] width 166 height 33
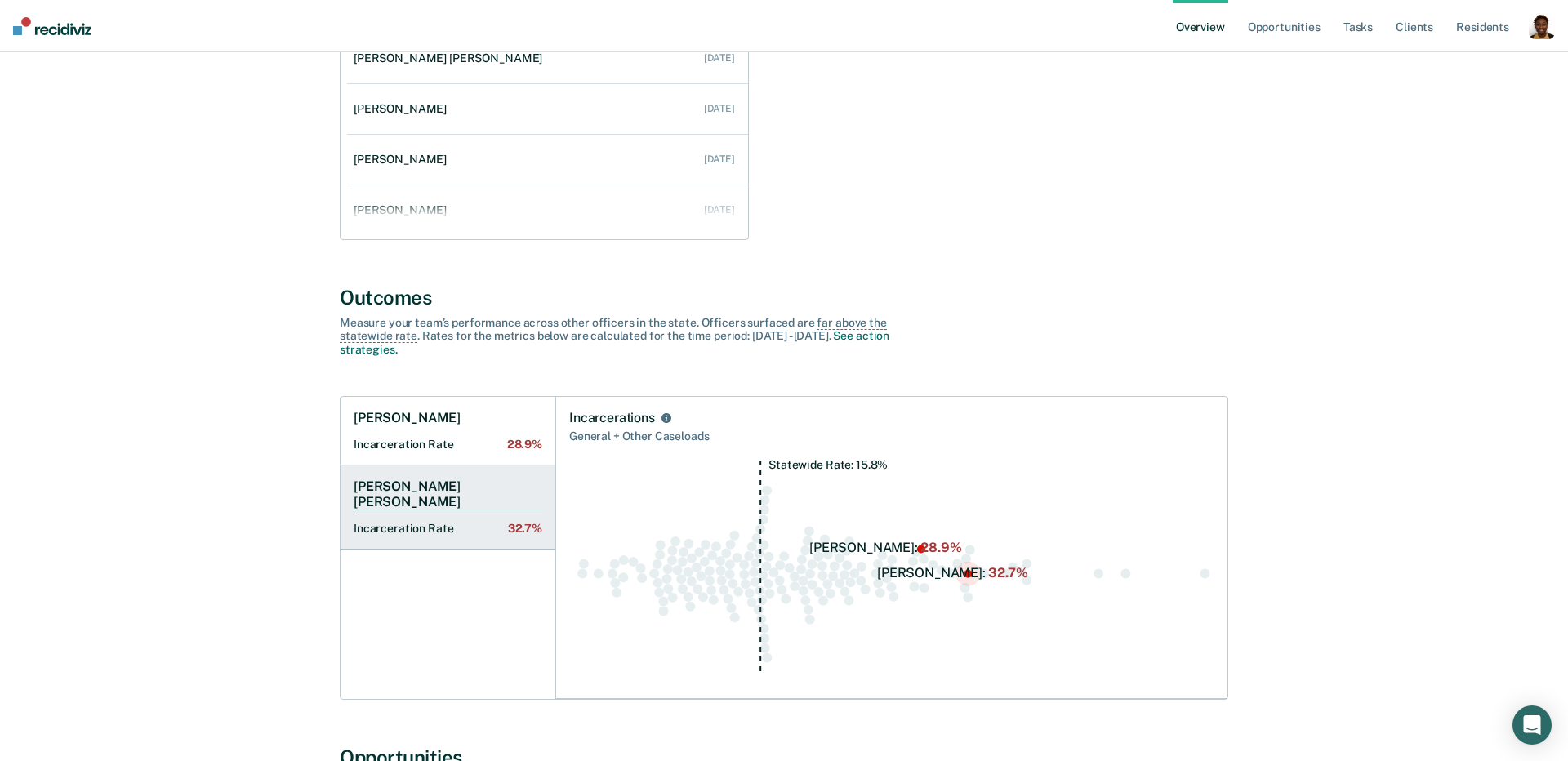
click at [386, 485] on h1 "[PERSON_NAME] [PERSON_NAME]" at bounding box center [447, 493] width 189 height 32
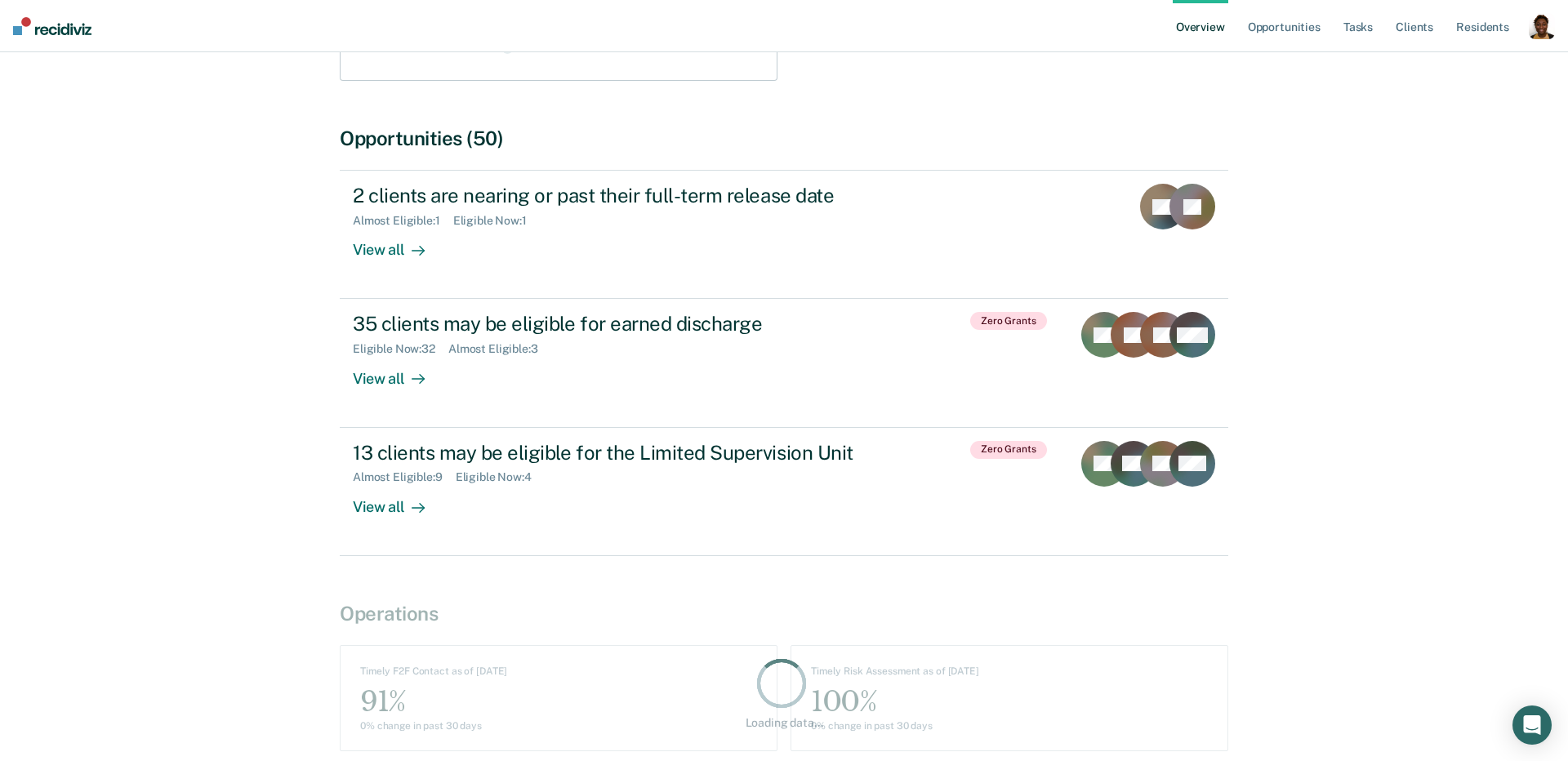
scroll to position [519, 0]
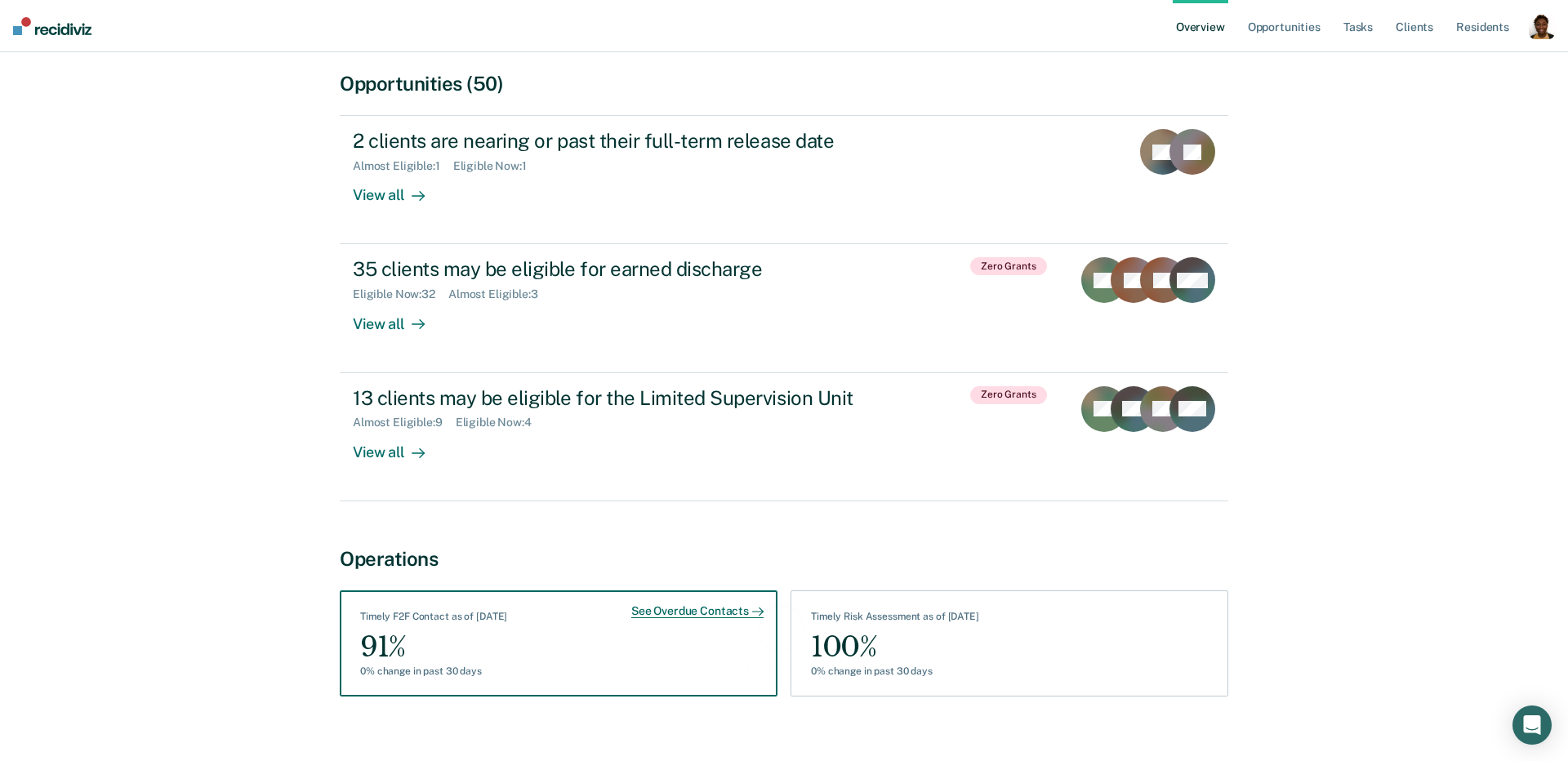
click at [684, 605] on div "See Overdue Contacts" at bounding box center [698, 611] width 133 height 14
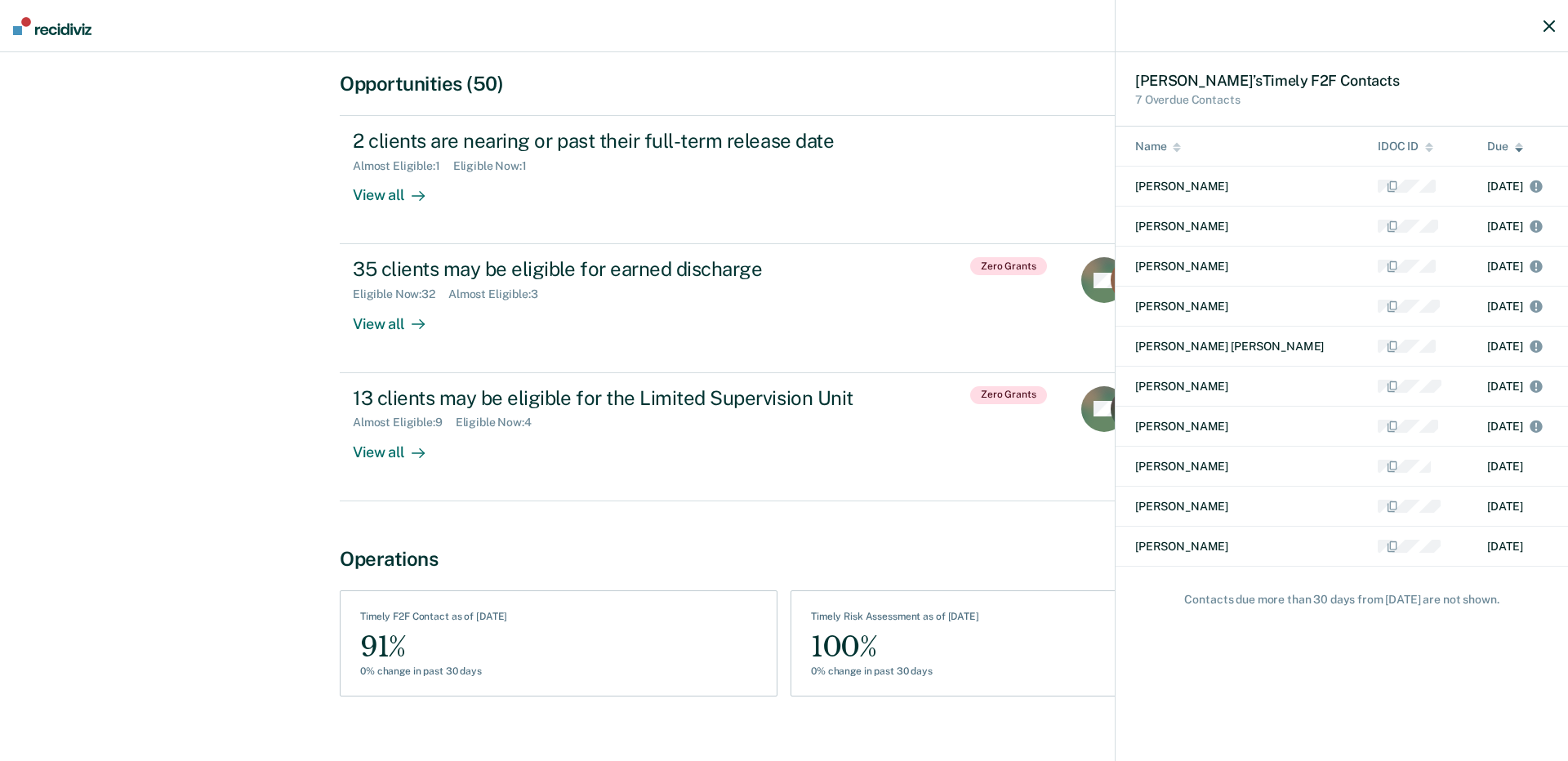
click at [1545, 25] on icon "button" at bounding box center [1550, 26] width 12 height 12
